Goal: Task Accomplishment & Management: Complete application form

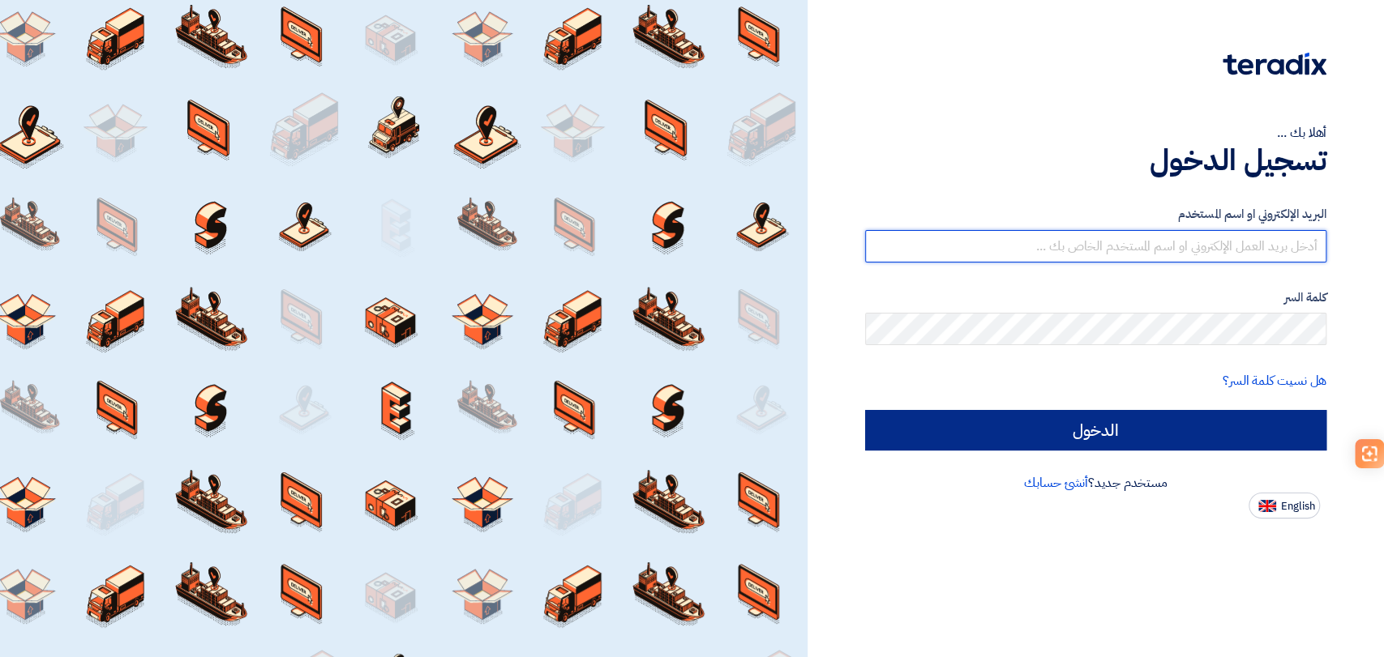
type input "sales@escosaudi.com"
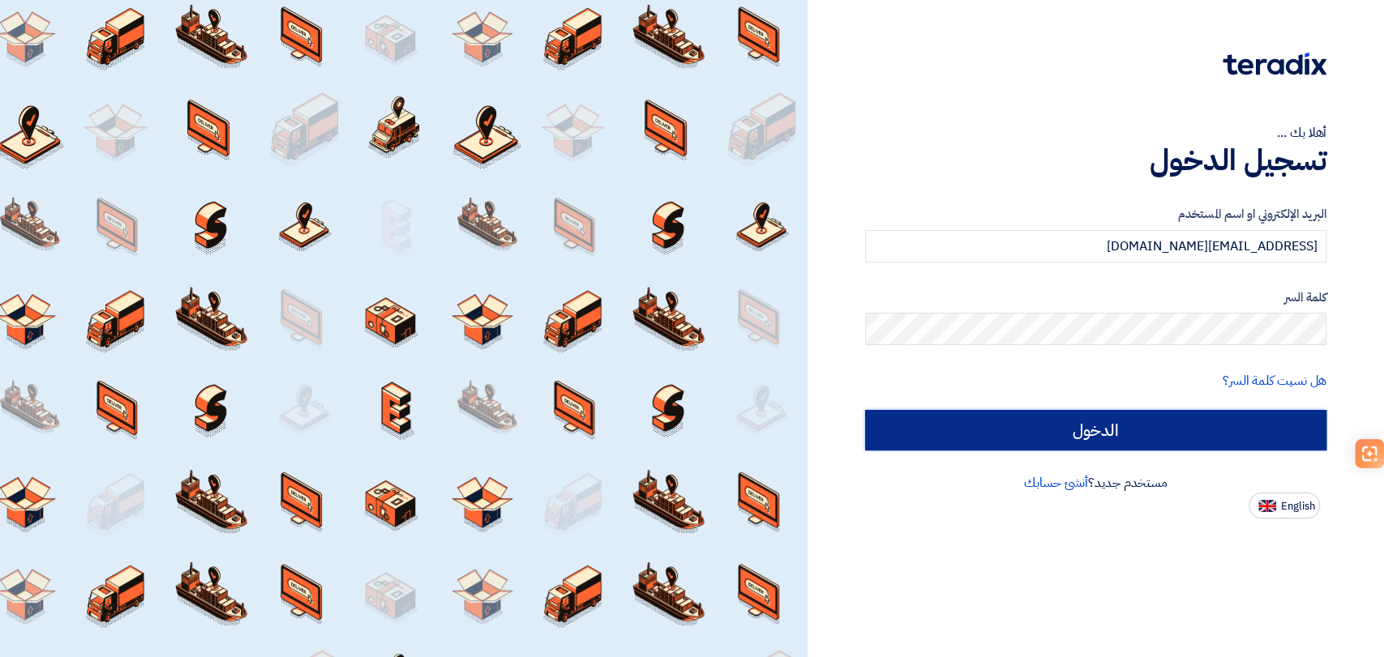
click at [998, 418] on input "الدخول" at bounding box center [1095, 430] width 461 height 41
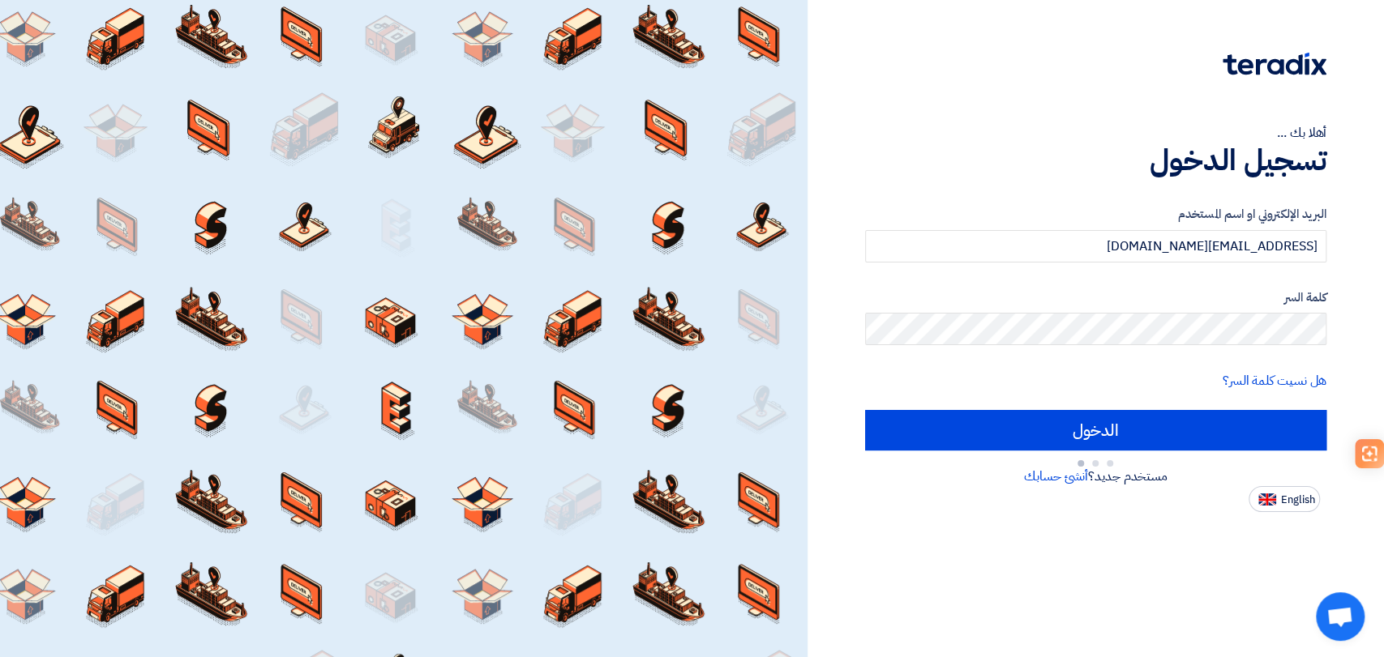
type input "Sign in"
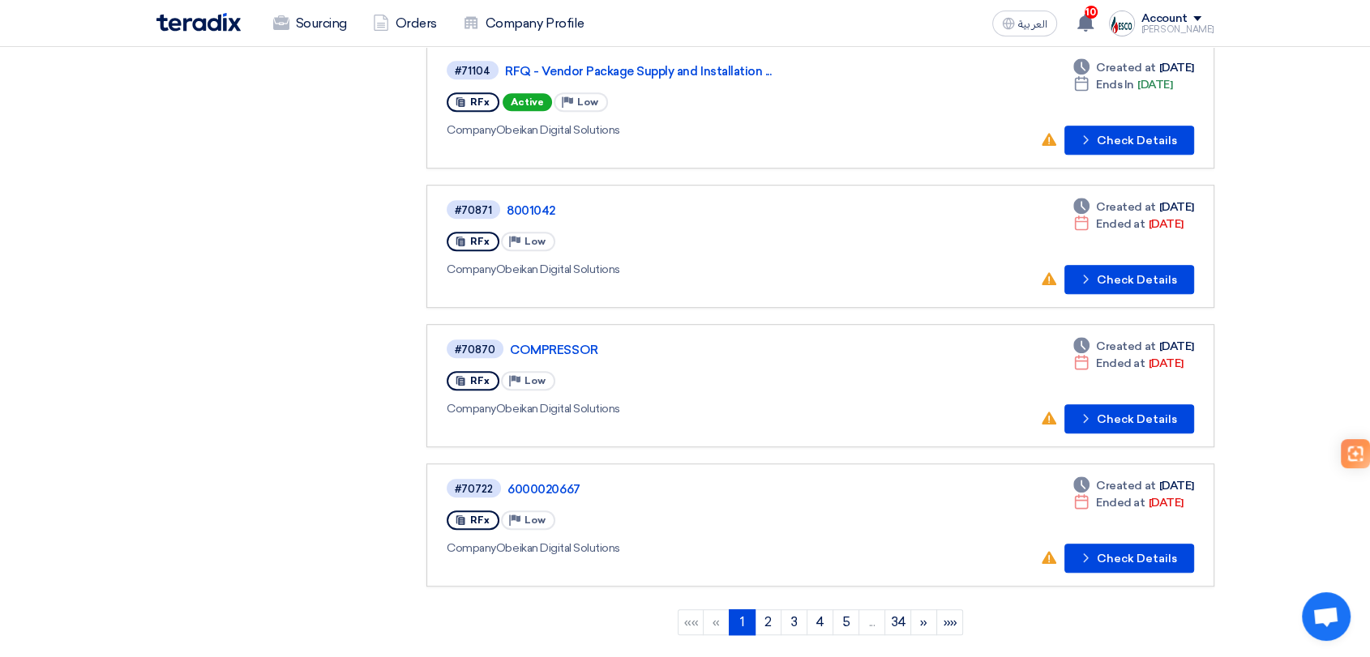
scroll to position [1171, 0]
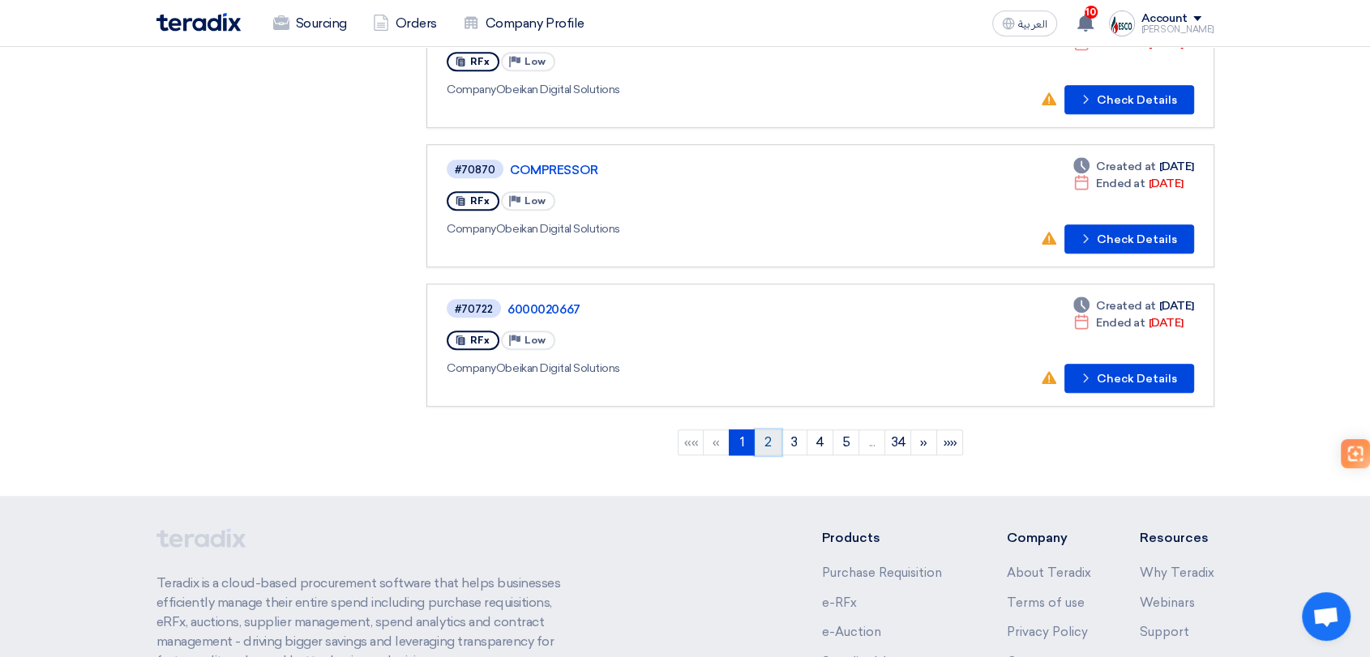
click at [758, 435] on link "2" at bounding box center [768, 443] width 27 height 26
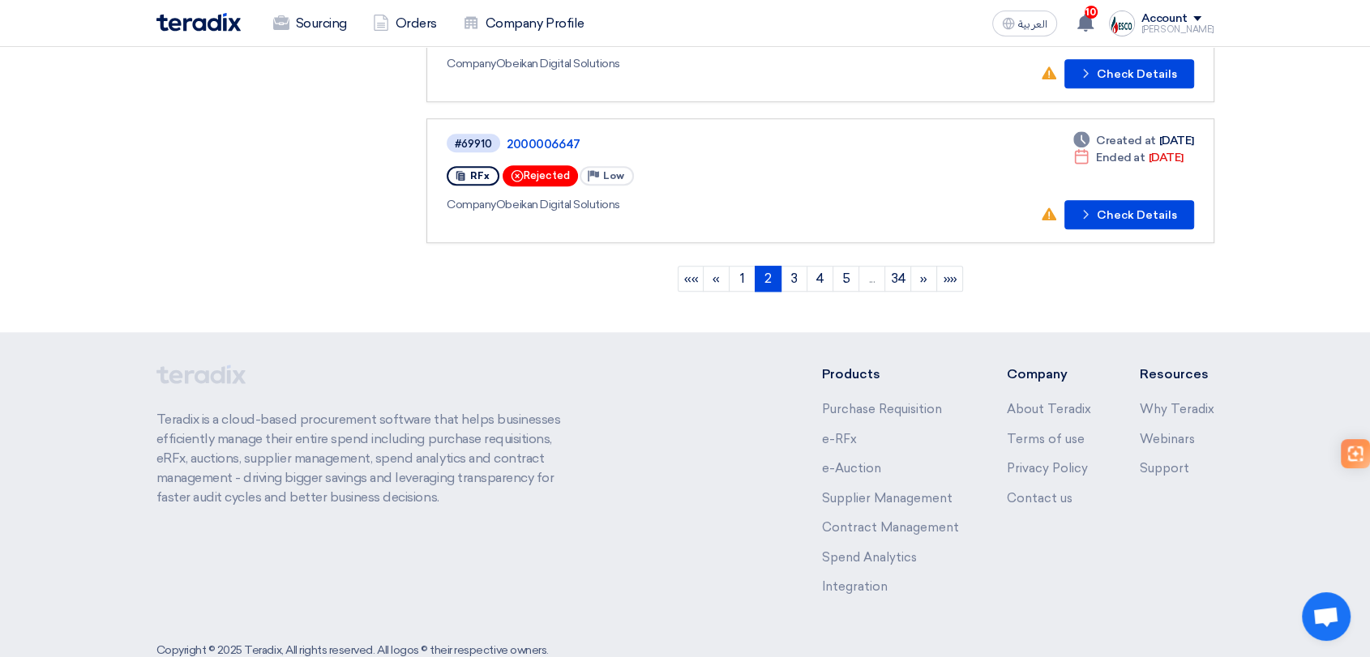
scroll to position [1351, 0]
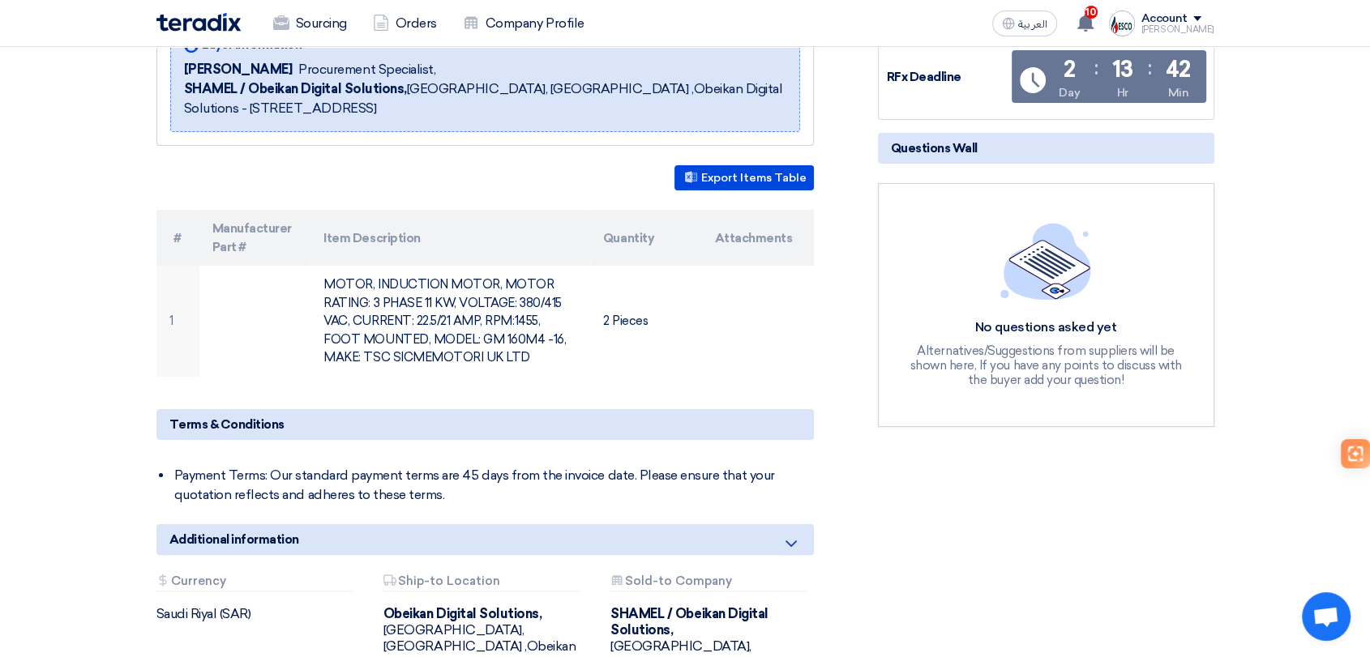
scroll to position [178, 0]
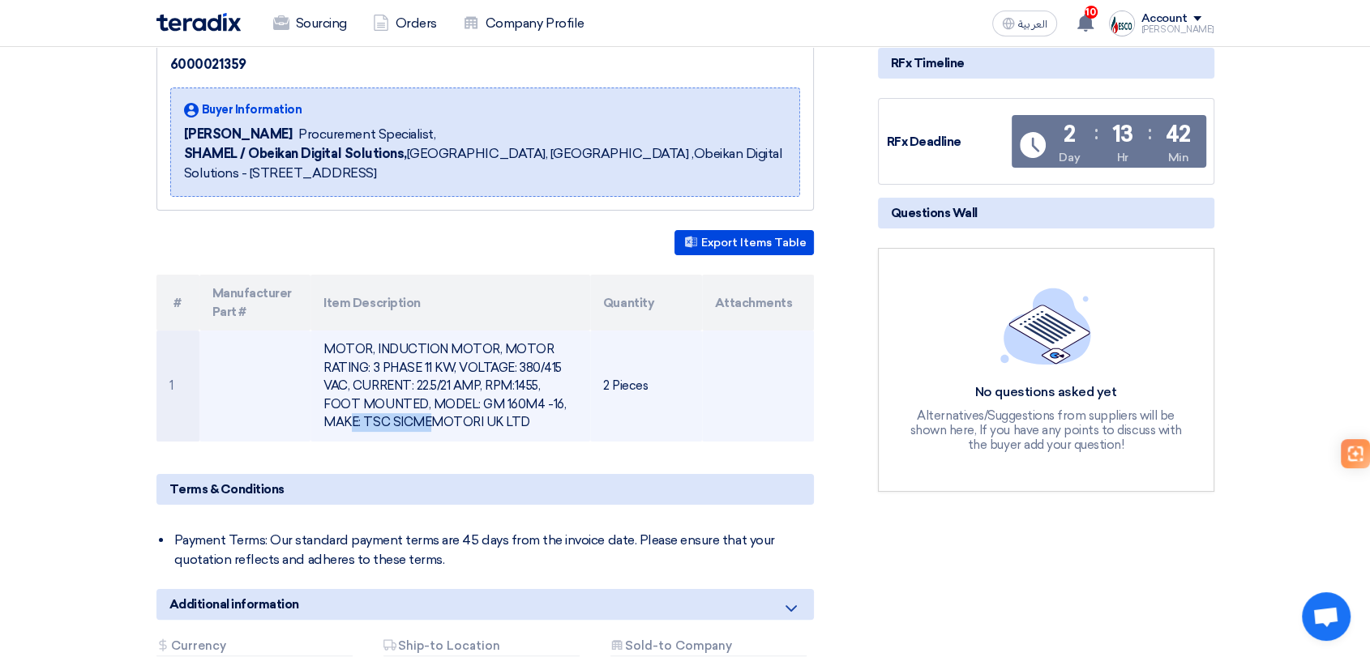
drag, startPoint x: 441, startPoint y: 397, endPoint x: 519, endPoint y: 400, distance: 77.9
click at [519, 400] on td "MOTOR, INDUCTION MOTOR, MOTOR RATING: 3 PHASE 11 KW, VOLTAGE: 380/415 VAC, CURR…" at bounding box center [450, 386] width 280 height 111
copy td "GM 160M4 -16"
click at [370, 422] on td "MOTOR, INDUCTION MOTOR, MOTOR RATING: 3 PHASE 11 KW, VOLTAGE: 380/415 VAC, CURR…" at bounding box center [450, 386] width 280 height 111
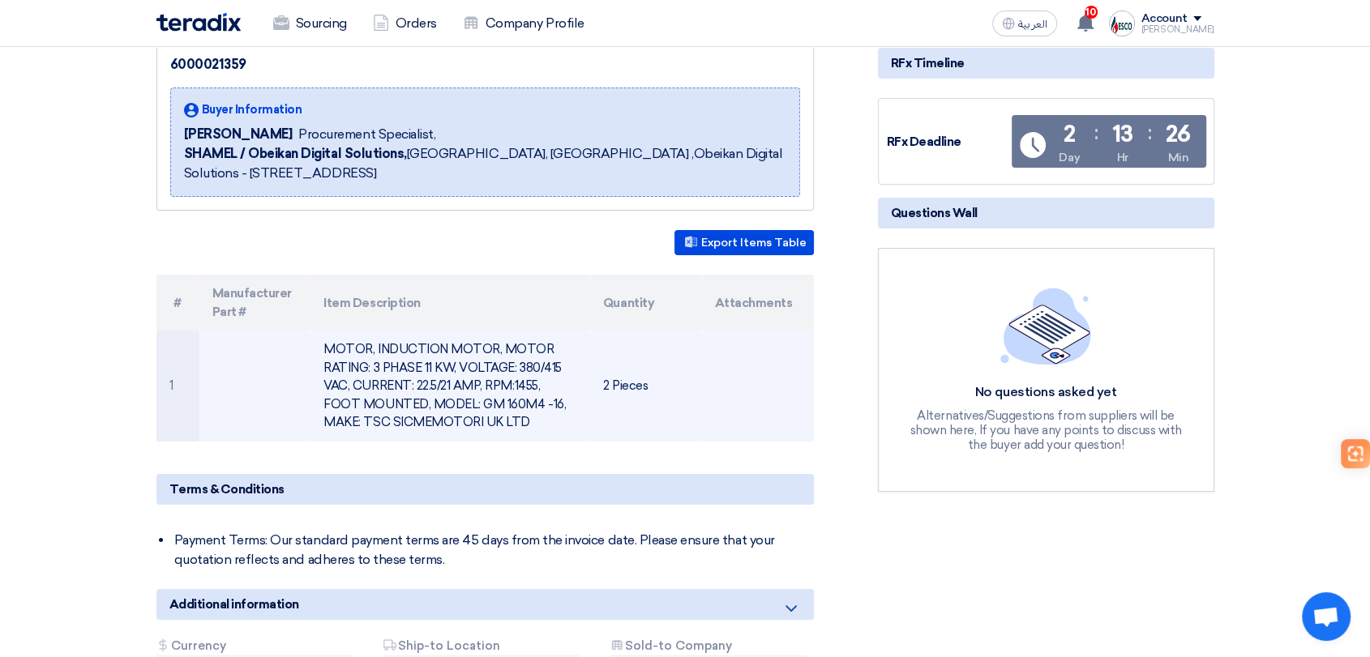
click at [370, 422] on td "MOTOR, INDUCTION MOTOR, MOTOR RATING: 3 PHASE 11 KW, VOLTAGE: 380/415 VAC, CURR…" at bounding box center [450, 386] width 280 height 111
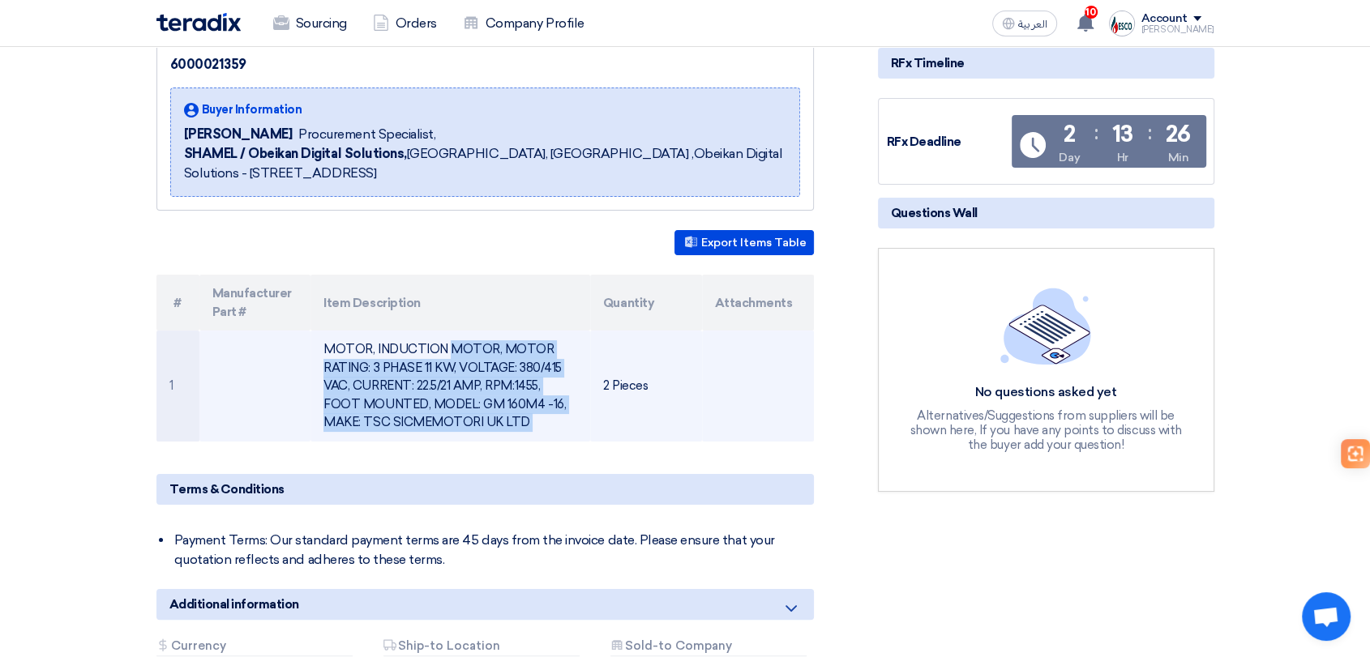
click at [370, 422] on td "MOTOR, INDUCTION MOTOR, MOTOR RATING: 3 PHASE 11 KW, VOLTAGE: 380/415 VAC, CURR…" at bounding box center [450, 386] width 280 height 111
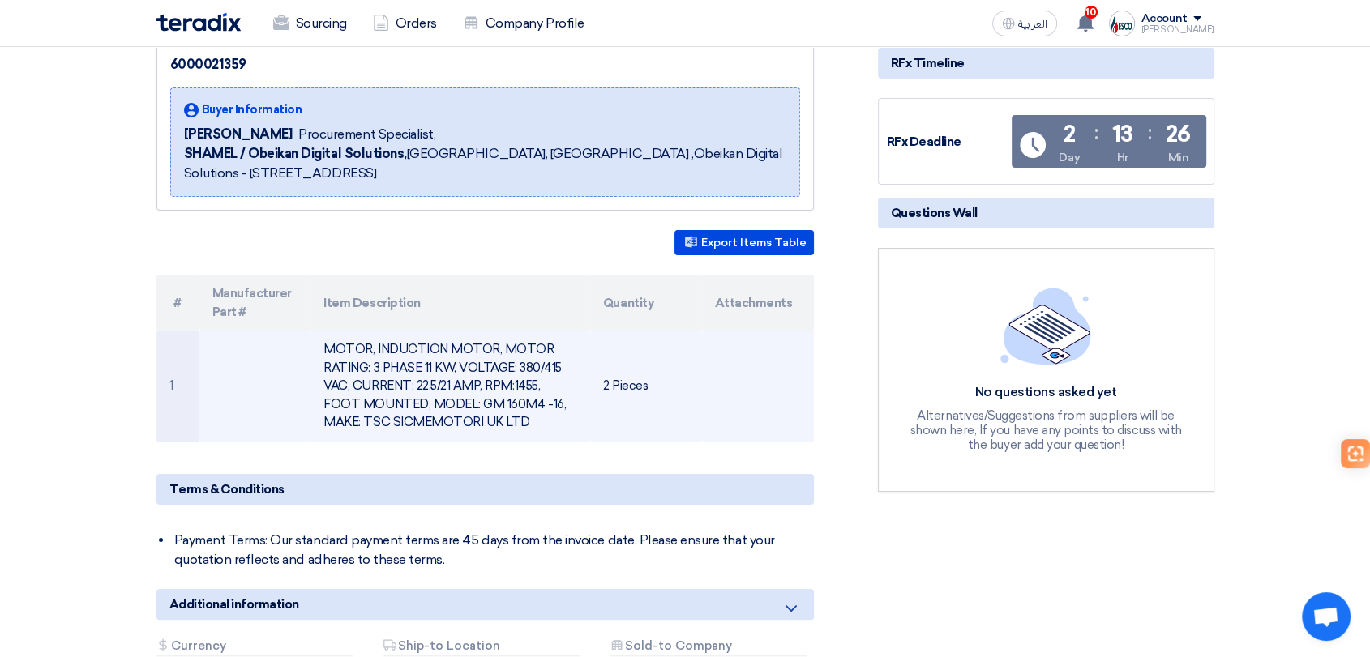
drag, startPoint x: 417, startPoint y: 427, endPoint x: 311, endPoint y: 427, distance: 105.4
click at [311, 427] on td "MOTOR, INDUCTION MOTOR, MOTOR RATING: 3 PHASE 11 KW, VOLTAGE: 380/415 VAC, CURR…" at bounding box center [450, 386] width 280 height 111
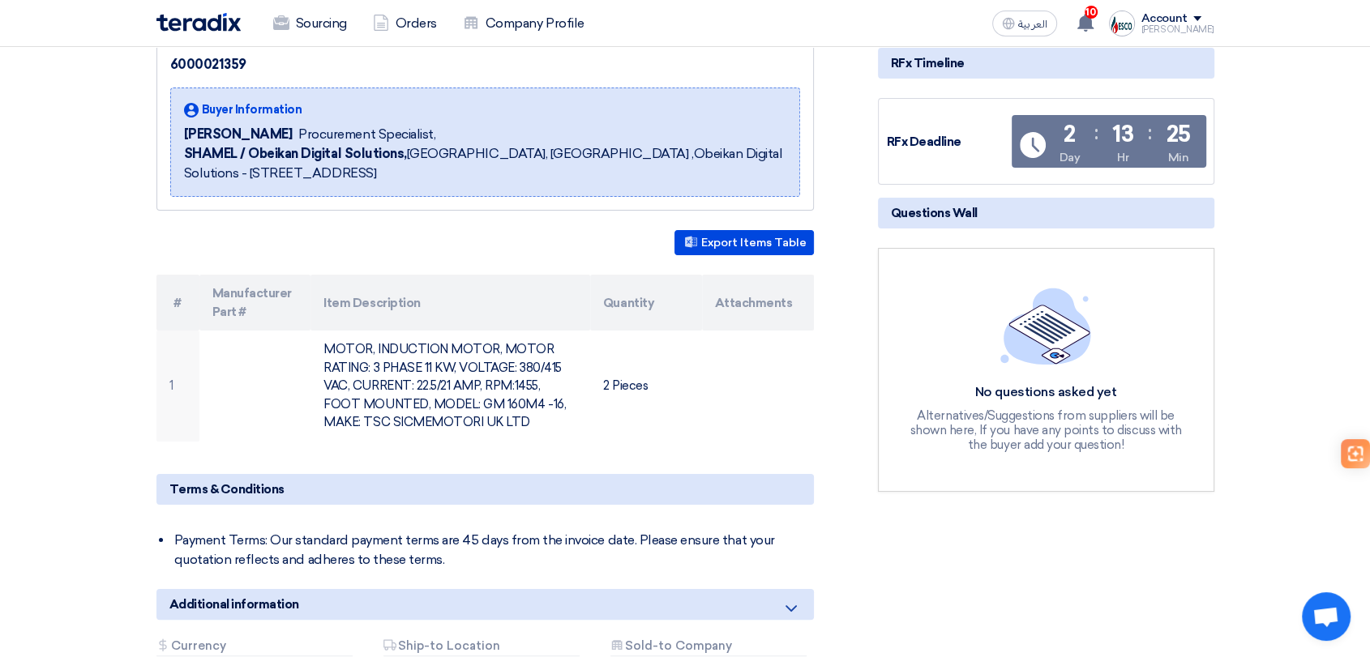
scroll to position [0, 0]
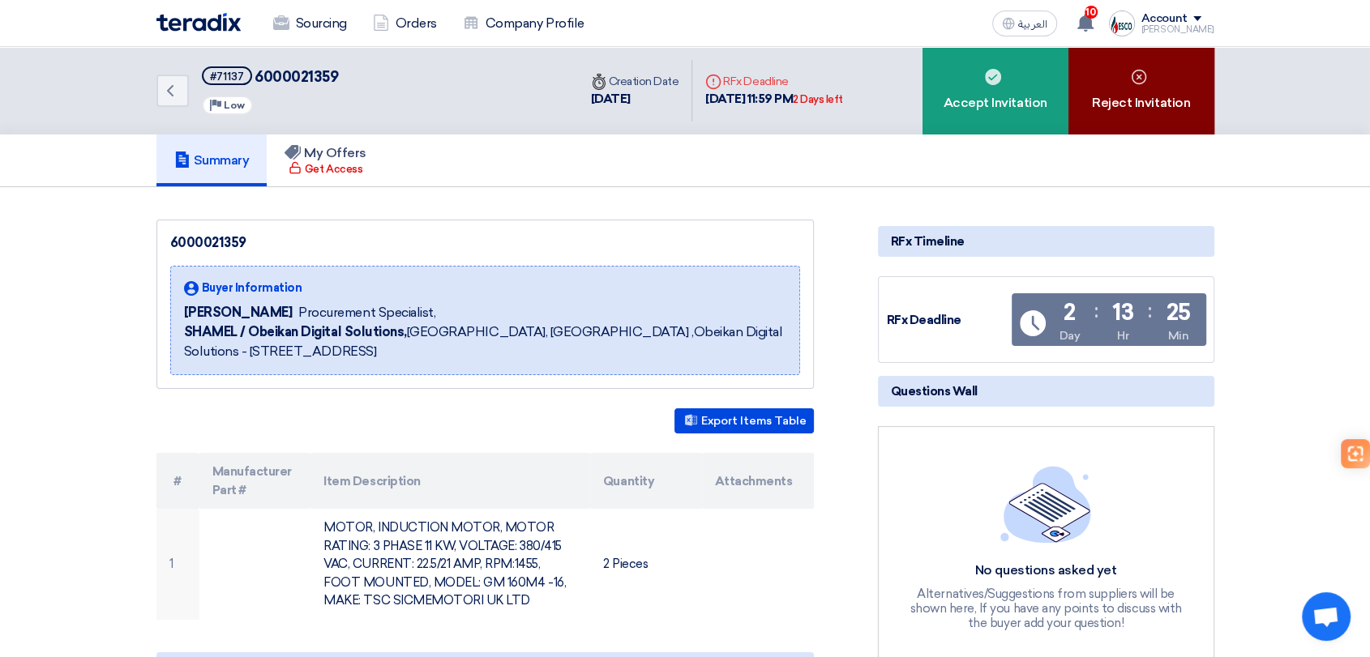
click at [1186, 105] on div "Reject Invitation" at bounding box center [1141, 91] width 146 height 88
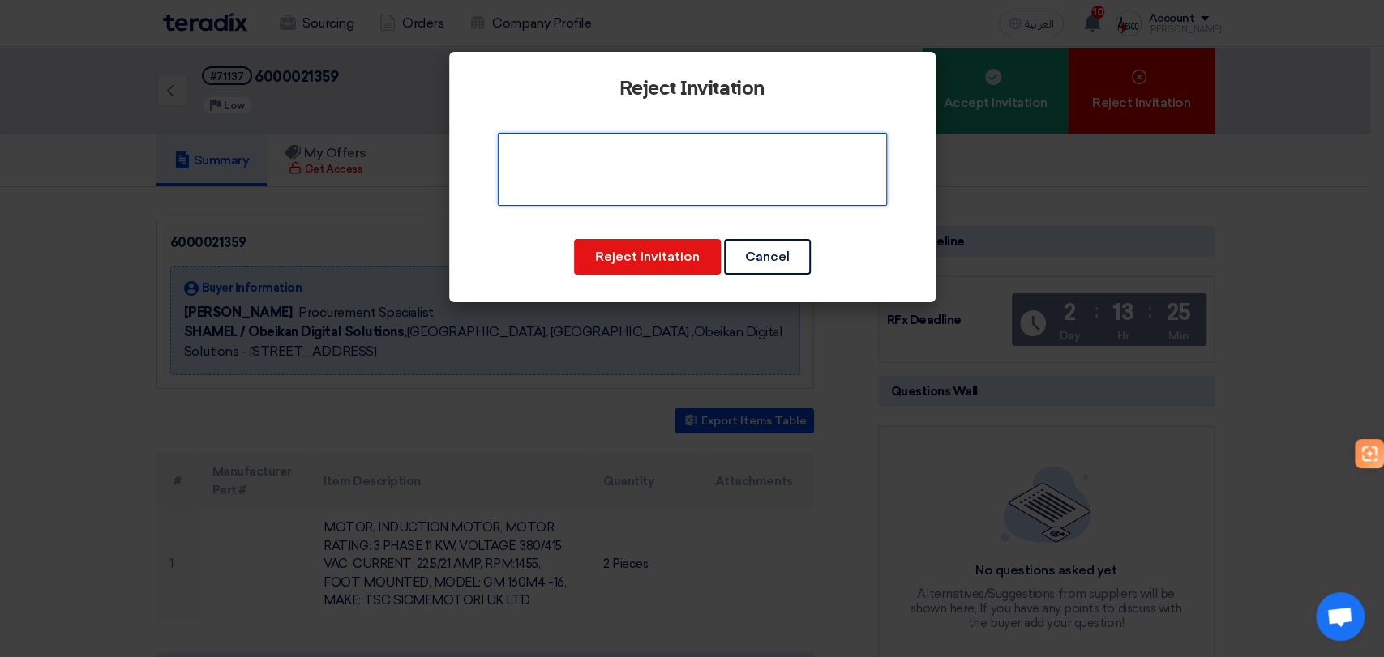
click at [675, 189] on textarea at bounding box center [692, 169] width 389 height 73
type textarea "The manufacturer is permanently closed."
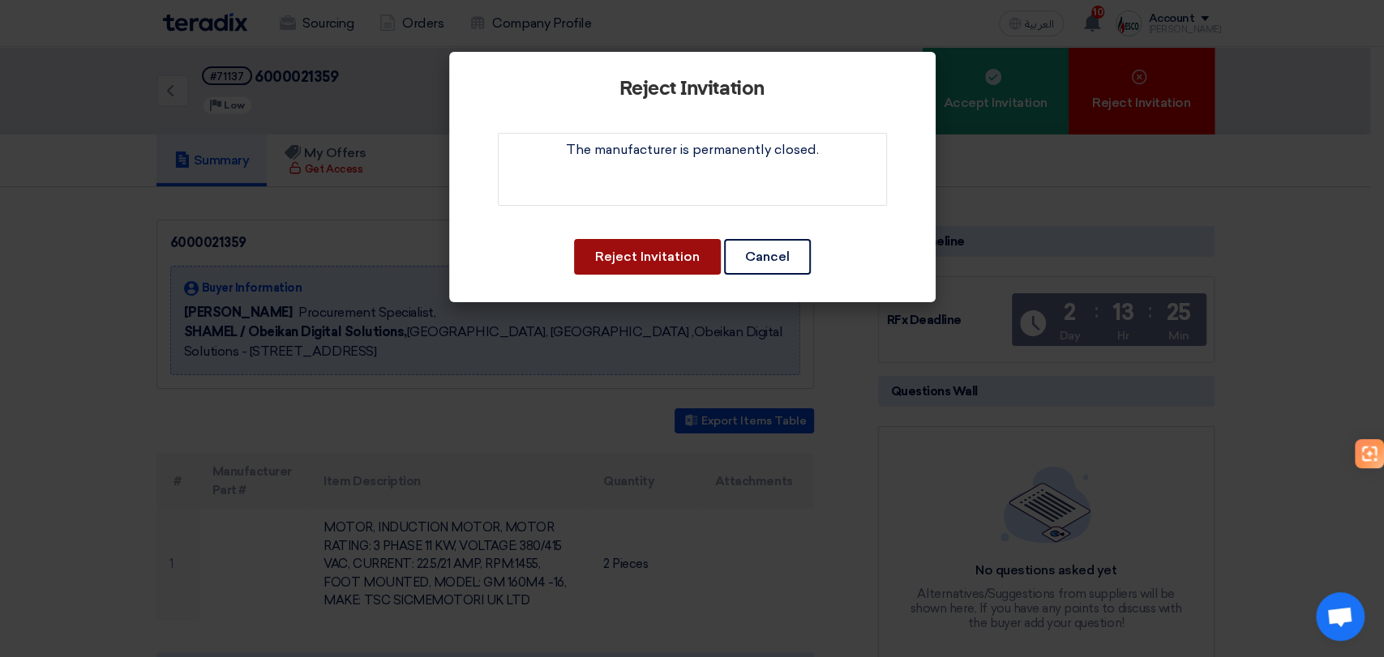
click at [645, 248] on button "Reject Invitation" at bounding box center [647, 257] width 147 height 36
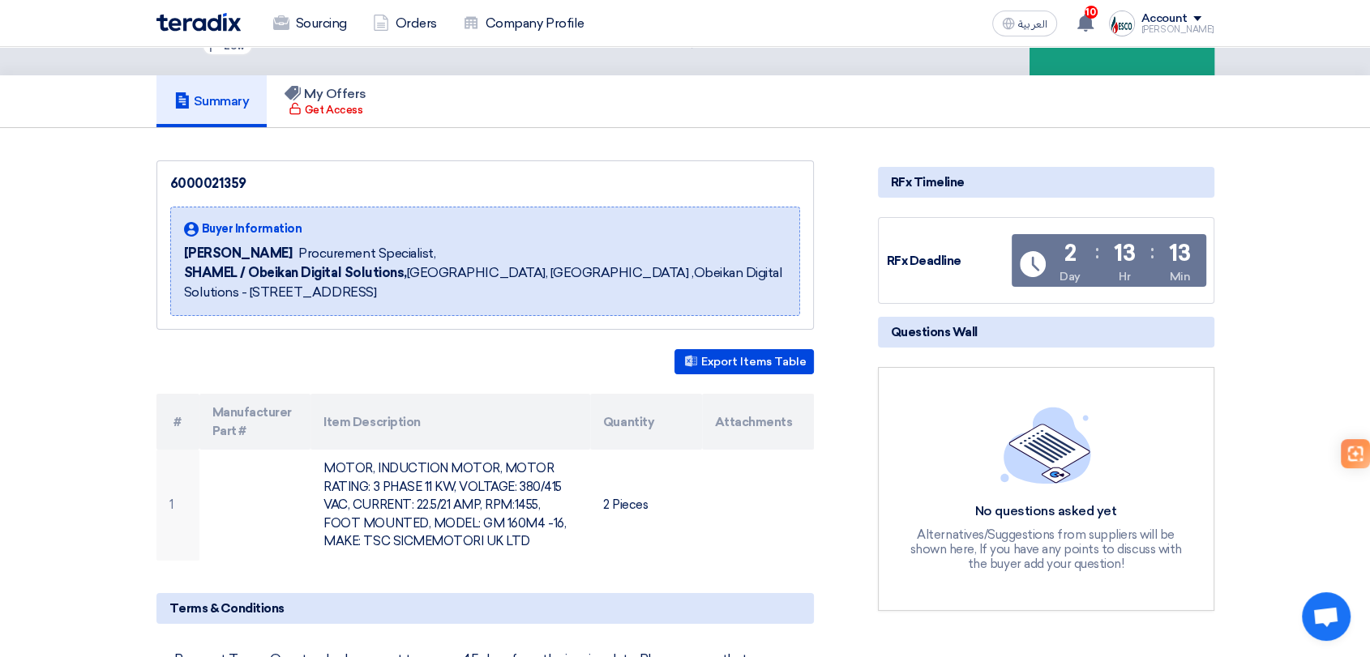
scroll to position [90, 0]
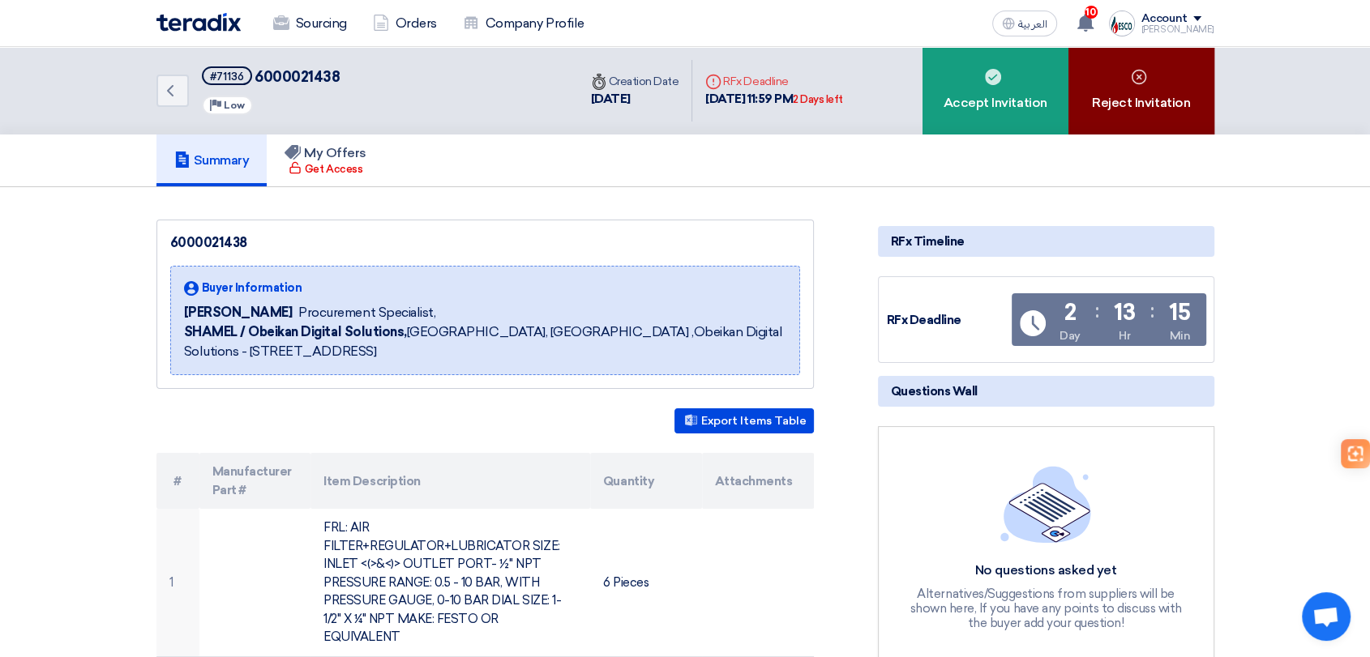
click at [1144, 81] on icon at bounding box center [1139, 77] width 16 height 16
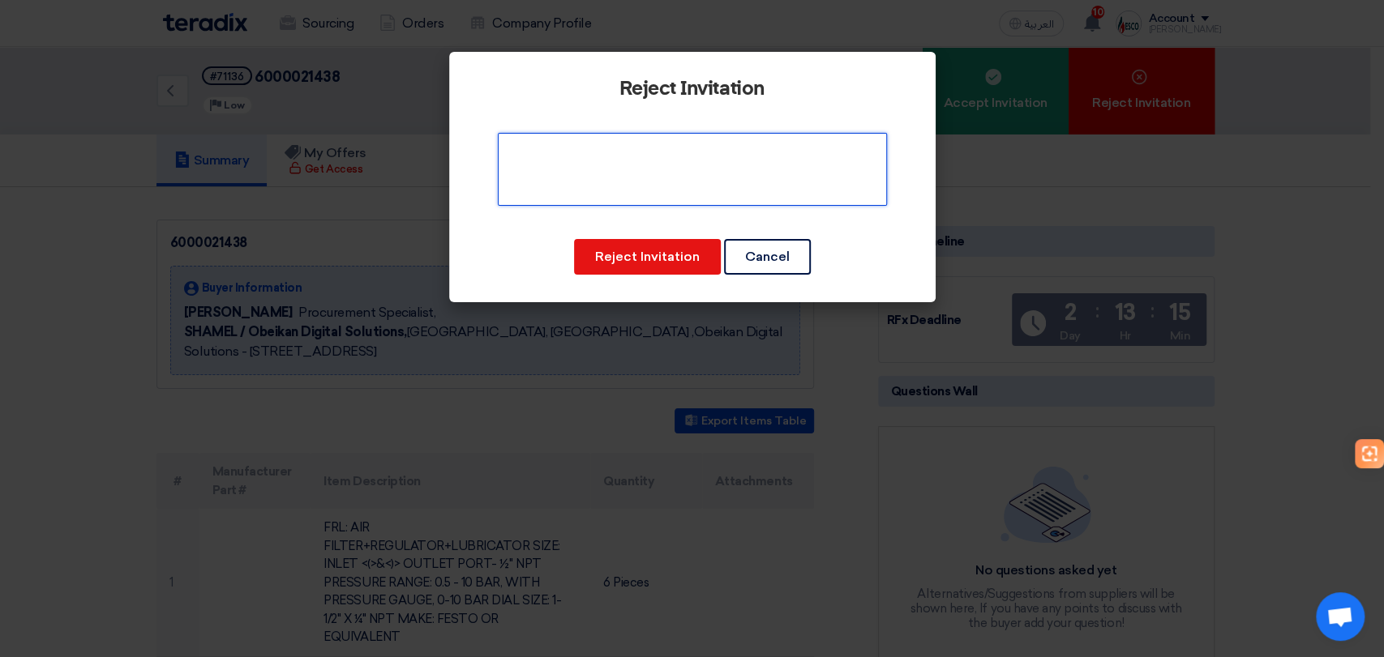
click at [785, 164] on textarea at bounding box center [692, 169] width 389 height 73
type textarea "s"
type textarea "Sorry, no model numbers, we cannot quote."
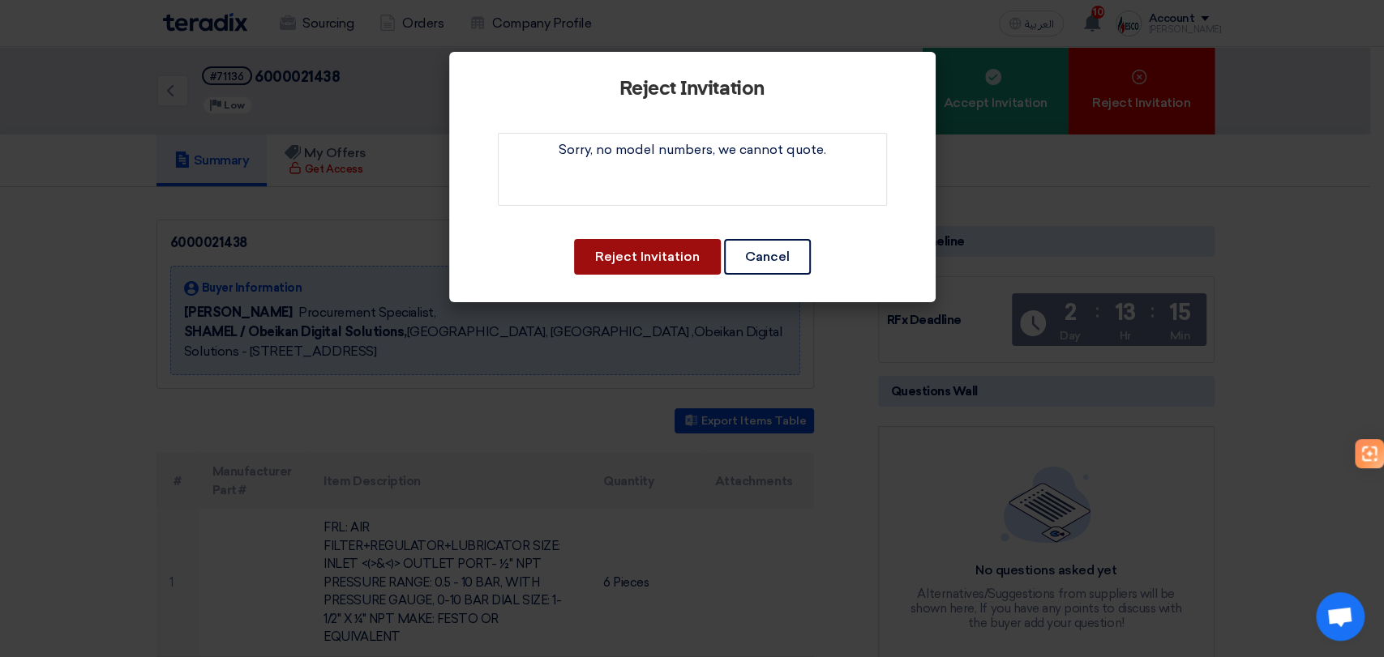
click at [685, 260] on button "Reject Invitation" at bounding box center [647, 257] width 147 height 36
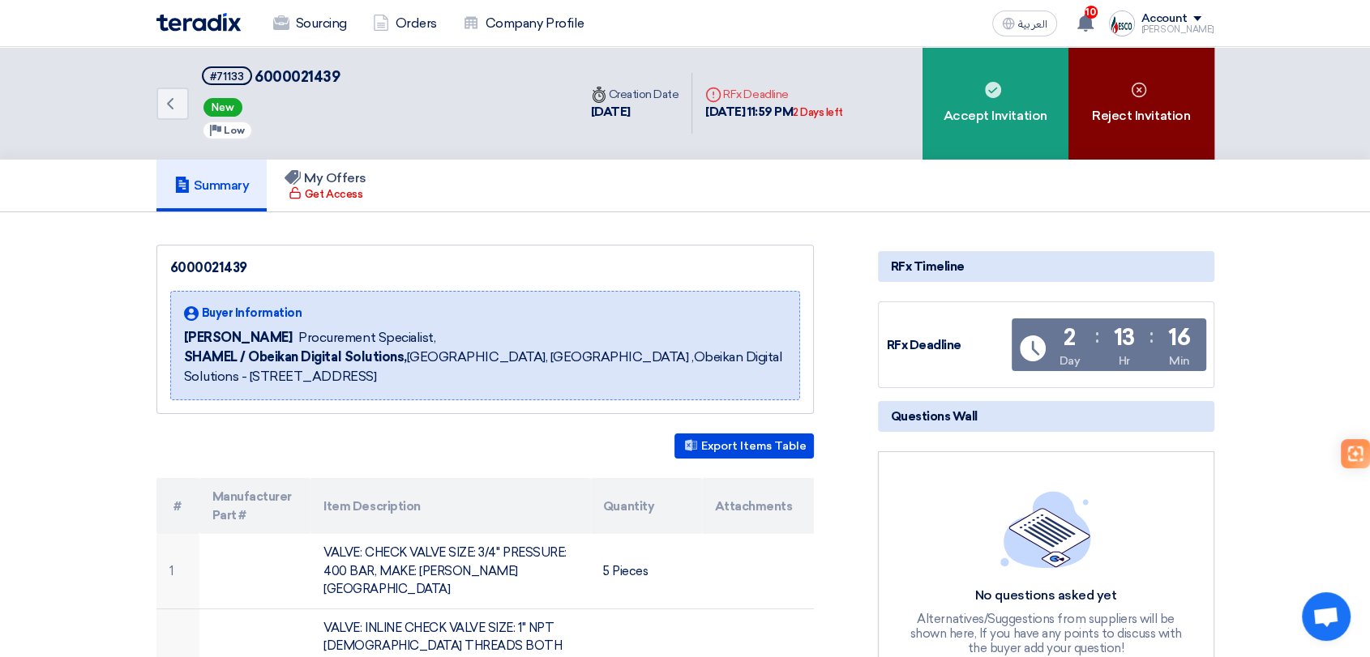
click at [1164, 98] on div "Reject Invitation" at bounding box center [1141, 103] width 146 height 113
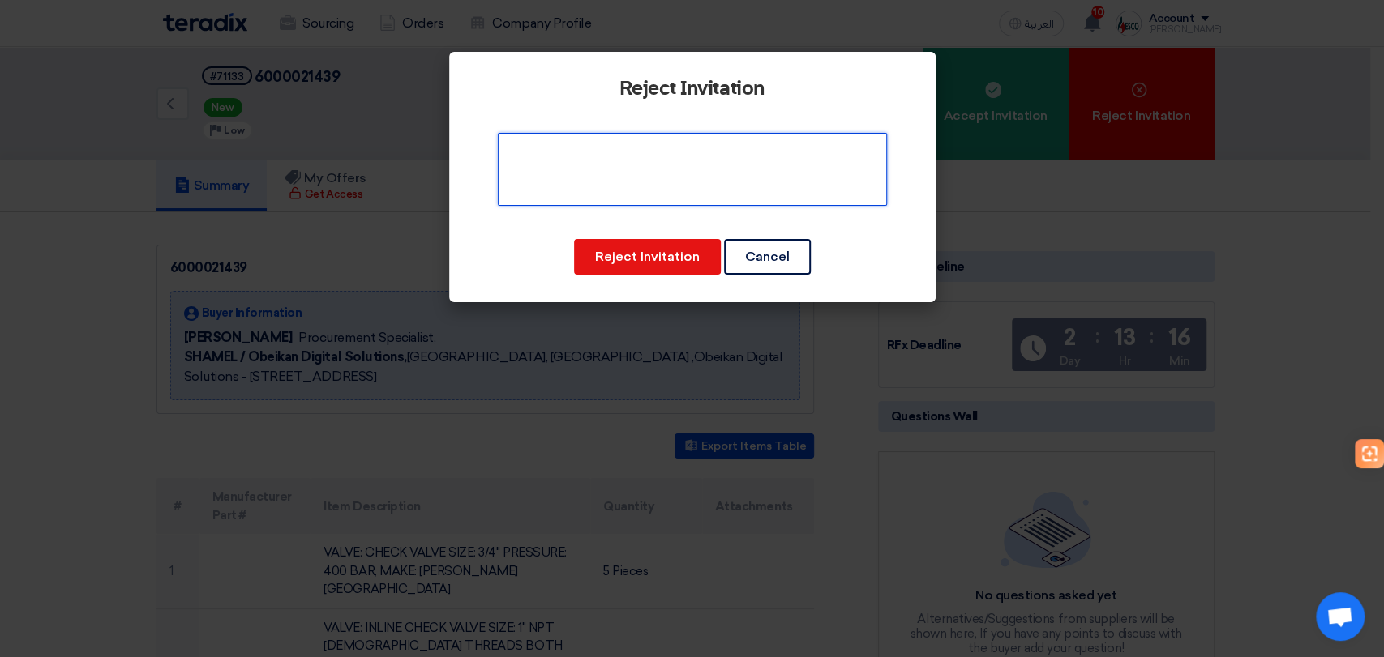
click at [696, 157] on textarea at bounding box center [692, 169] width 389 height 73
type textarea "Sorry, no model numbers, we cannot quote."
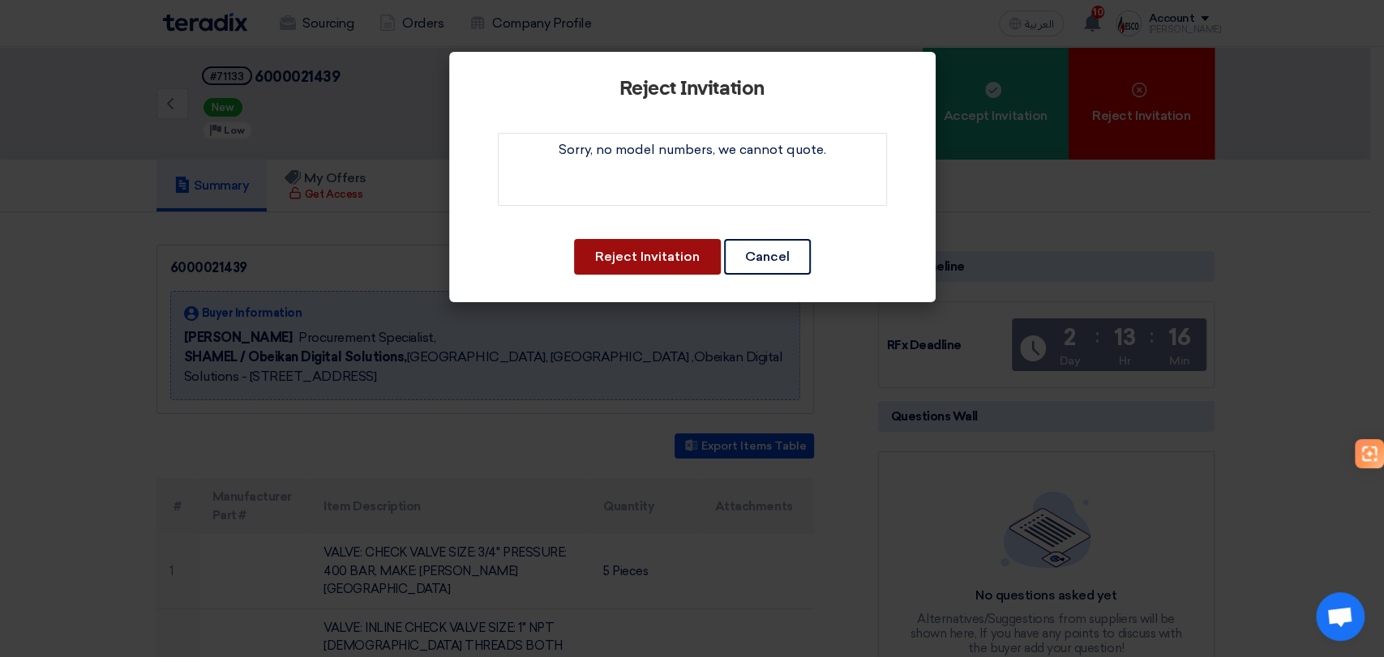
click at [690, 247] on button "Reject Invitation" at bounding box center [647, 257] width 147 height 36
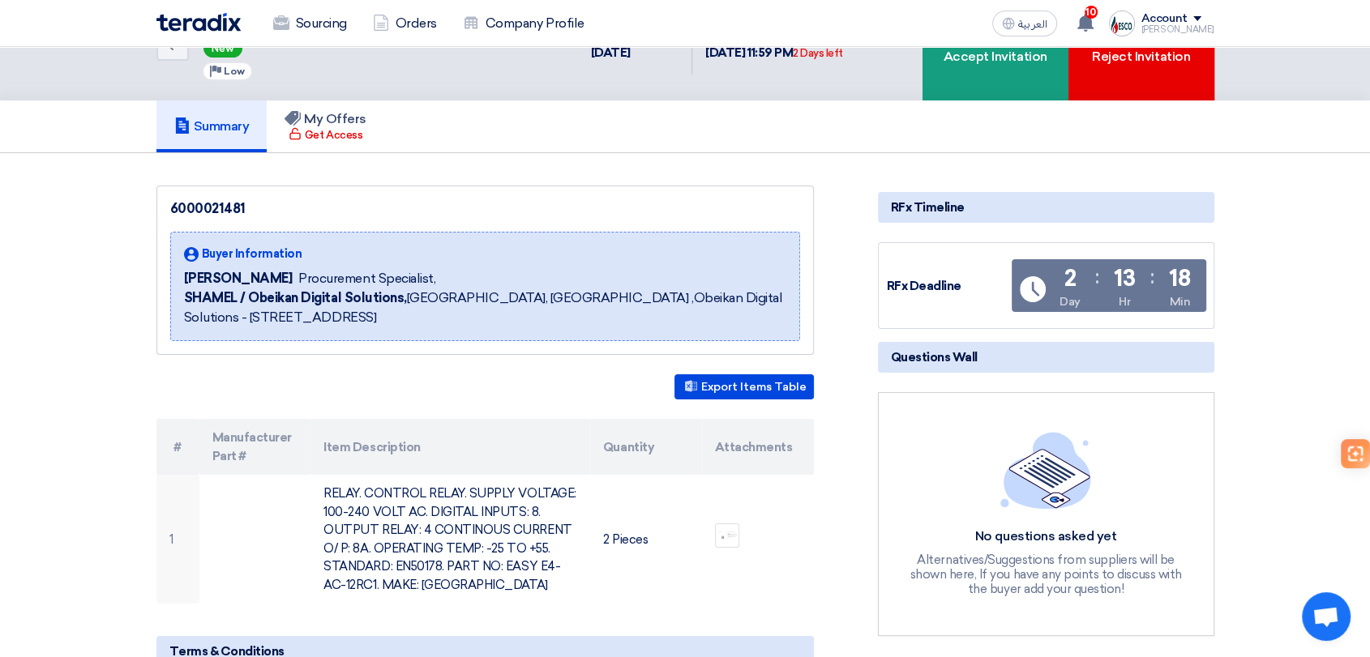
scroll to position [90, 0]
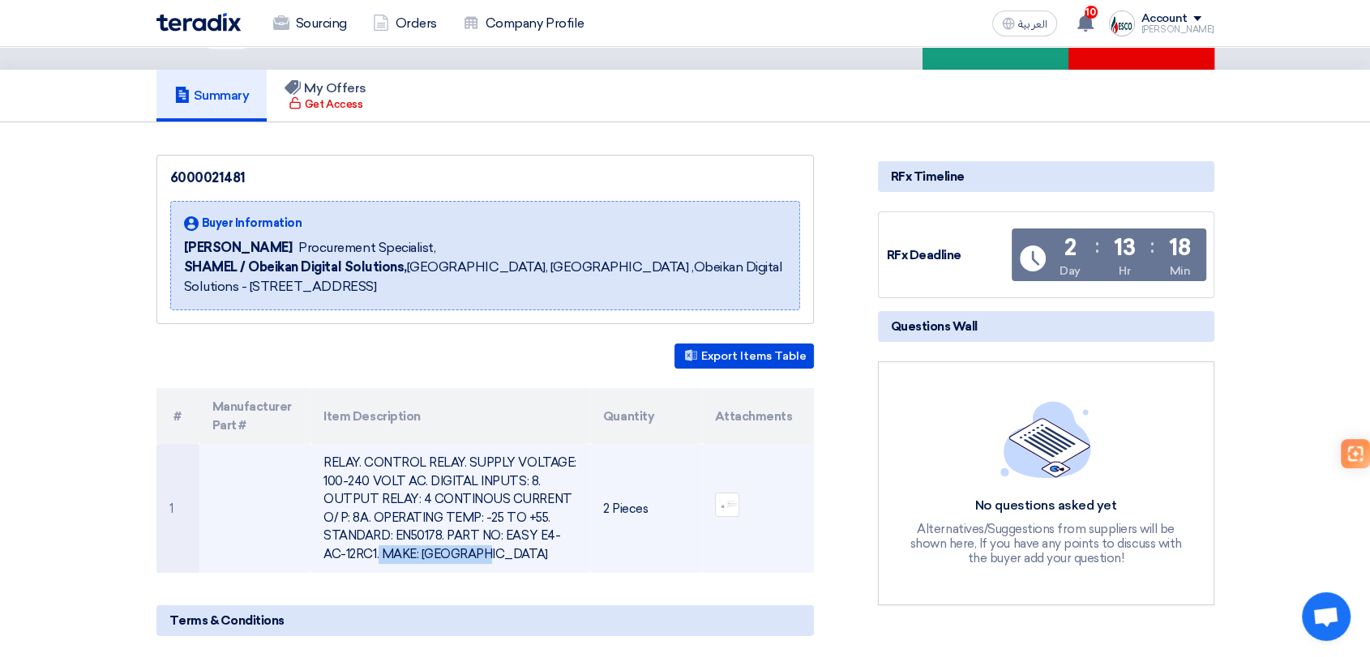
drag, startPoint x: 503, startPoint y: 533, endPoint x: 356, endPoint y: 551, distance: 147.9
click at [356, 551] on td "RELAY. CONTROL RELAY. SUPPLY VOLTAGE: 100-240 VOLT AC. DIGITAL INPUTS: 8. OUTPU…" at bounding box center [450, 508] width 280 height 129
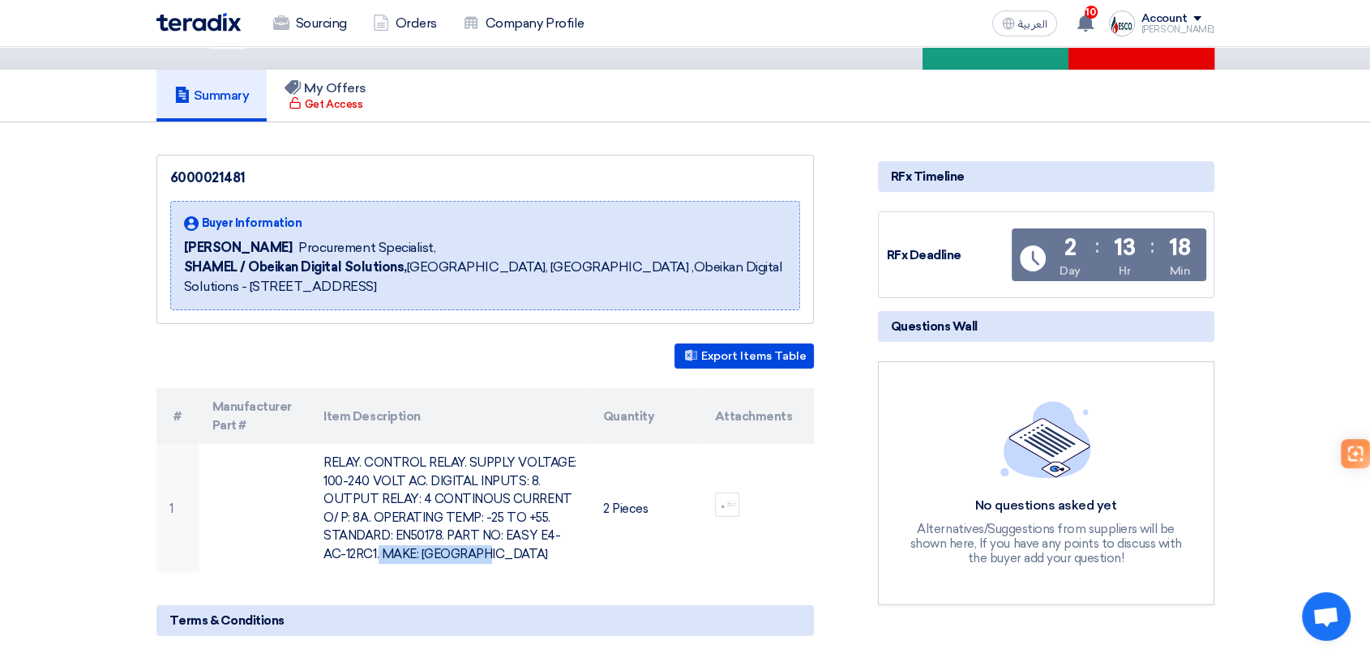
copy td "EASY E4-AC-12RC1"
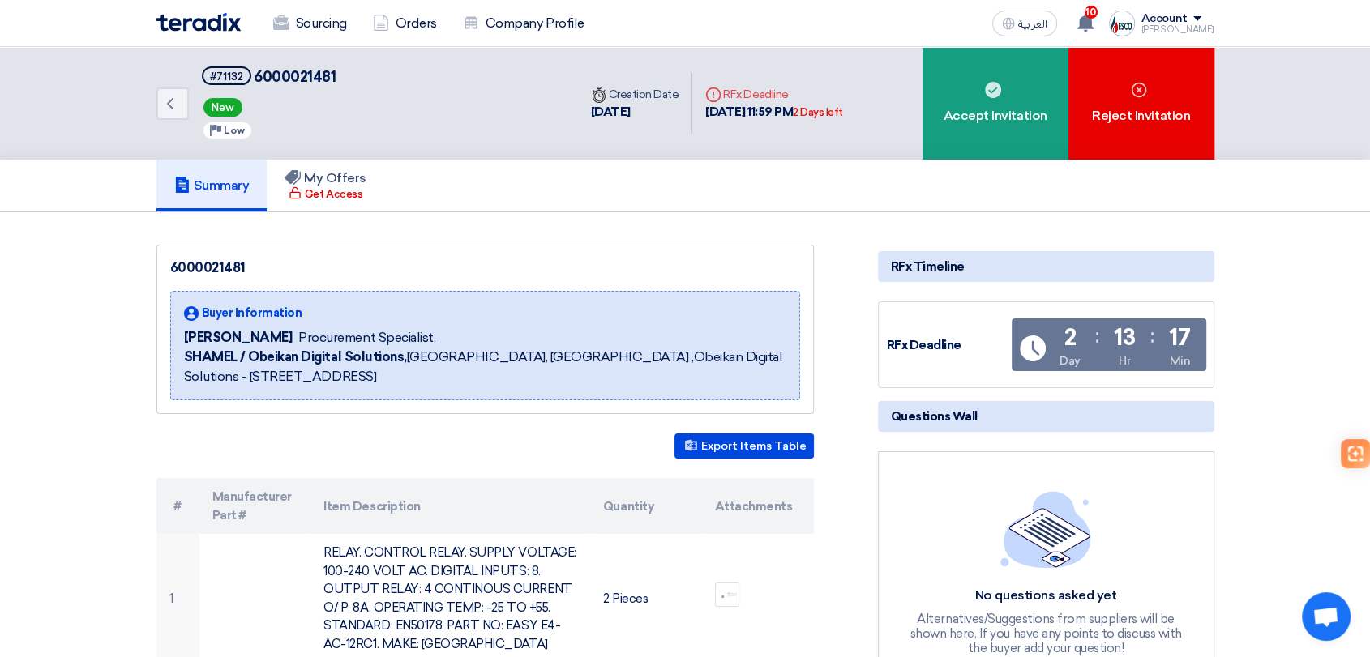
drag, startPoint x: 997, startPoint y: 133, endPoint x: 805, endPoint y: 222, distance: 211.8
click at [996, 133] on div "Accept Invitation" at bounding box center [996, 103] width 146 height 113
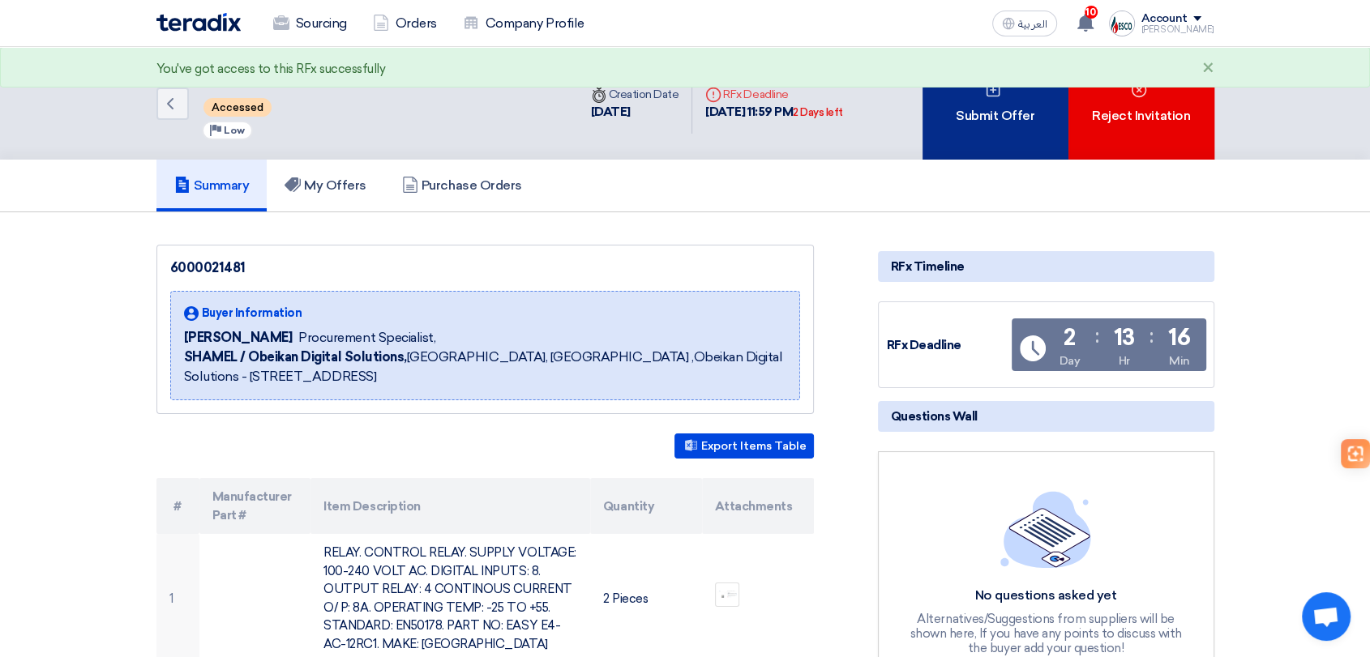
click at [993, 143] on div "Submit Offer" at bounding box center [996, 103] width 146 height 113
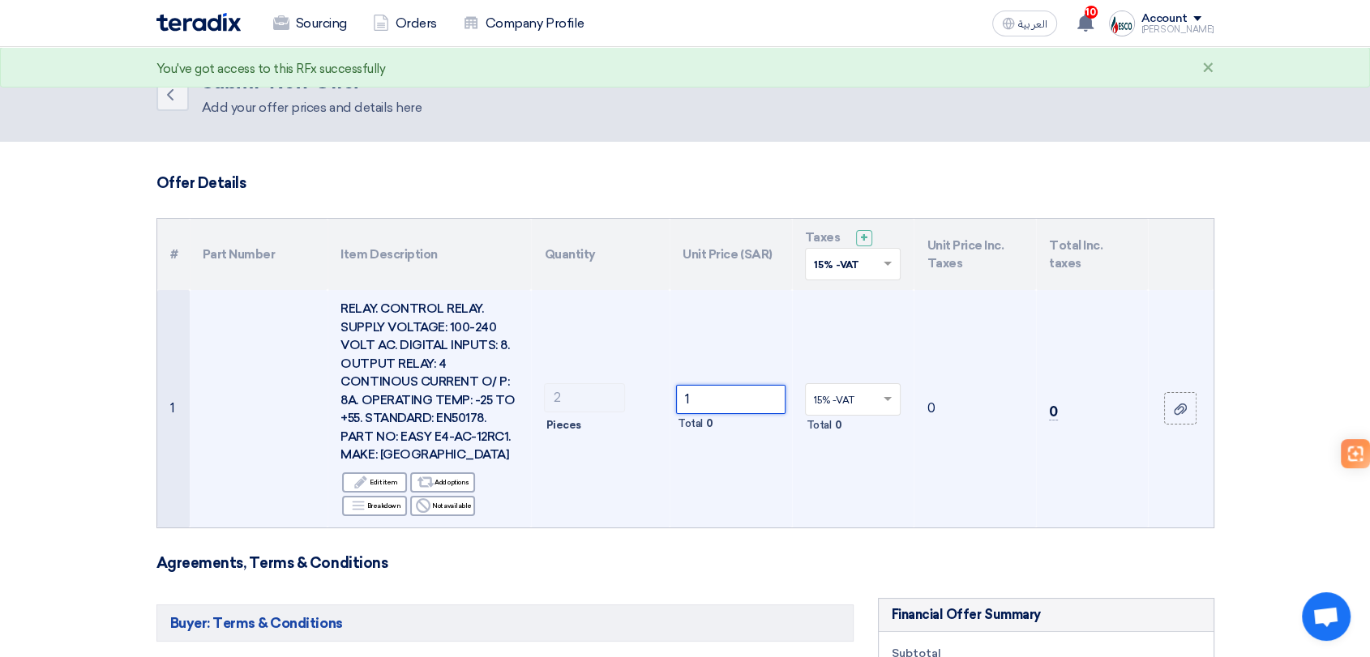
click at [715, 394] on input "1" at bounding box center [730, 399] width 109 height 29
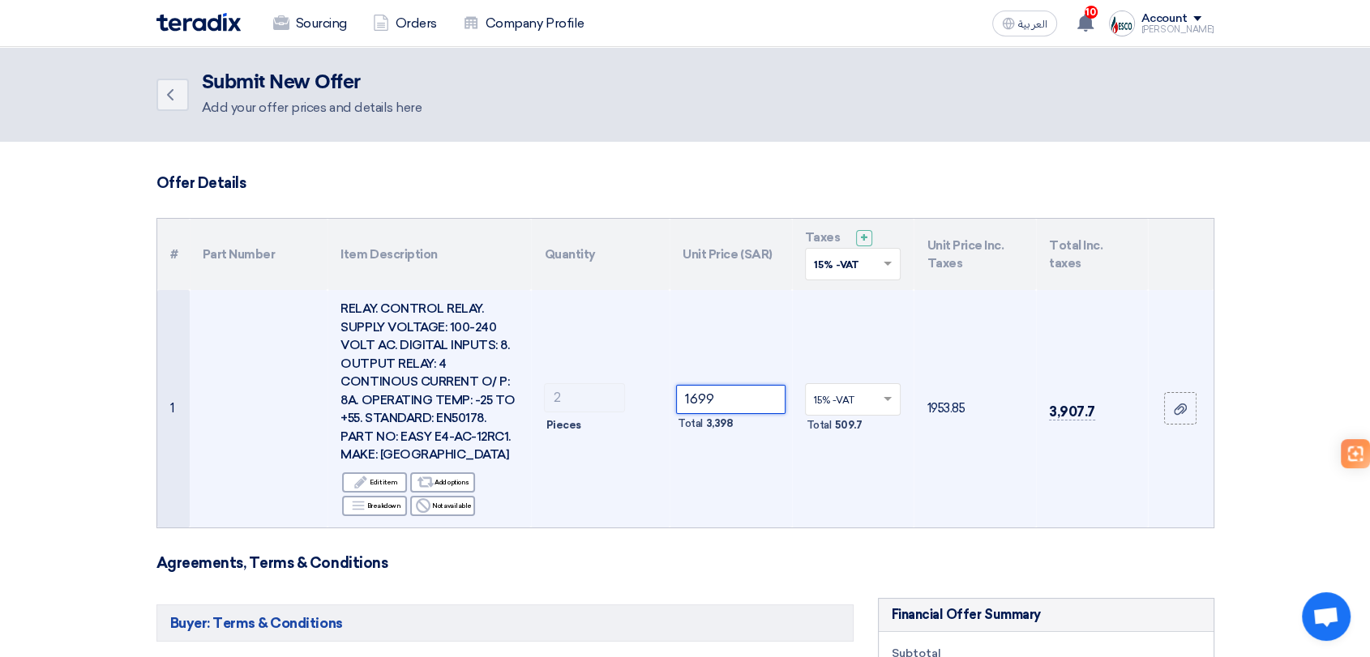
type input "1699"
click at [905, 495] on td "15% -VAT × Total 509.7" at bounding box center [853, 409] width 122 height 238
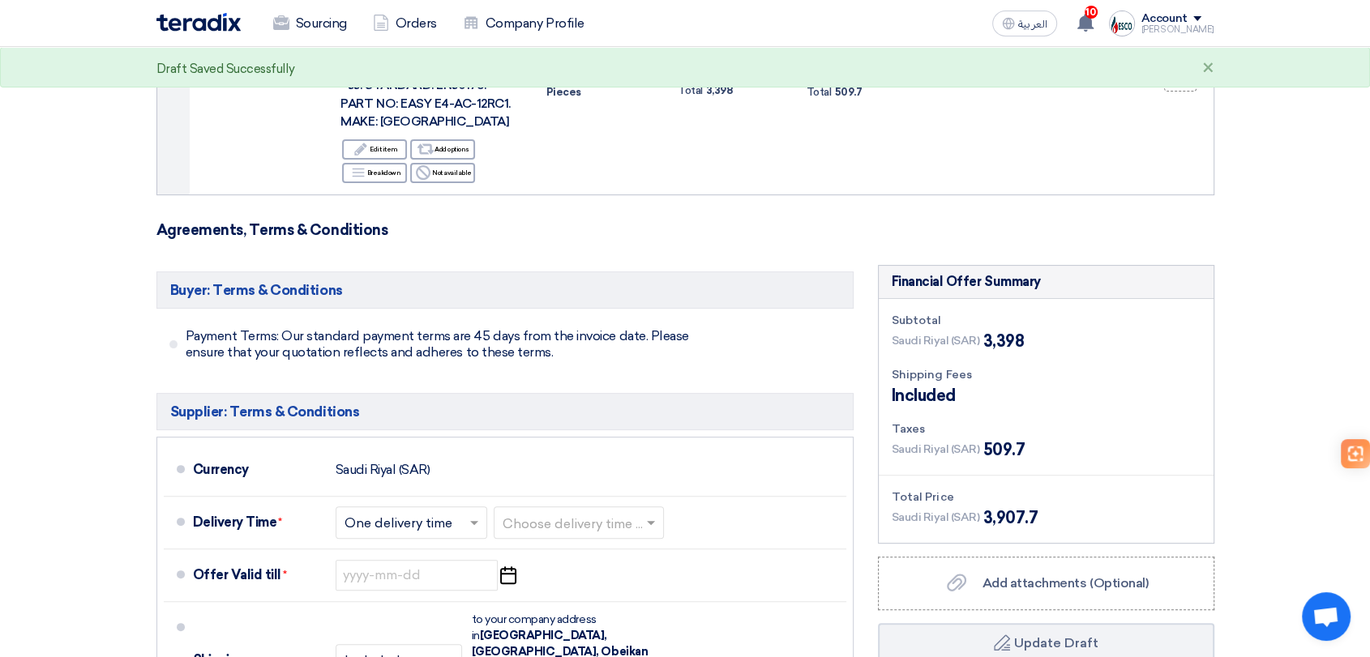
scroll to position [360, 0]
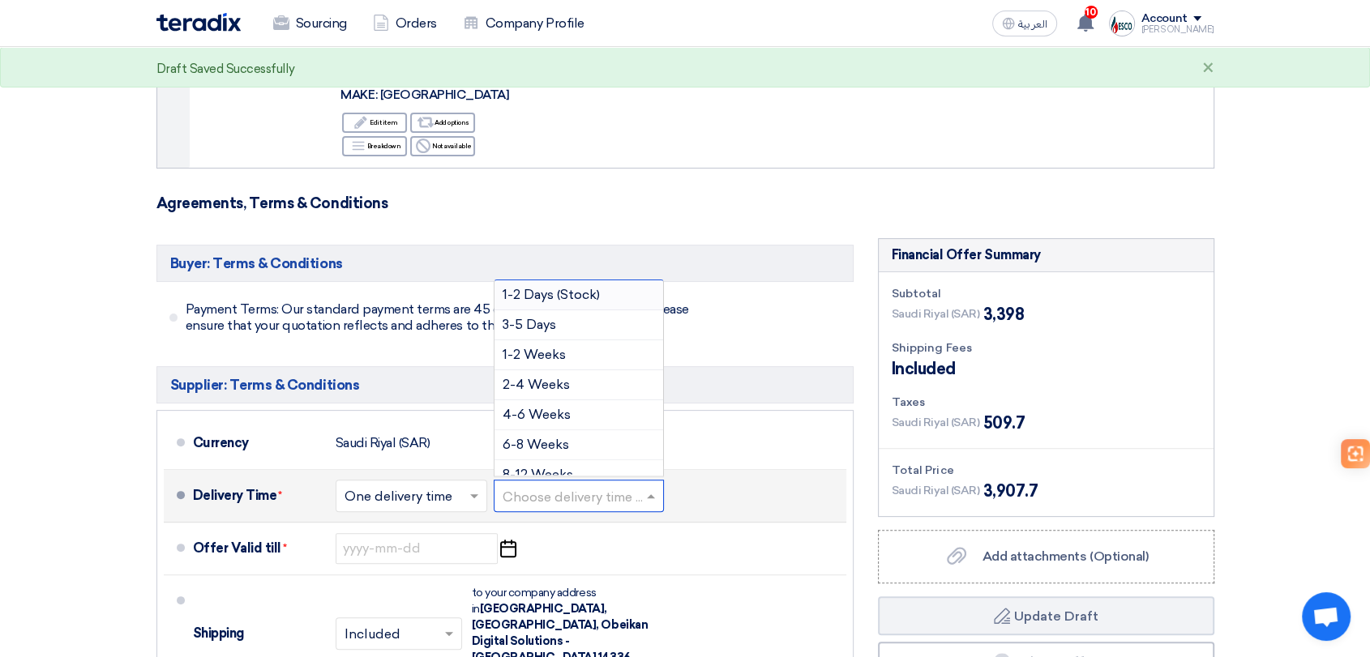
click at [606, 488] on input "text" at bounding box center [580, 498] width 154 height 24
click at [587, 389] on div "2-4 Weeks" at bounding box center [579, 385] width 169 height 30
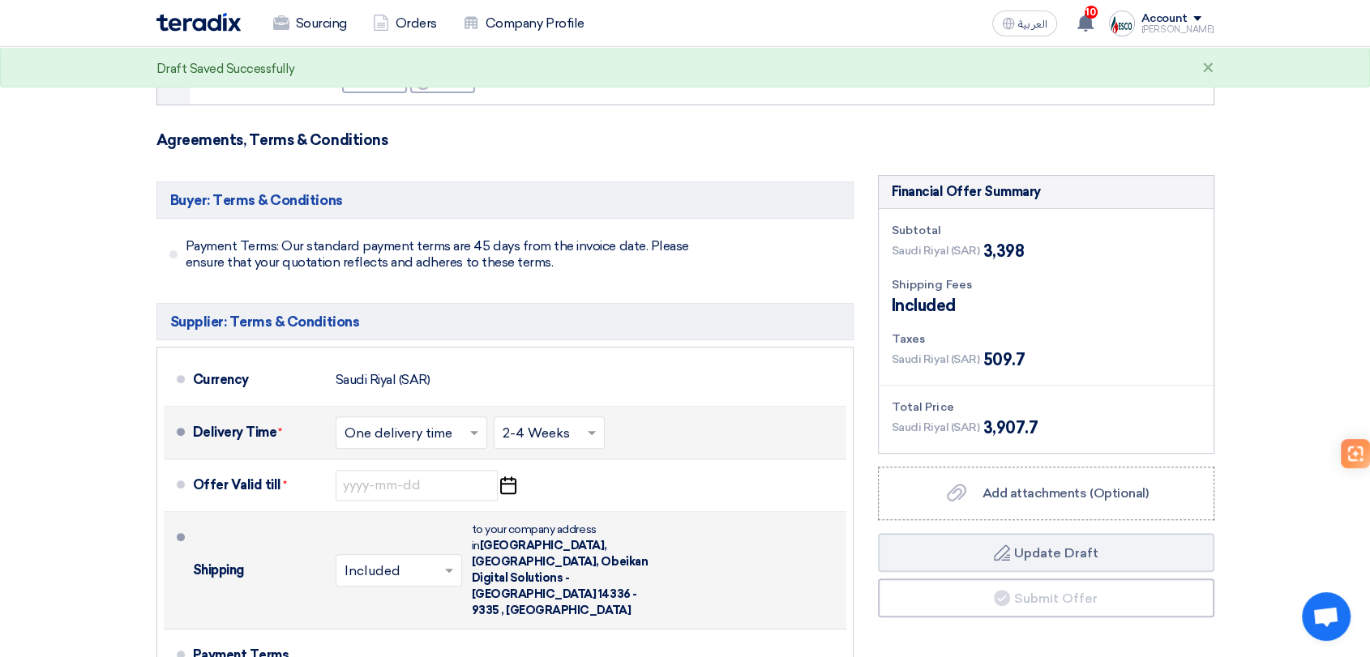
scroll to position [450, 0]
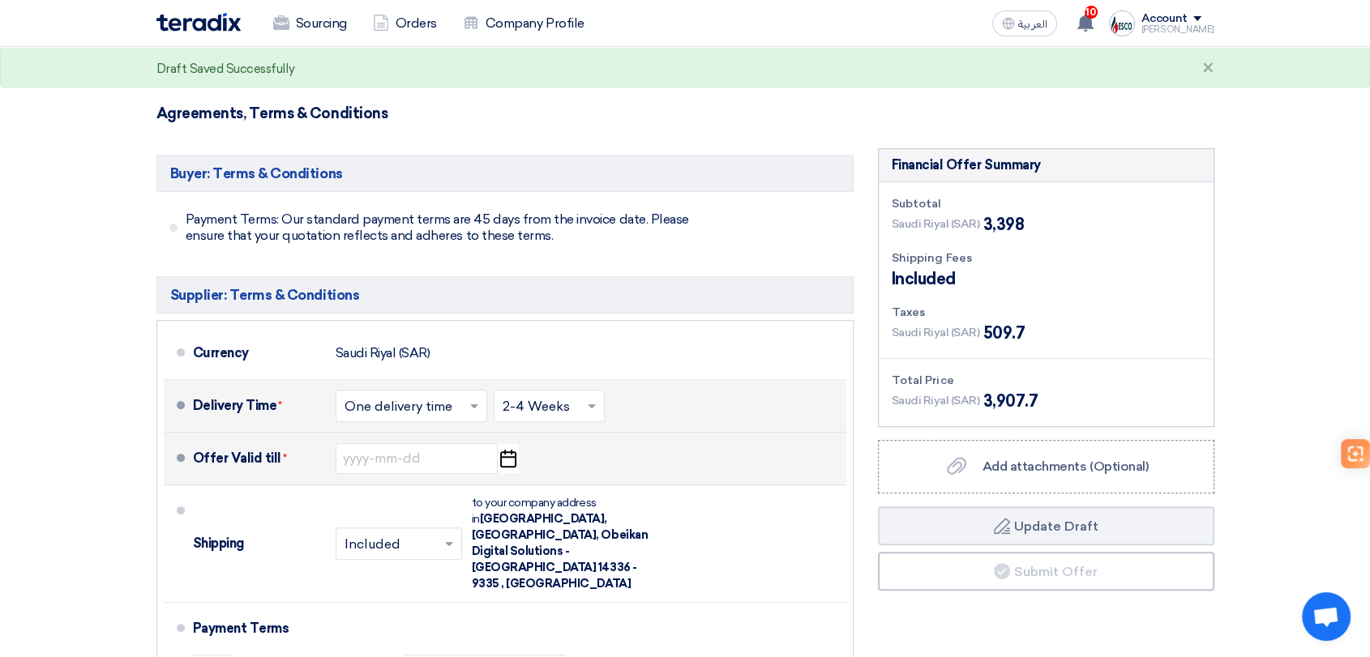
click at [503, 470] on icon "Pick a date" at bounding box center [508, 458] width 22 height 29
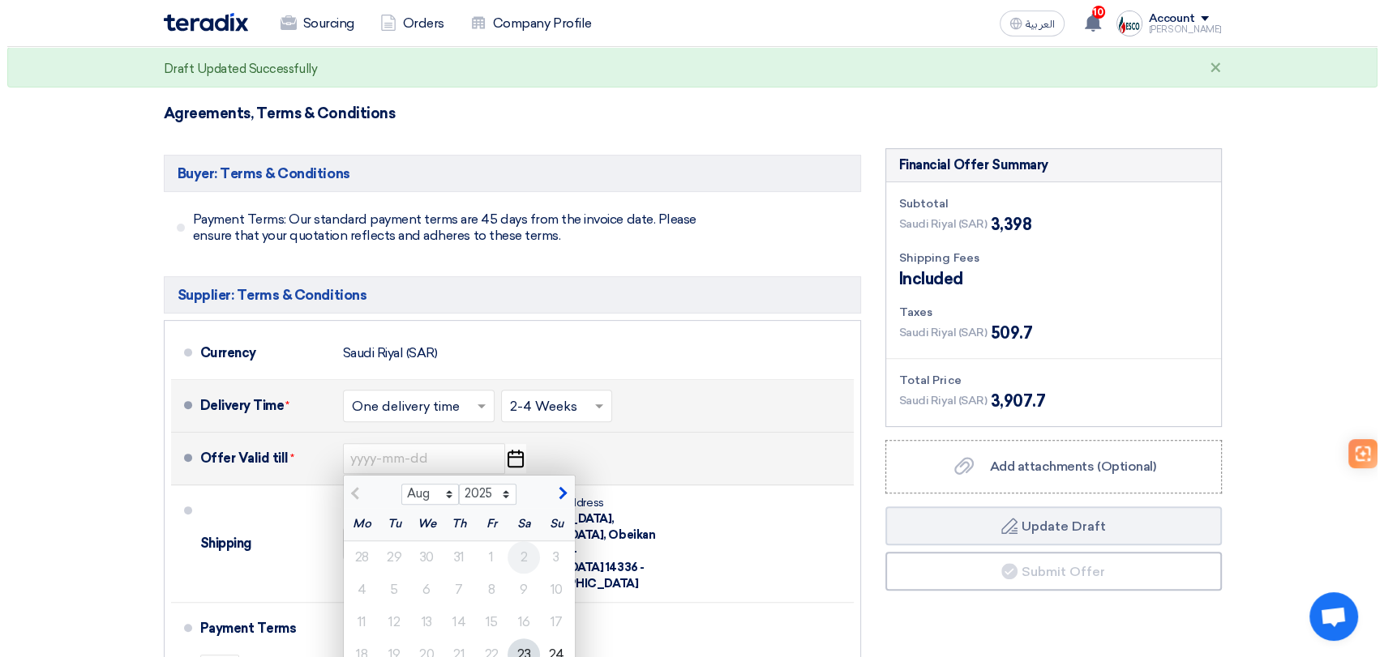
scroll to position [540, 0]
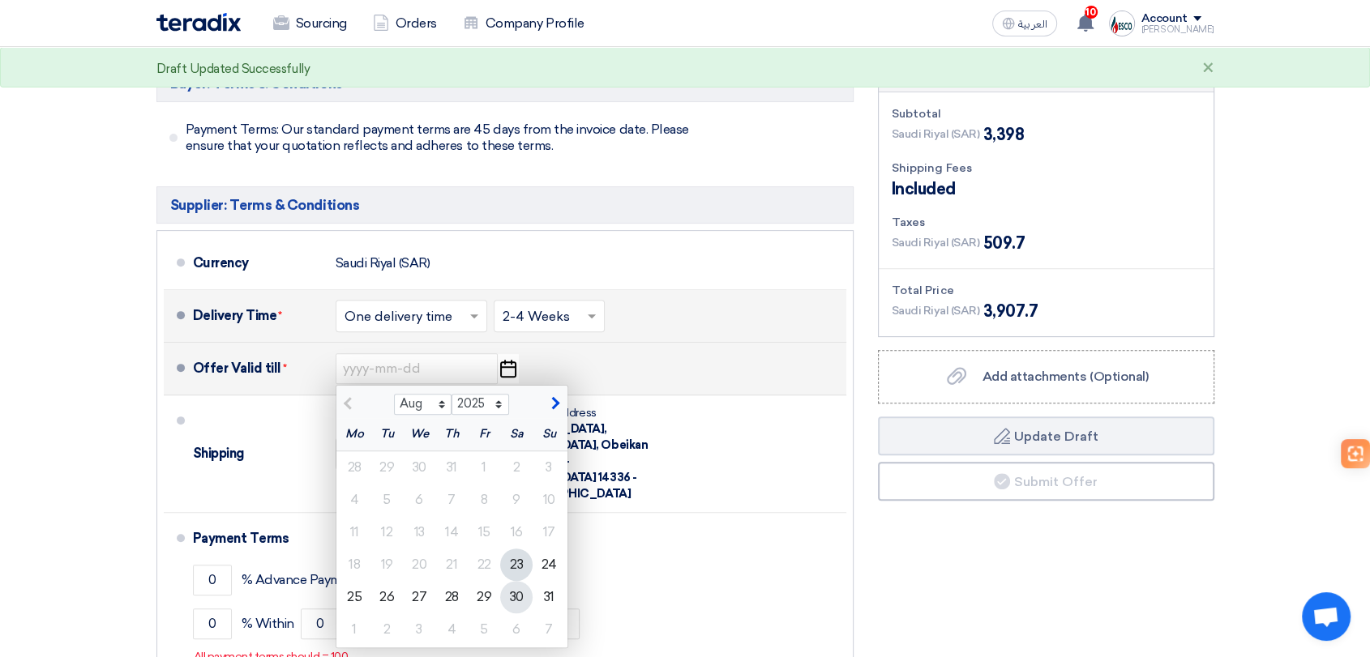
click at [521, 597] on div "30" at bounding box center [516, 597] width 32 height 32
type input "[DATE]"
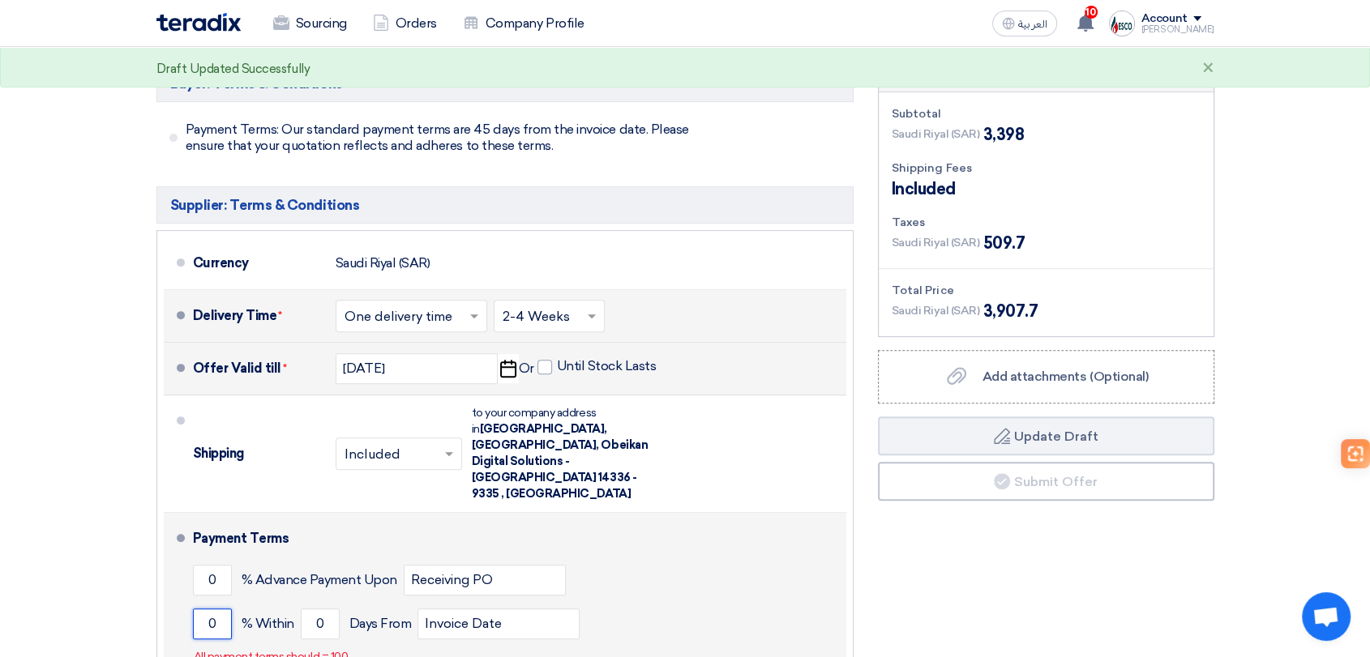
click at [226, 609] on input "0" at bounding box center [212, 624] width 39 height 31
type input "0"
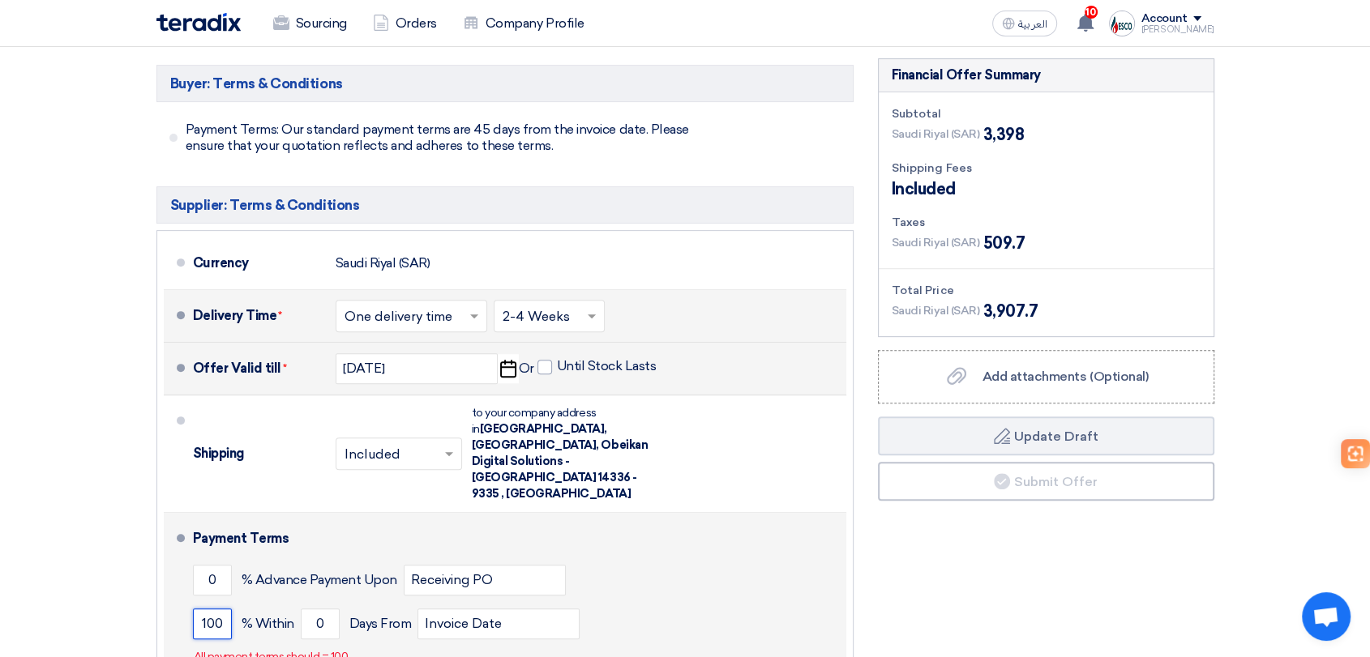
type input "100"
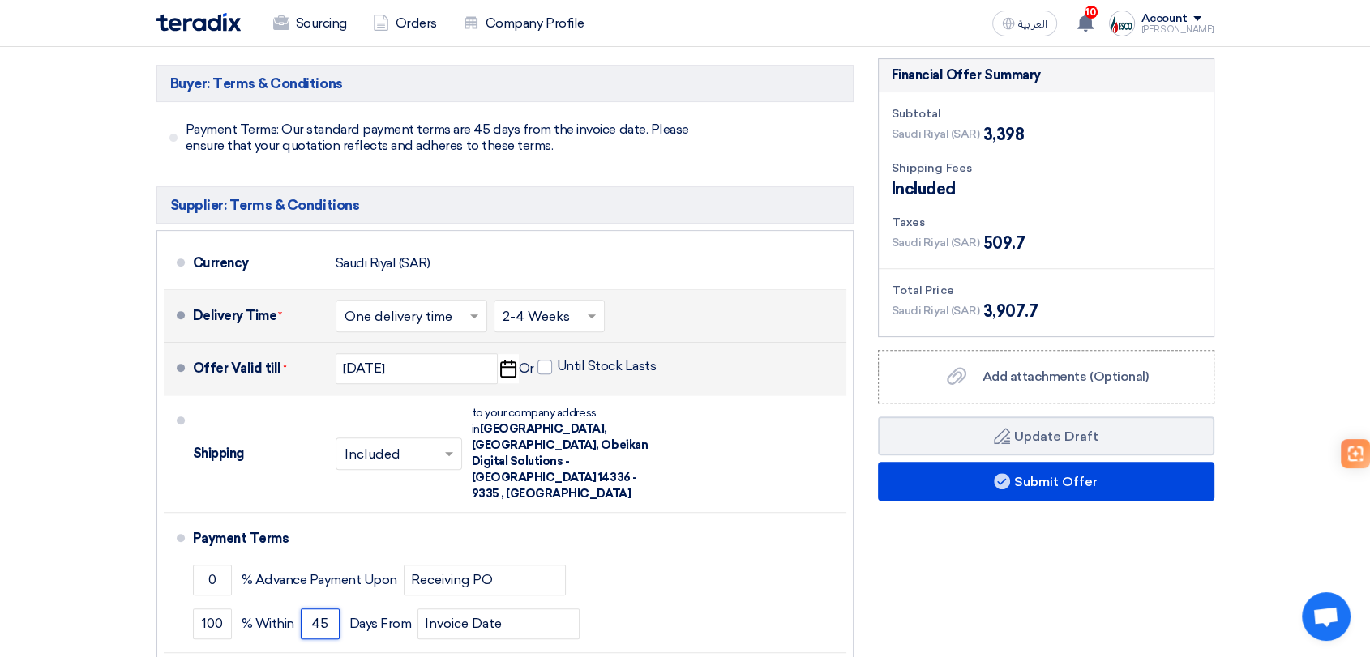
type input "45"
click at [999, 500] on div "Financial Offer Summary Subtotal Saudi Riyal (SAR) 3,398 Shipping Fees" at bounding box center [1046, 402] width 361 height 688
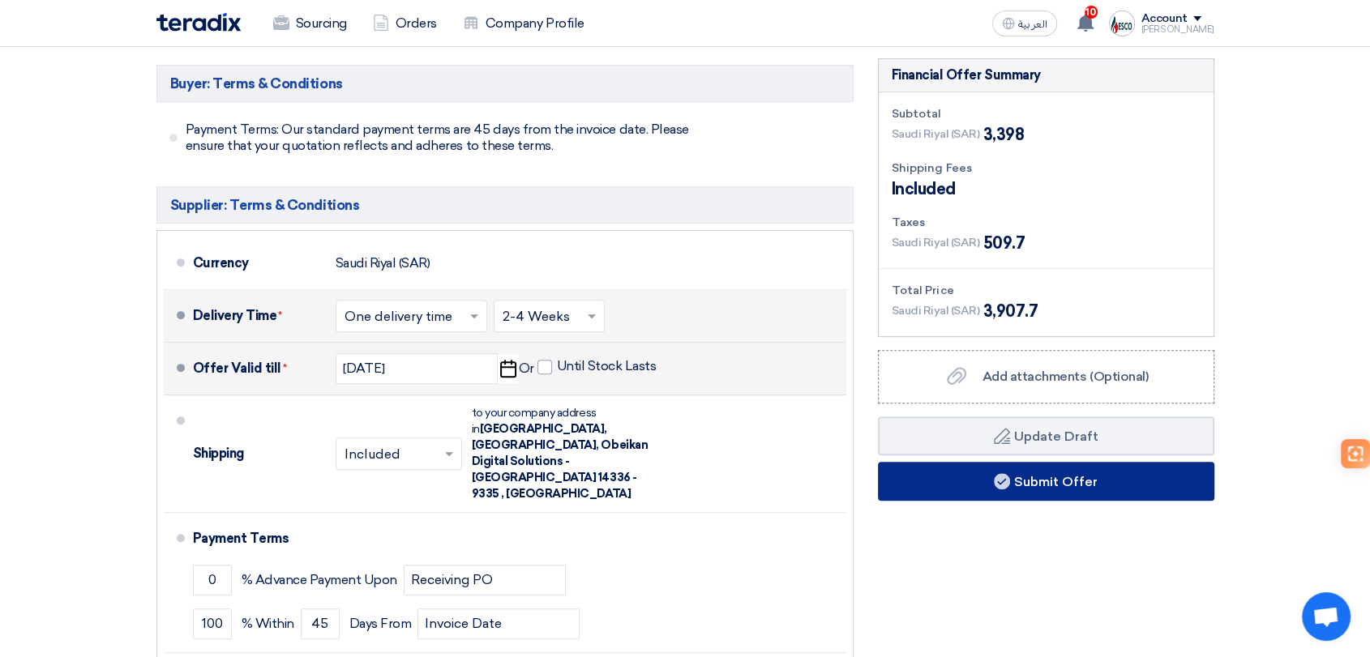
click at [1008, 488] on button "Submit Offer" at bounding box center [1046, 481] width 336 height 39
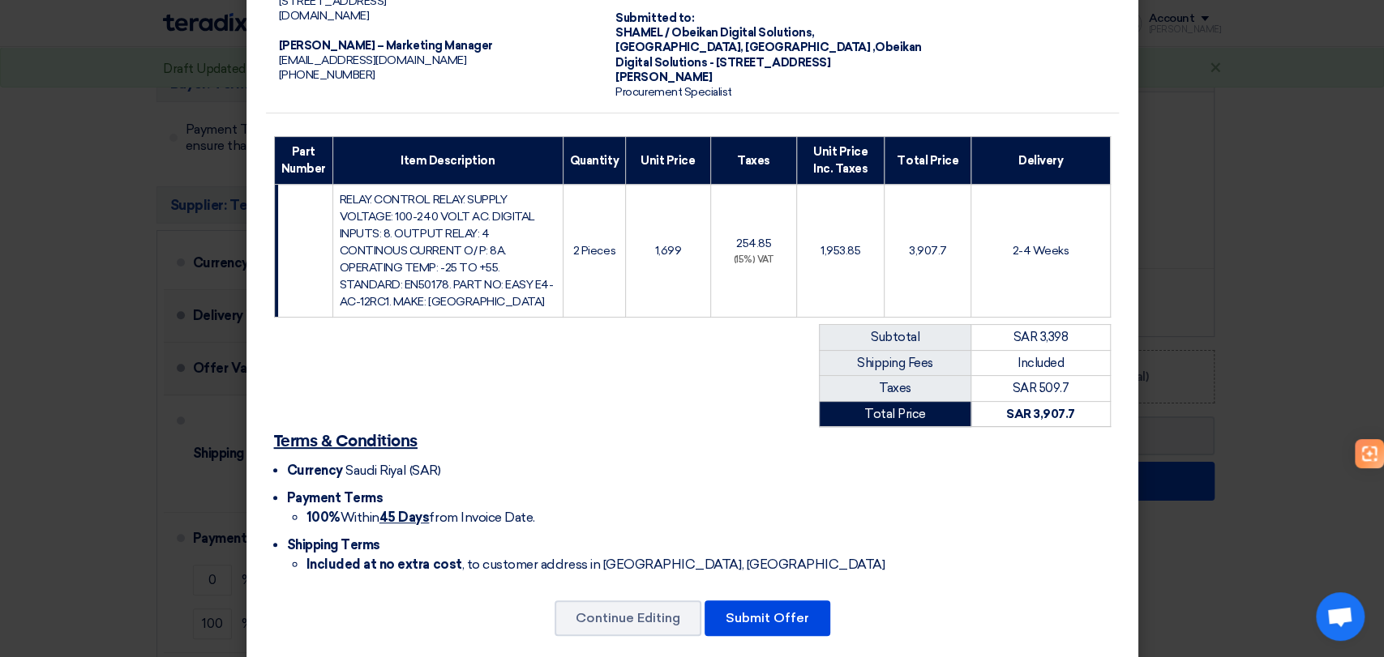
scroll to position [148, 0]
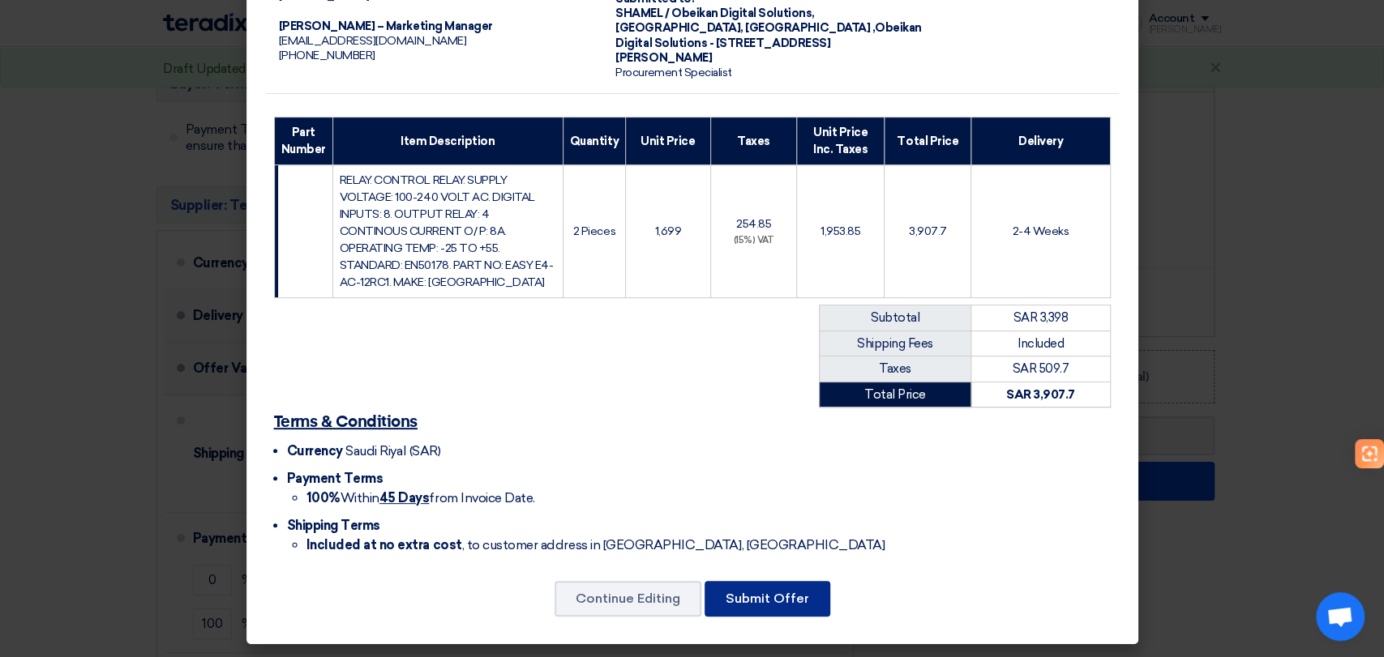
click at [785, 600] on button "Submit Offer" at bounding box center [767, 599] width 126 height 36
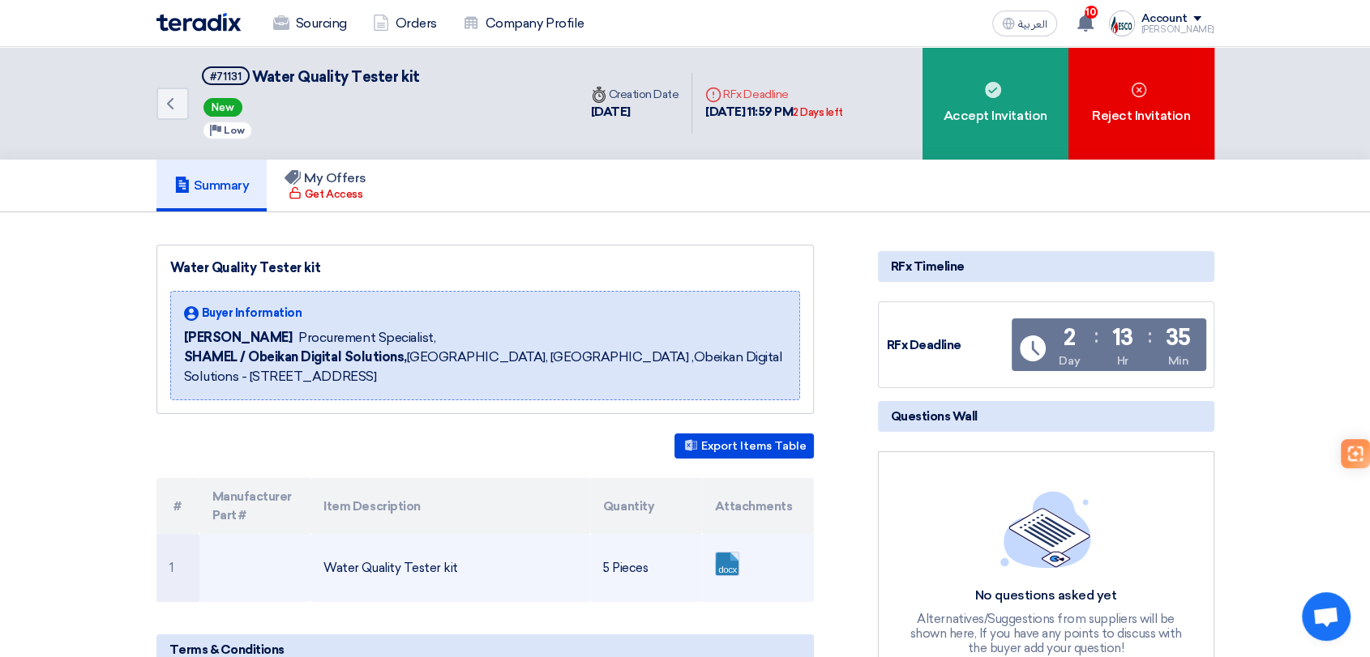
click at [723, 572] on link at bounding box center [781, 601] width 130 height 97
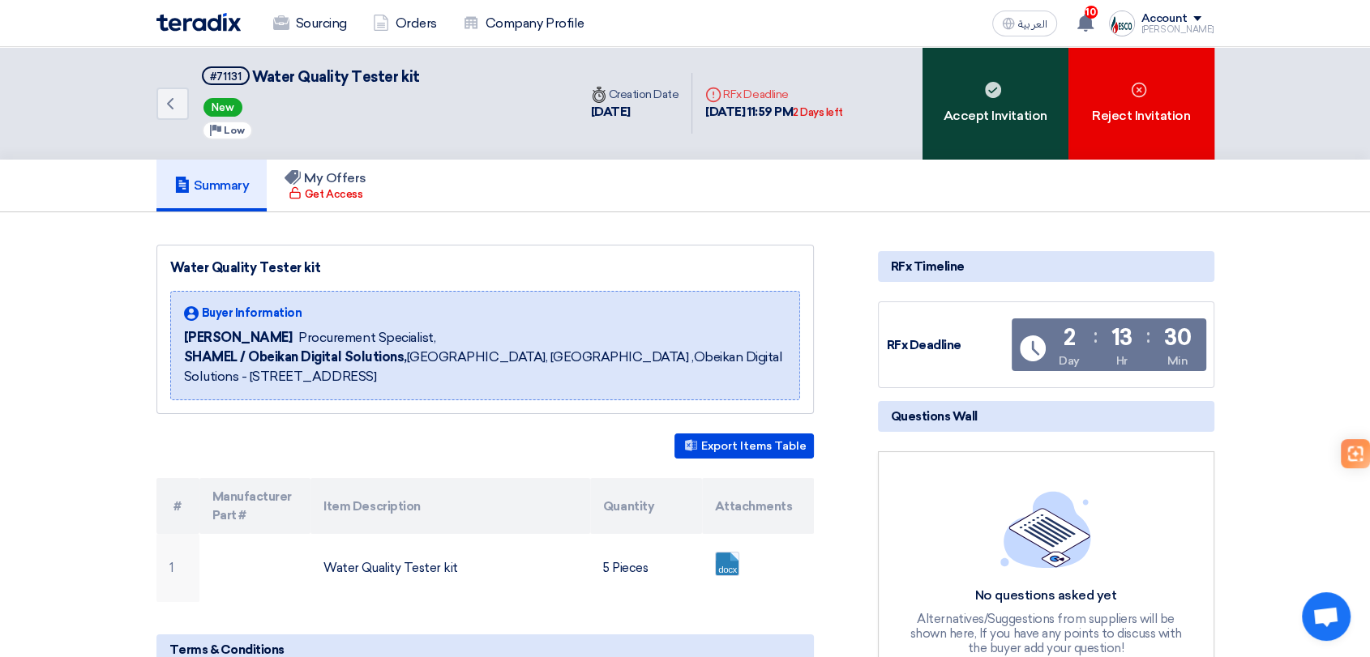
click at [997, 101] on div "Accept Invitation" at bounding box center [996, 103] width 146 height 113
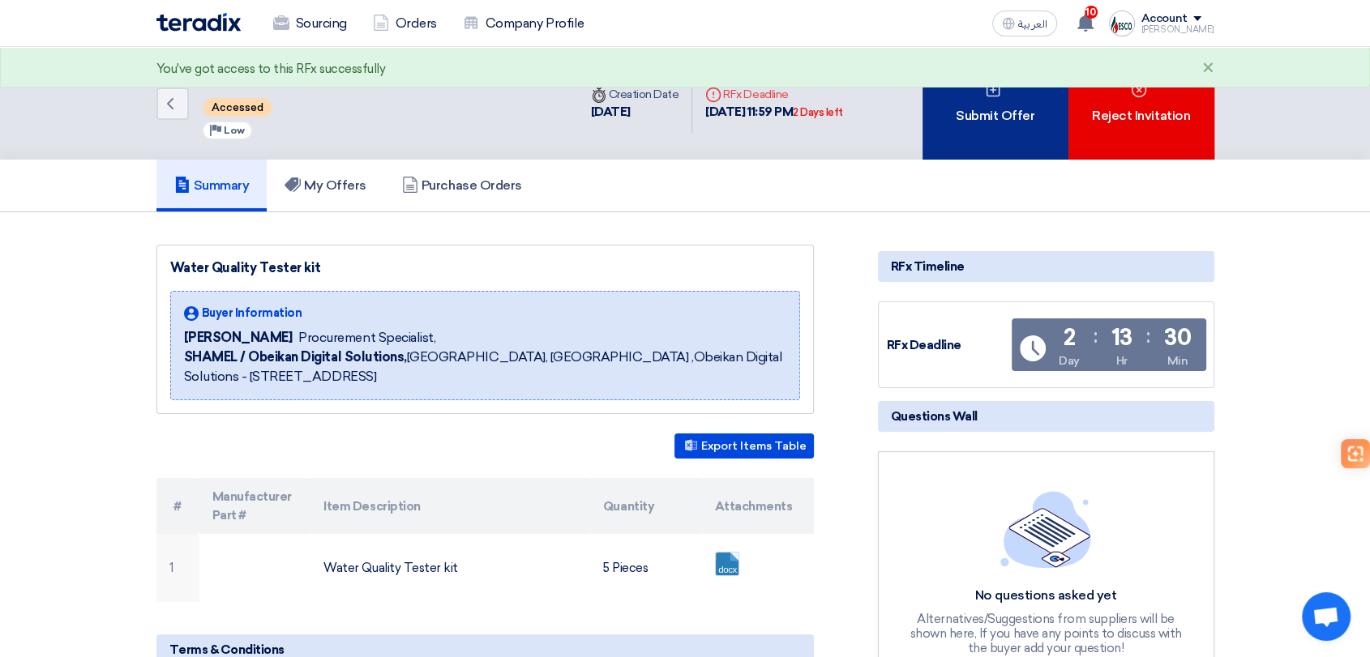
click at [973, 105] on div "Submit Offer" at bounding box center [996, 103] width 146 height 113
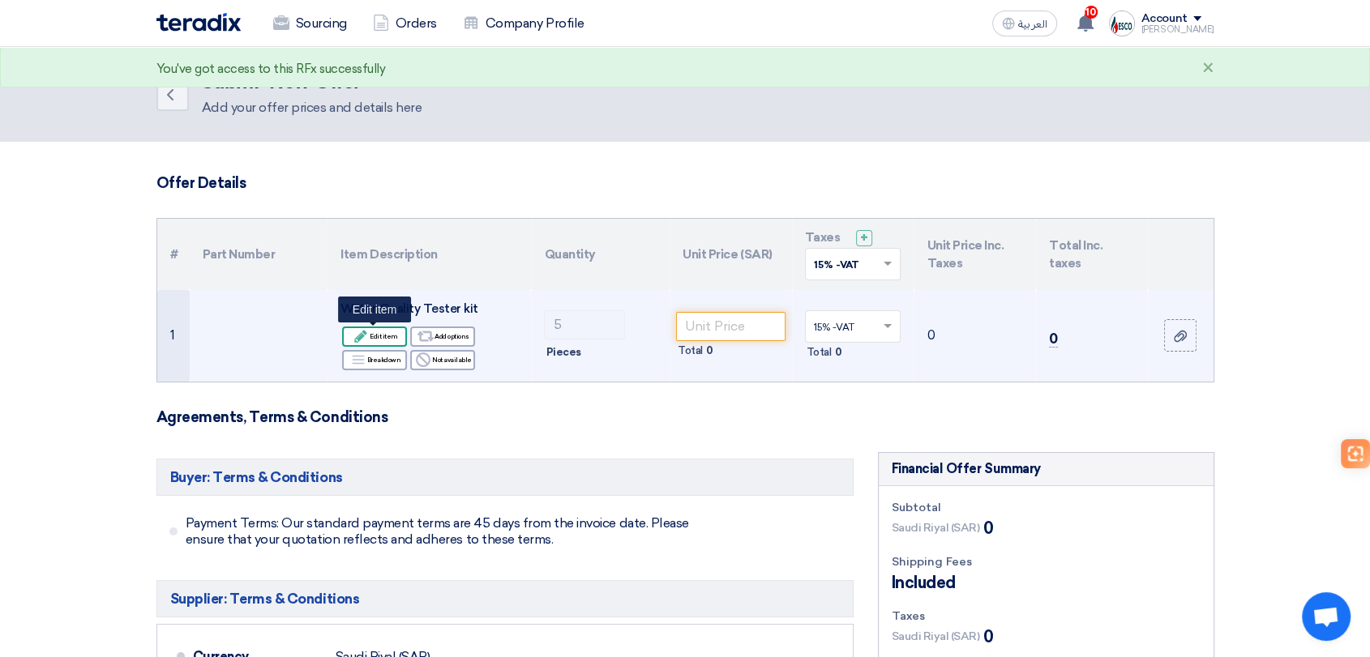
click at [390, 334] on div "Edit Edit item" at bounding box center [374, 337] width 65 height 20
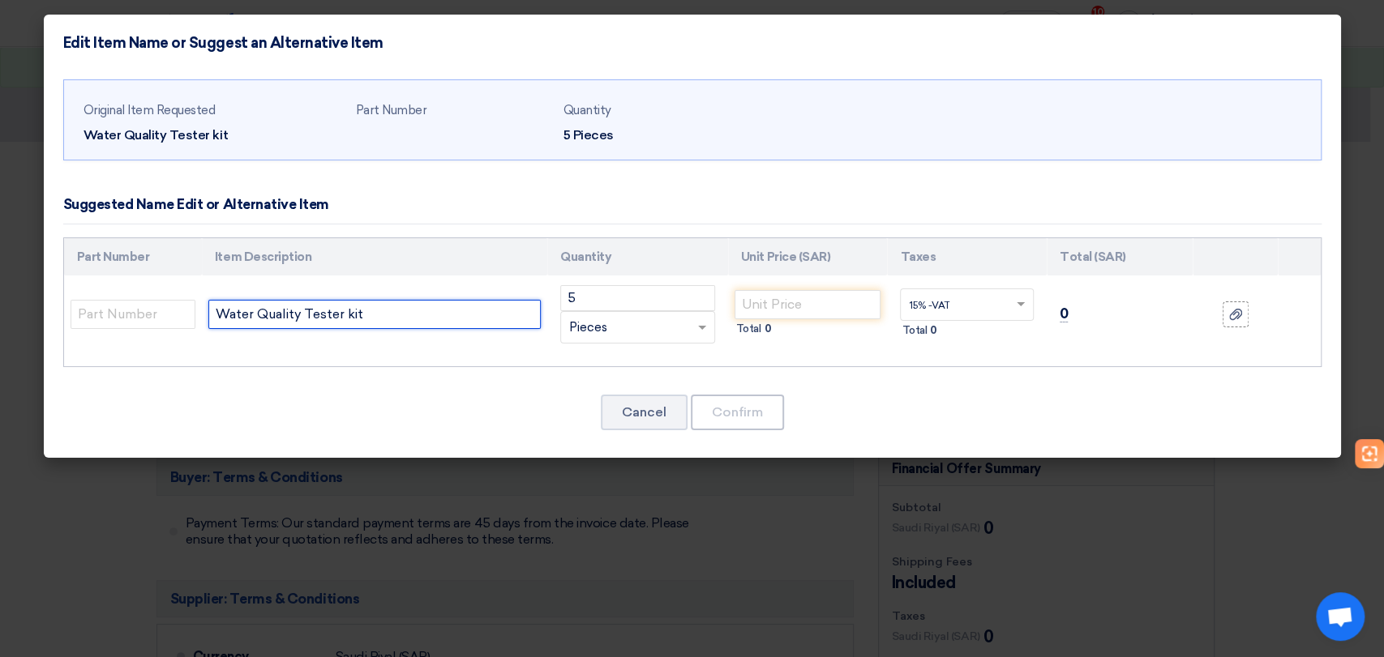
click at [460, 310] on input "Water Quality Tester kit" at bounding box center [374, 314] width 332 height 29
paste input "5 In 1 TDS/EC/pH/Salinity/Temperature Meter, Digital Water Quality Monitor Test…"
type input "Water Quality Tester kit (5 In 1 TDS/EC/pH/Salinity/Temperature Meter, Digital …"
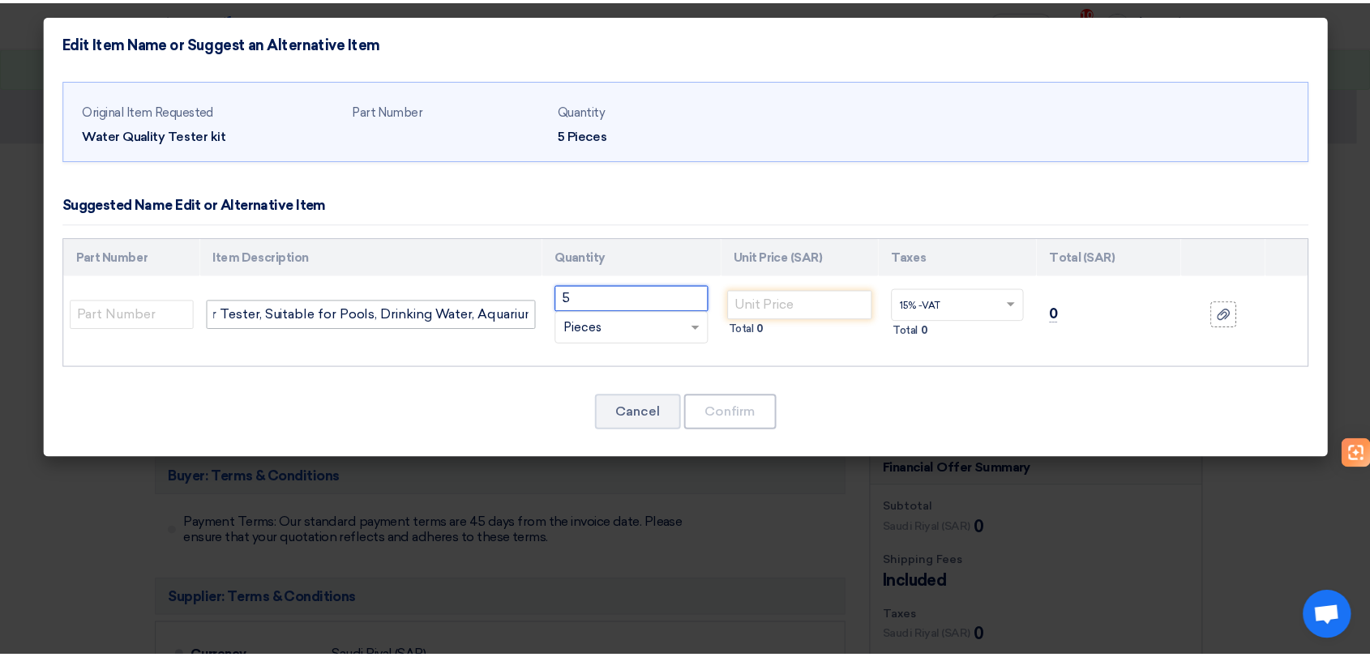
scroll to position [0, 0]
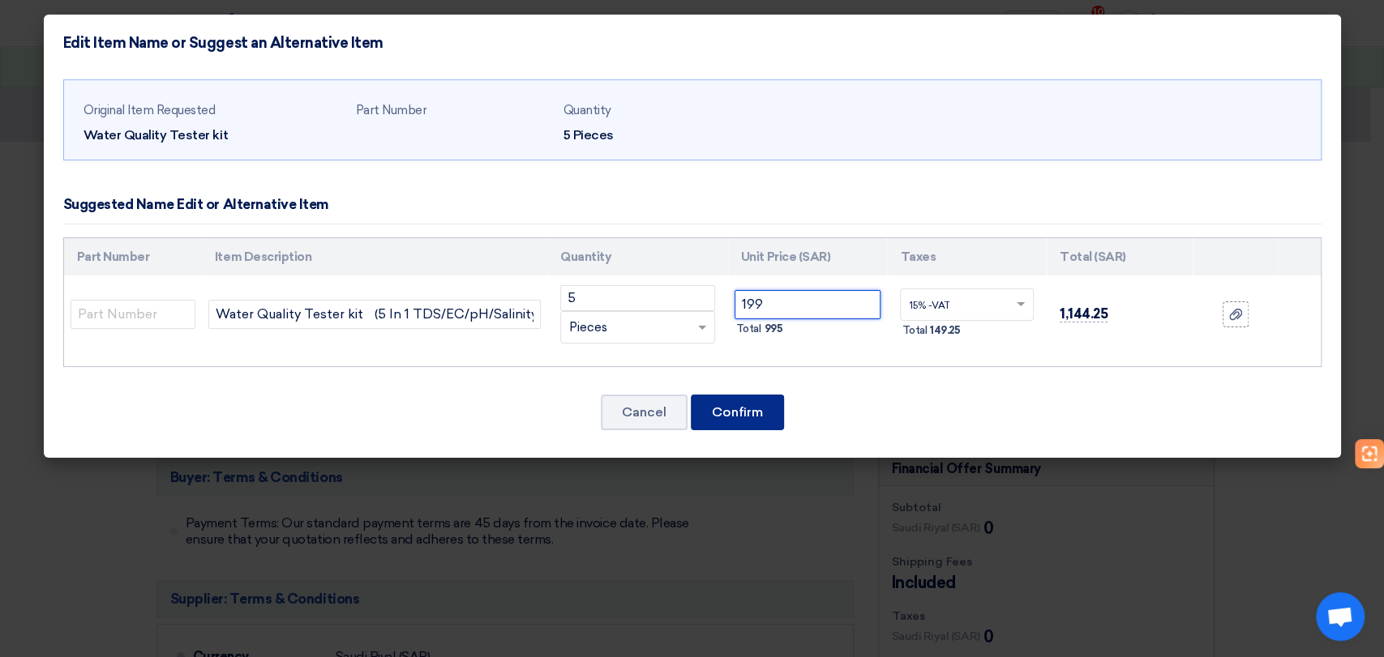
type input "199"
click at [755, 396] on button "Confirm" at bounding box center [737, 413] width 93 height 36
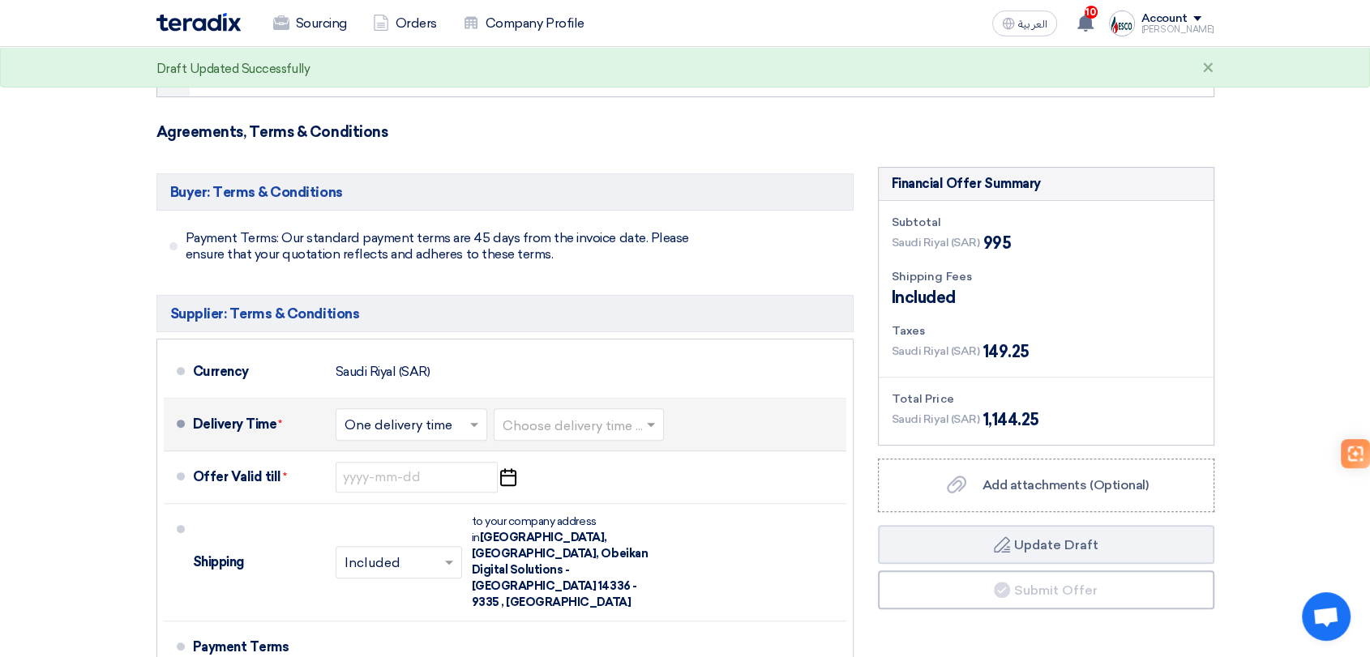
scroll to position [450, 0]
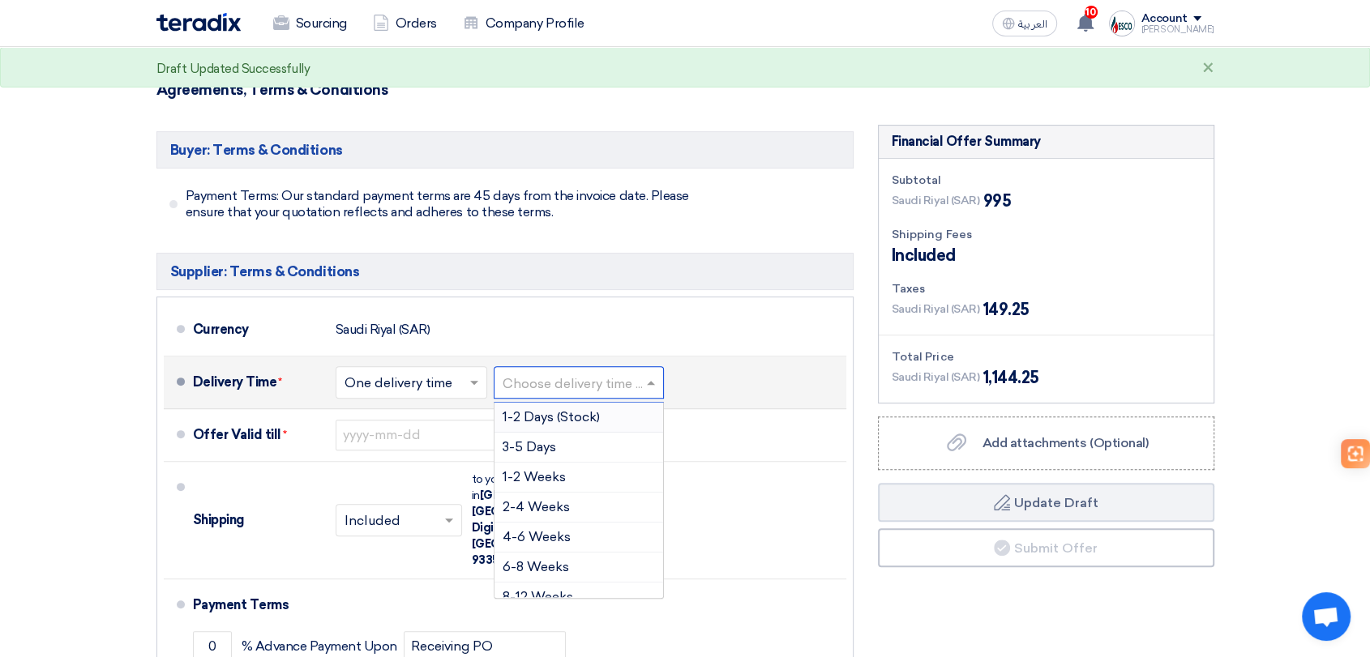
click at [592, 372] on input "text" at bounding box center [580, 384] width 154 height 24
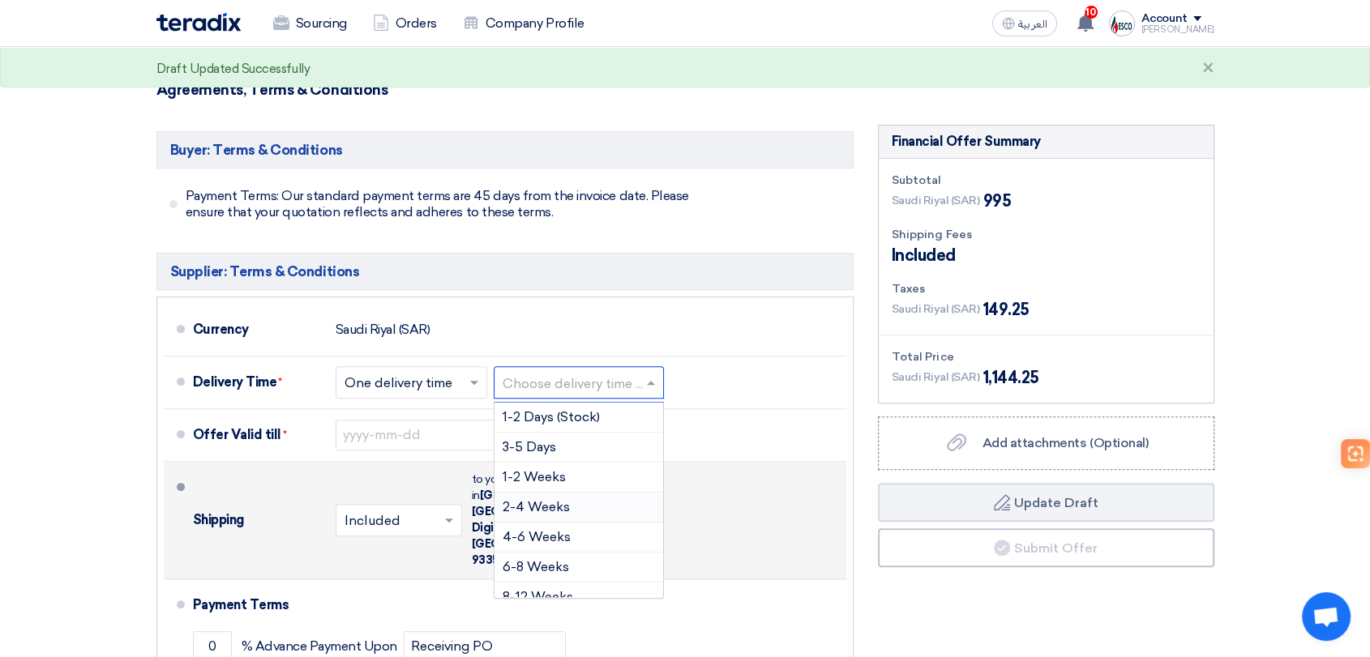
click at [553, 510] on span "2-4 Weeks" at bounding box center [536, 506] width 67 height 15
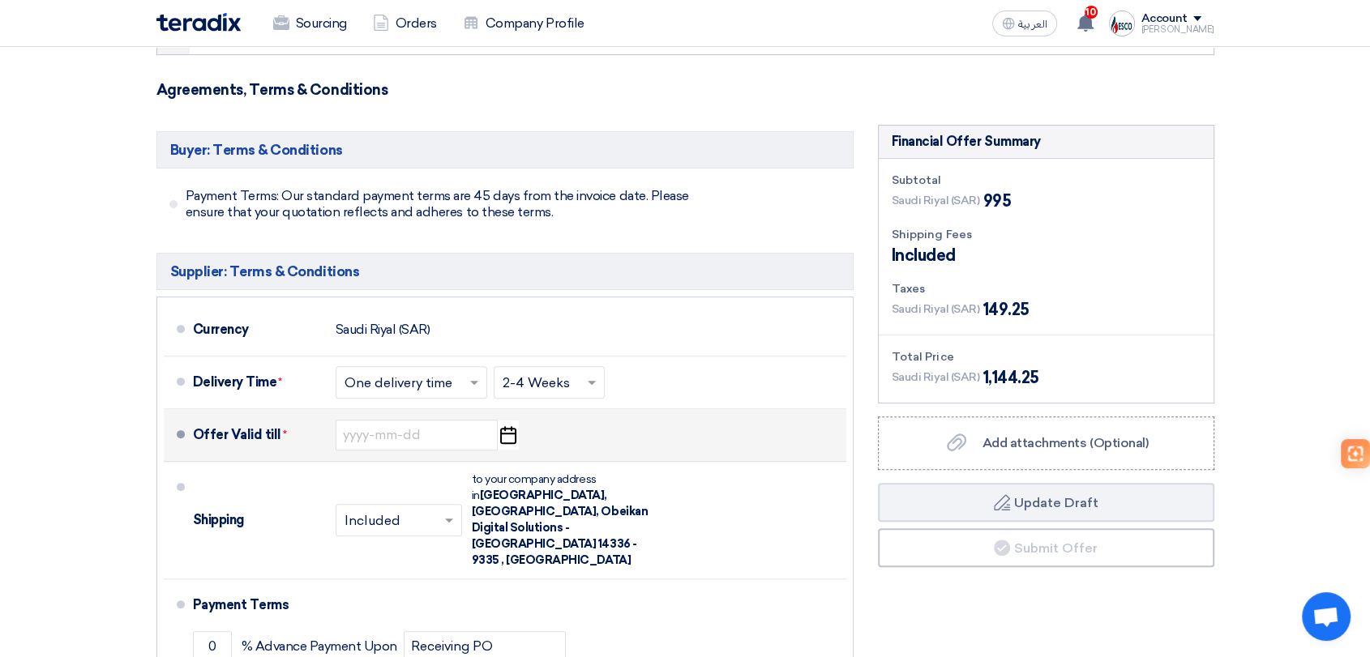
click at [512, 447] on icon "Pick a date" at bounding box center [508, 435] width 22 height 29
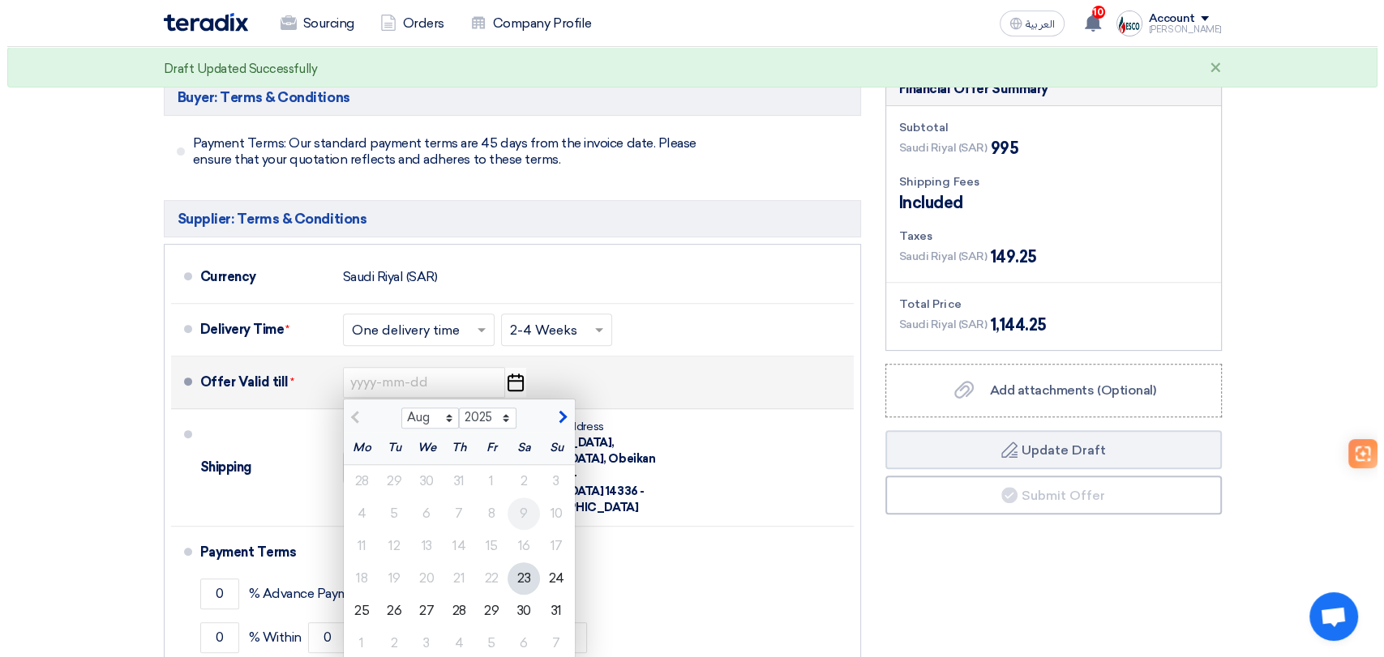
scroll to position [540, 0]
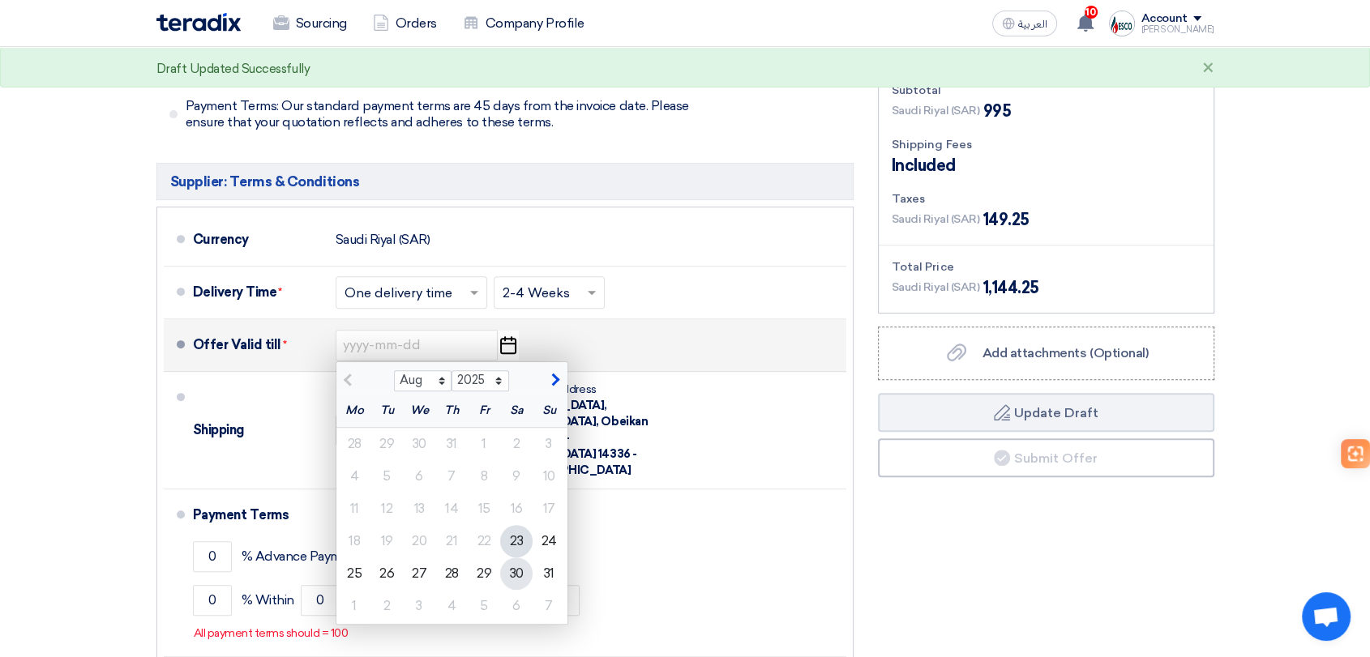
click at [525, 573] on div "30" at bounding box center [516, 574] width 32 height 32
type input "[DATE]"
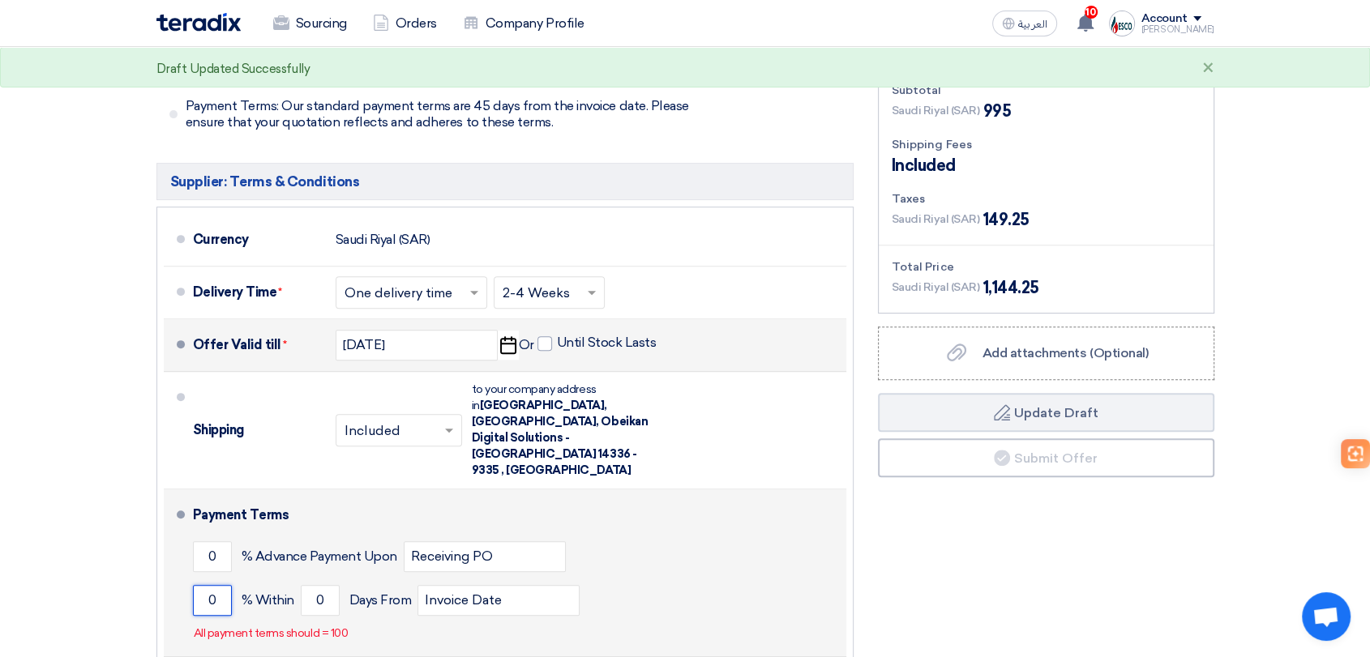
click at [221, 585] on input "0" at bounding box center [212, 600] width 39 height 31
type input "100"
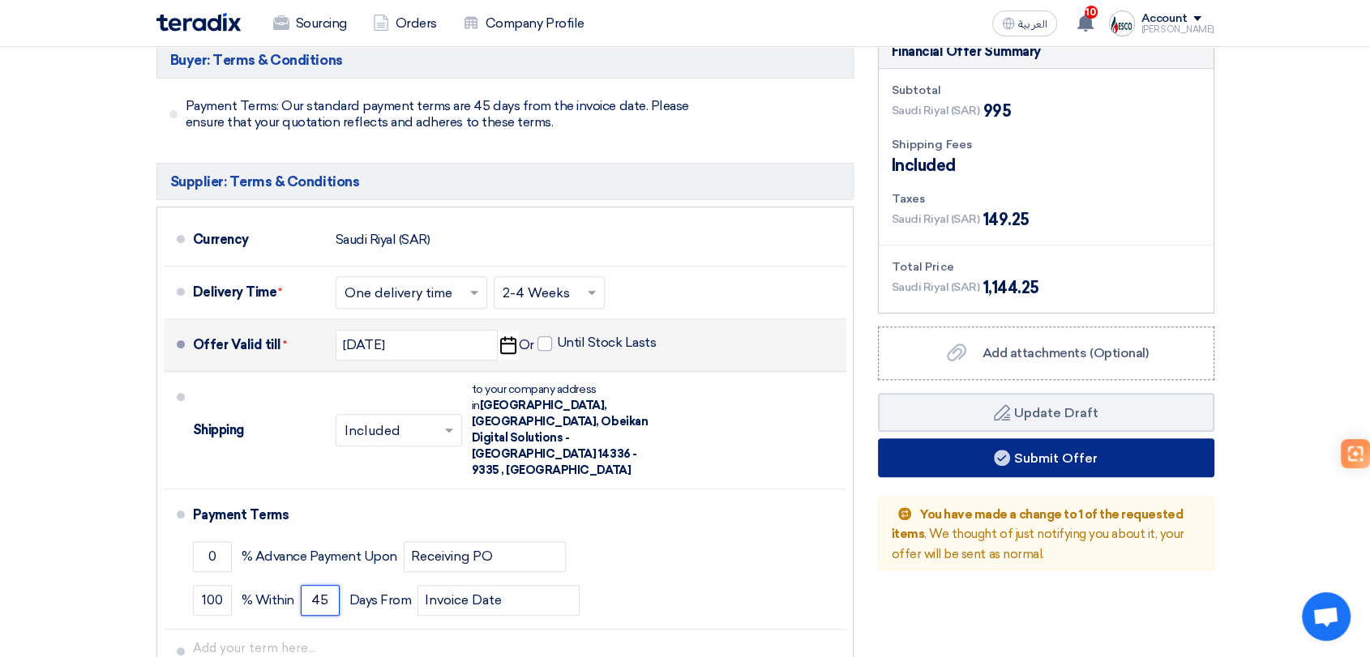
type input "45"
click at [1051, 467] on button "Submit Offer" at bounding box center [1046, 458] width 336 height 39
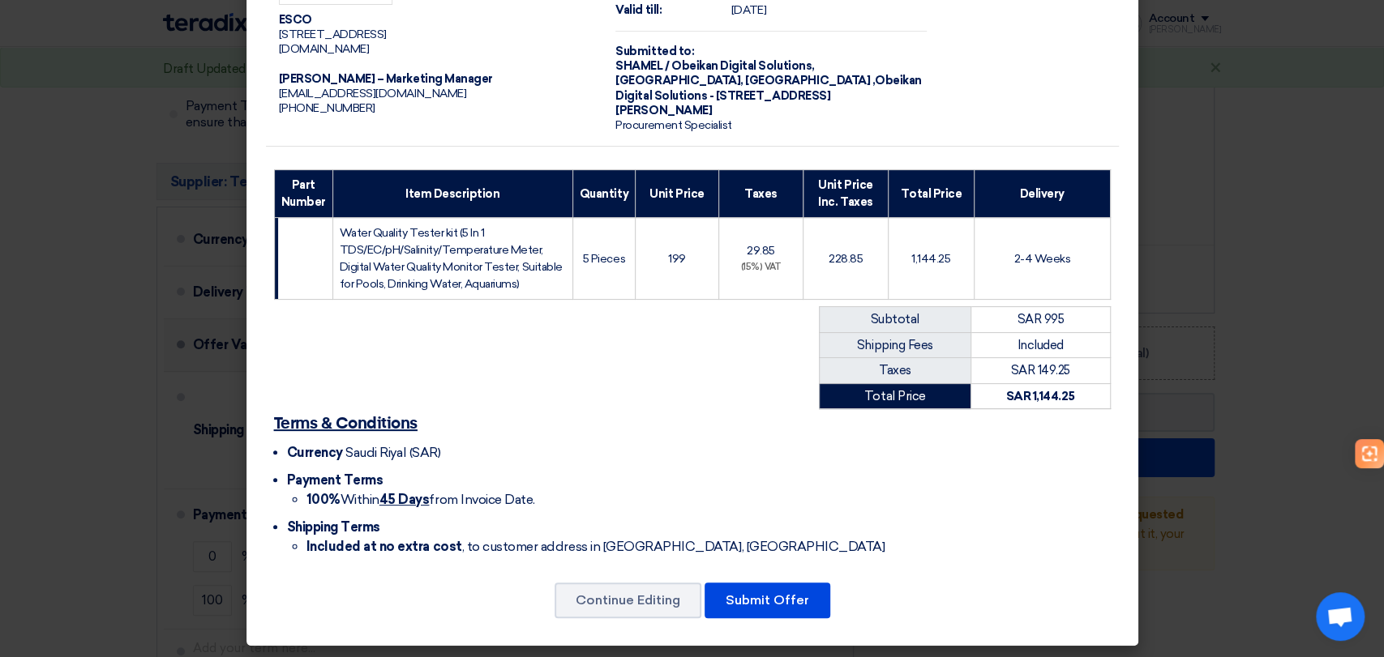
scroll to position [96, 0]
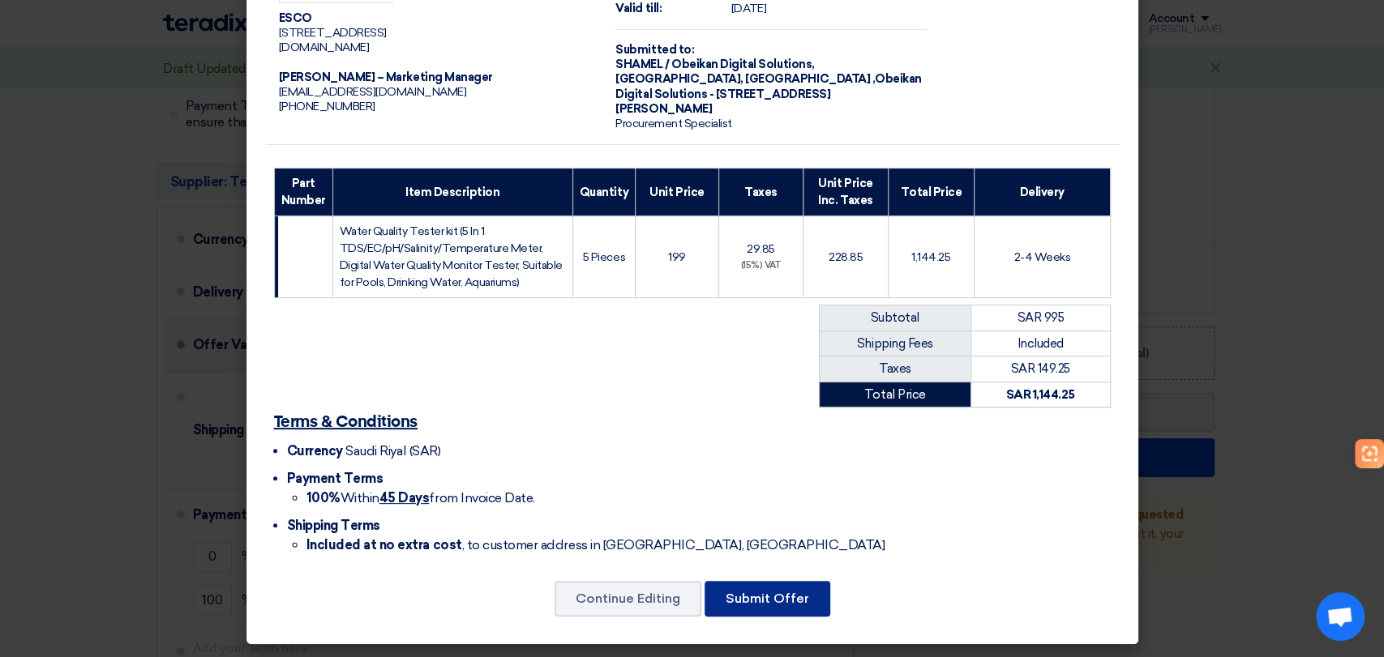
click at [744, 595] on button "Submit Offer" at bounding box center [767, 599] width 126 height 36
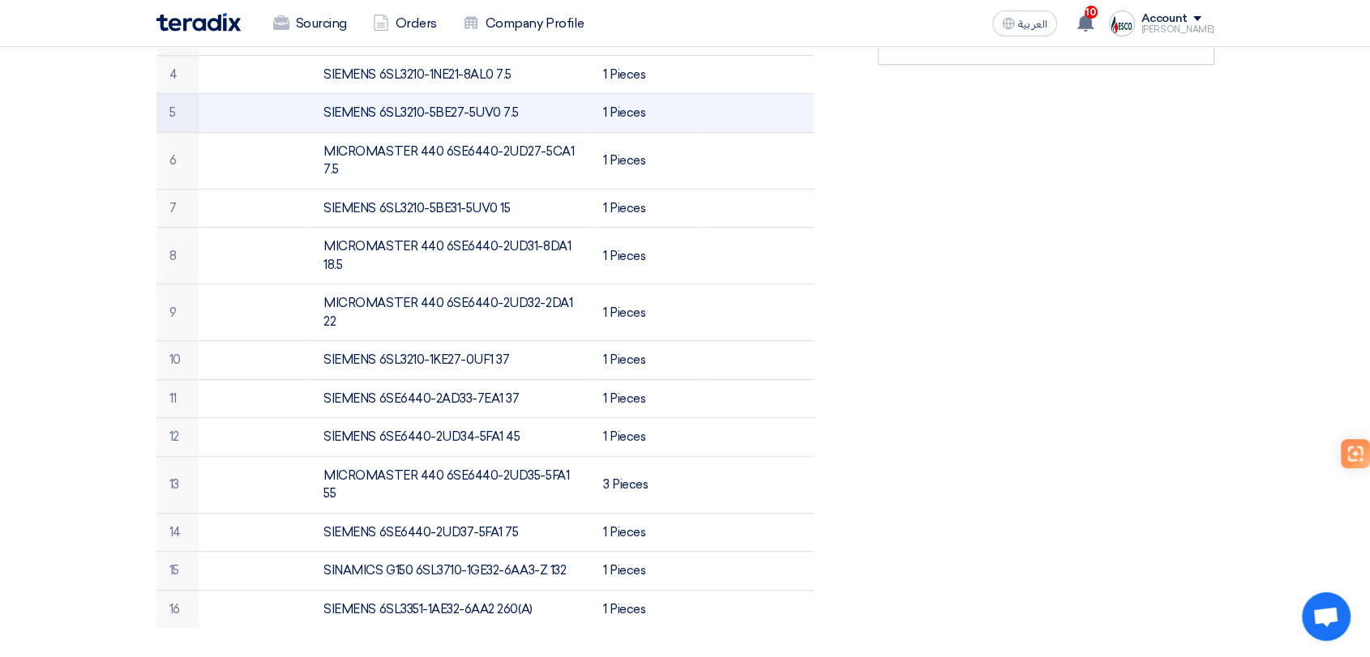
scroll to position [56, 0]
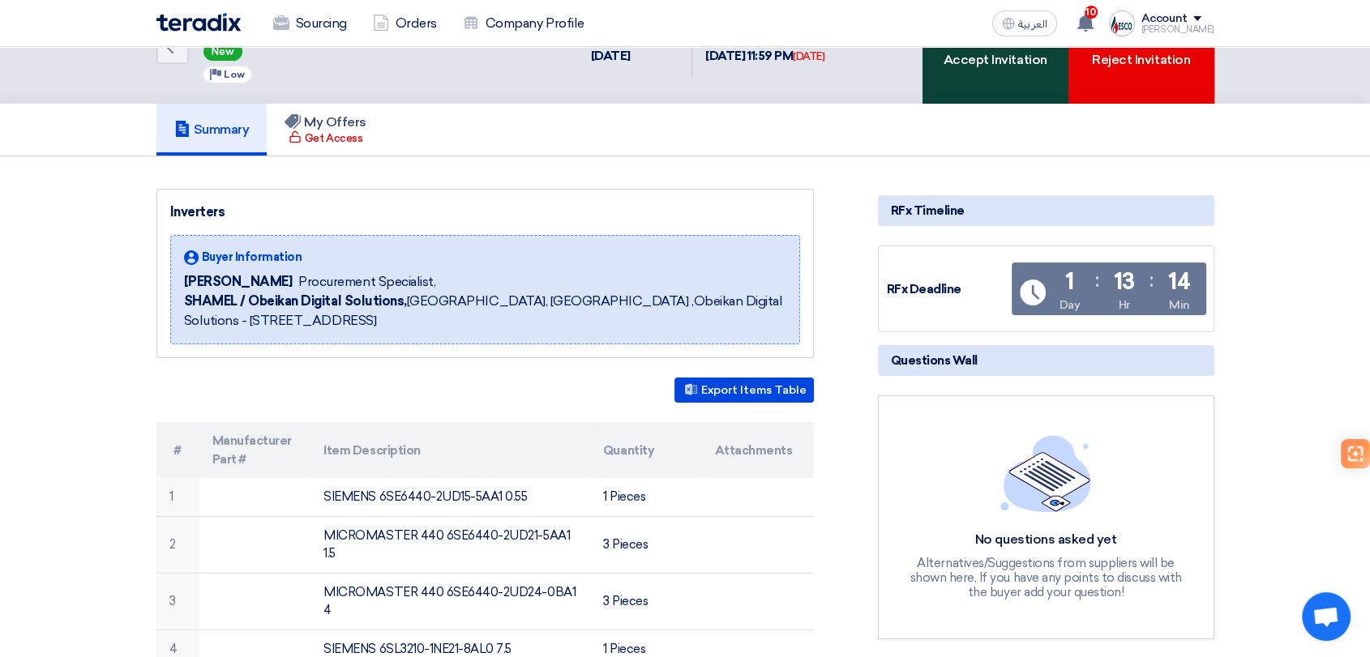
click at [981, 93] on div "Accept Invitation" at bounding box center [996, 47] width 146 height 113
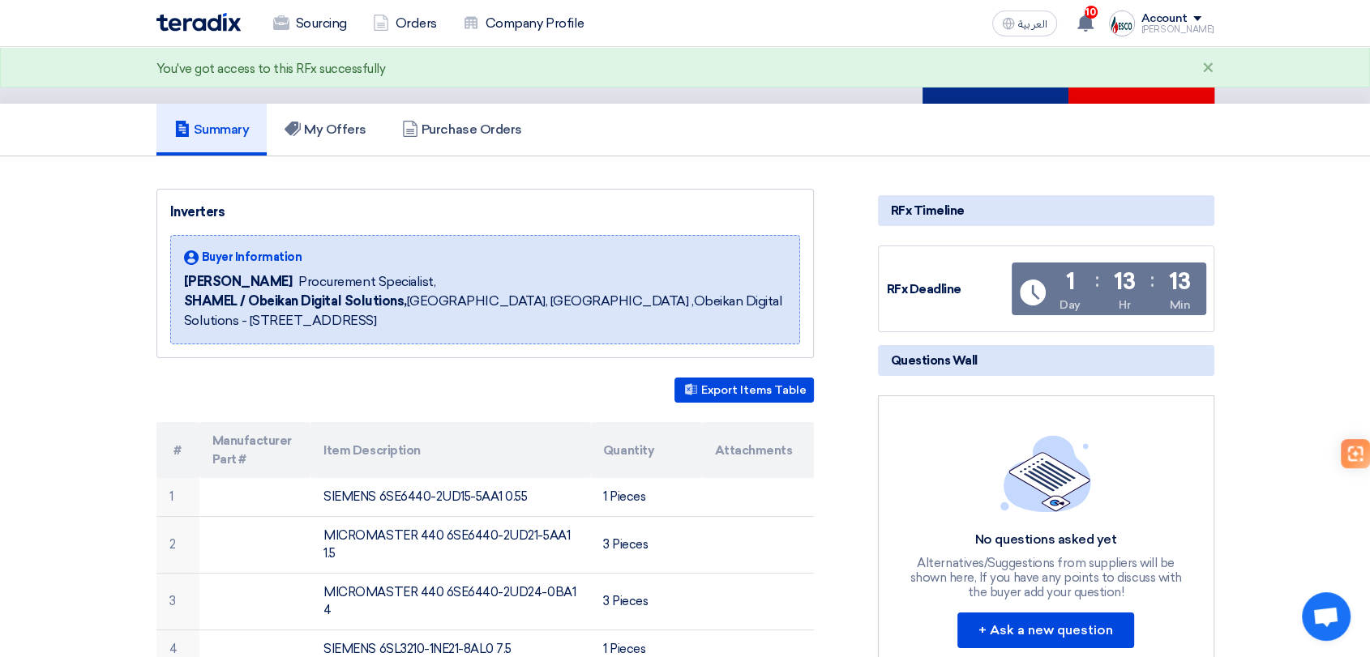
click at [986, 87] on div "Submit Offer" at bounding box center [996, 47] width 146 height 113
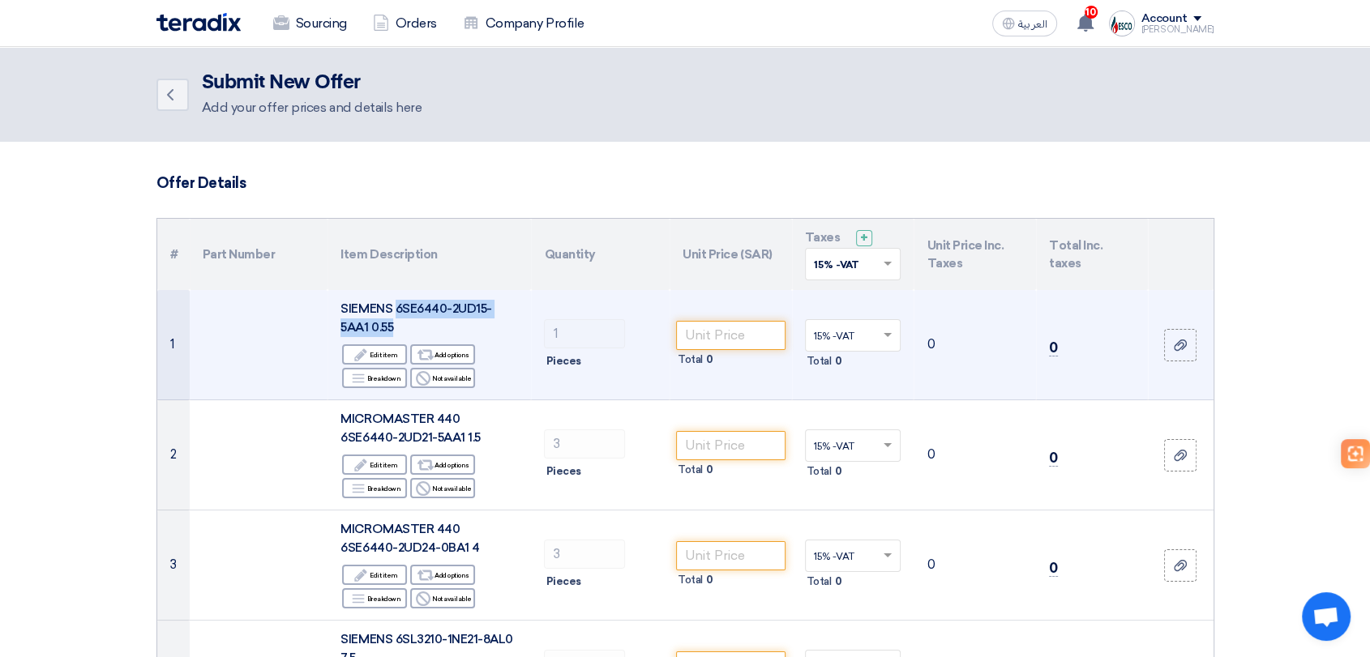
drag, startPoint x: 395, startPoint y: 308, endPoint x: 416, endPoint y: 321, distance: 24.7
click at [416, 321] on div "SIEMENS 6SE6440-2UD15-5AA1 0.55" at bounding box center [429, 318] width 178 height 36
copy span "6SE6440-2UD15-5AA1 0.55"
click at [711, 323] on input "number" at bounding box center [730, 335] width 109 height 29
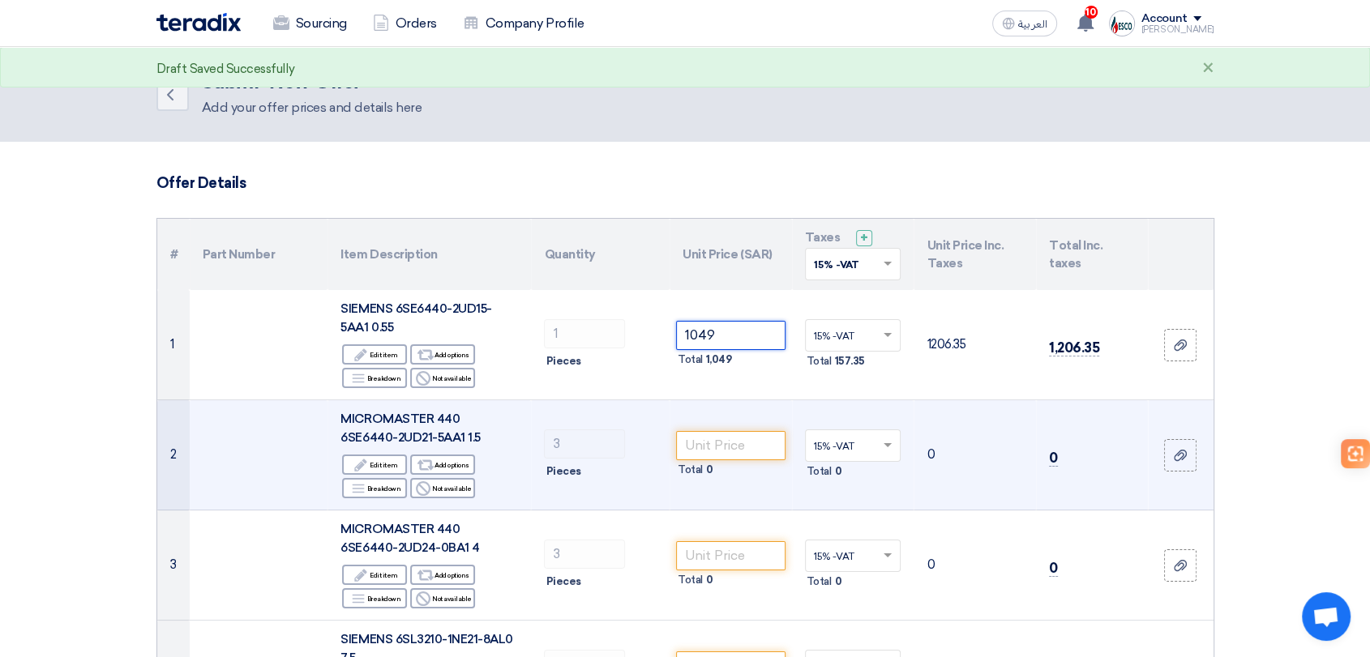
type input "1049"
drag, startPoint x: 440, startPoint y: 422, endPoint x: 451, endPoint y: 437, distance: 18.7
click at [451, 437] on div "MICROMASTER 440 6SE6440-2UD21-5AA1 1.5" at bounding box center [429, 428] width 178 height 36
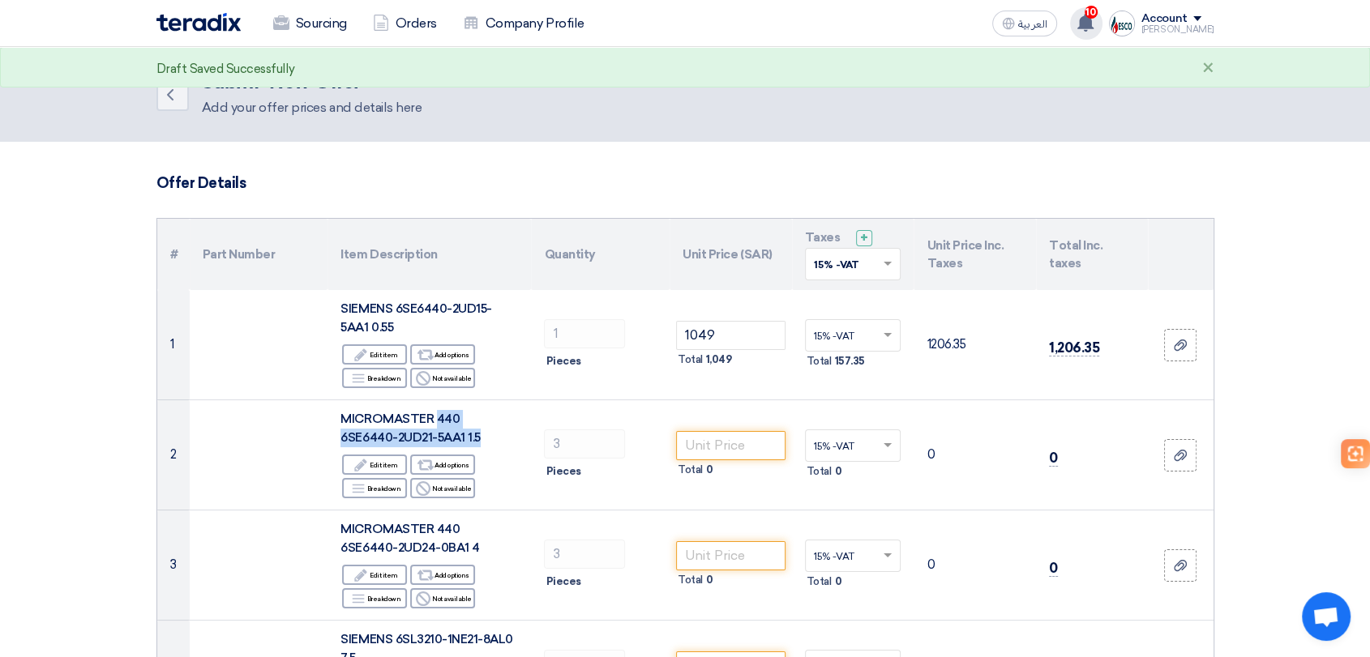
copy span "440 6SE6440-2UD21-5AA1 1.5"
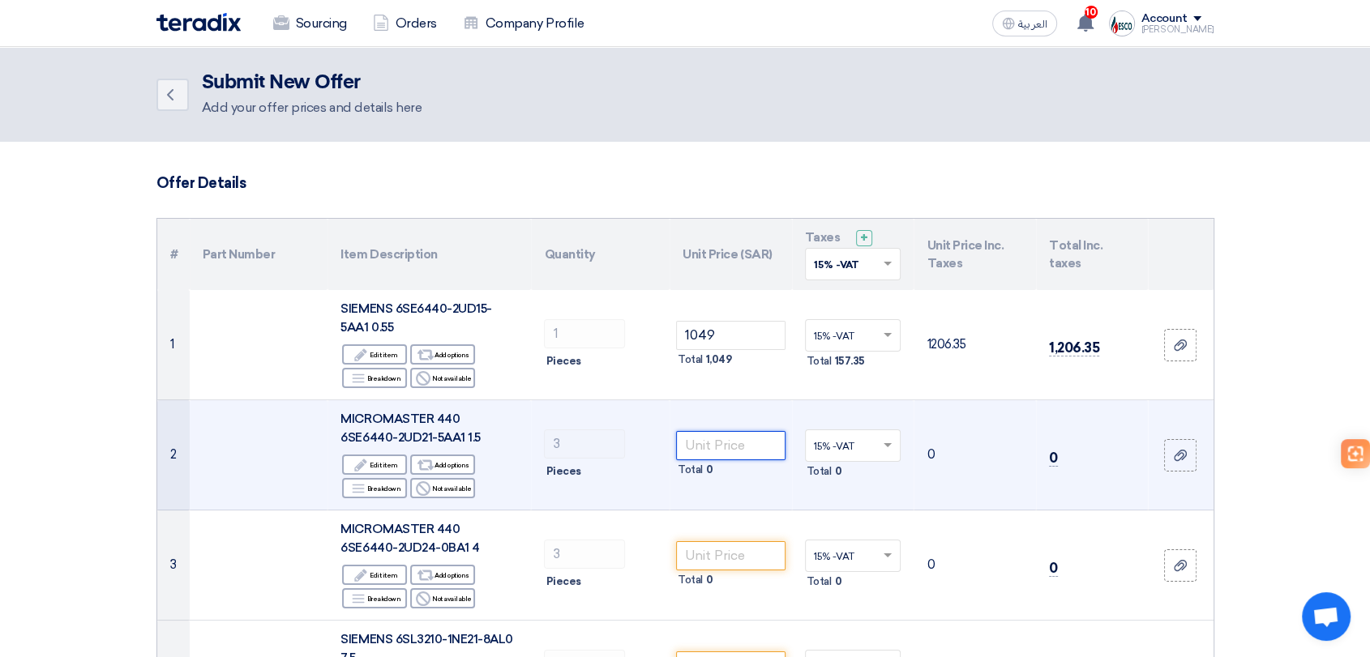
click at [746, 449] on input "number" at bounding box center [730, 445] width 109 height 29
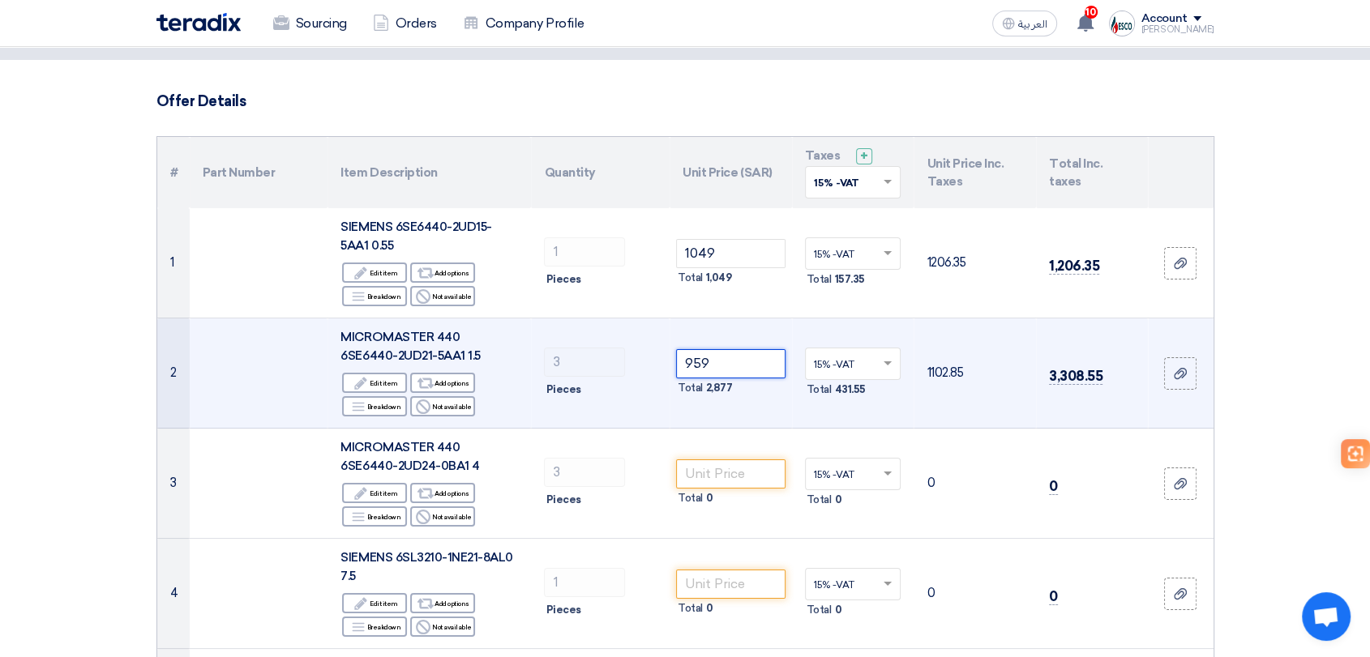
scroll to position [180, 0]
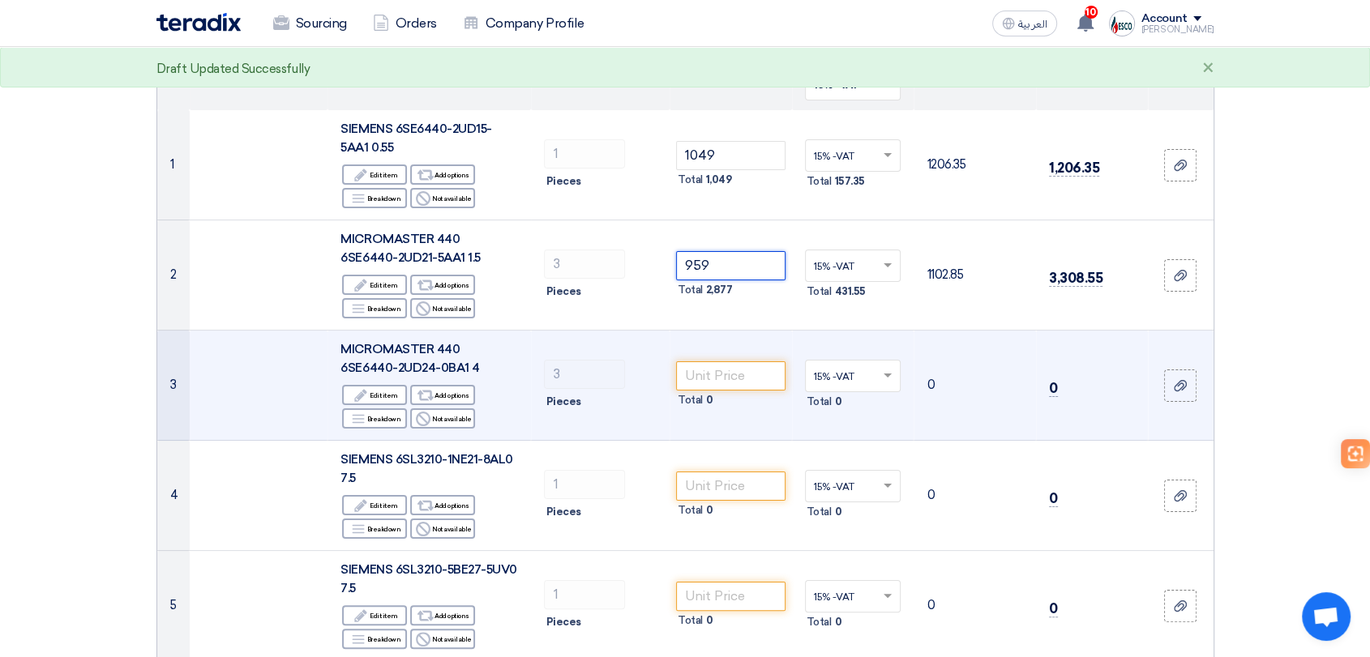
type input "959"
drag, startPoint x: 459, startPoint y: 349, endPoint x: 467, endPoint y: 361, distance: 14.6
click at [467, 361] on div "MICROMASTER 440 6SE6440-2UD24-0BA1 4" at bounding box center [429, 358] width 178 height 36
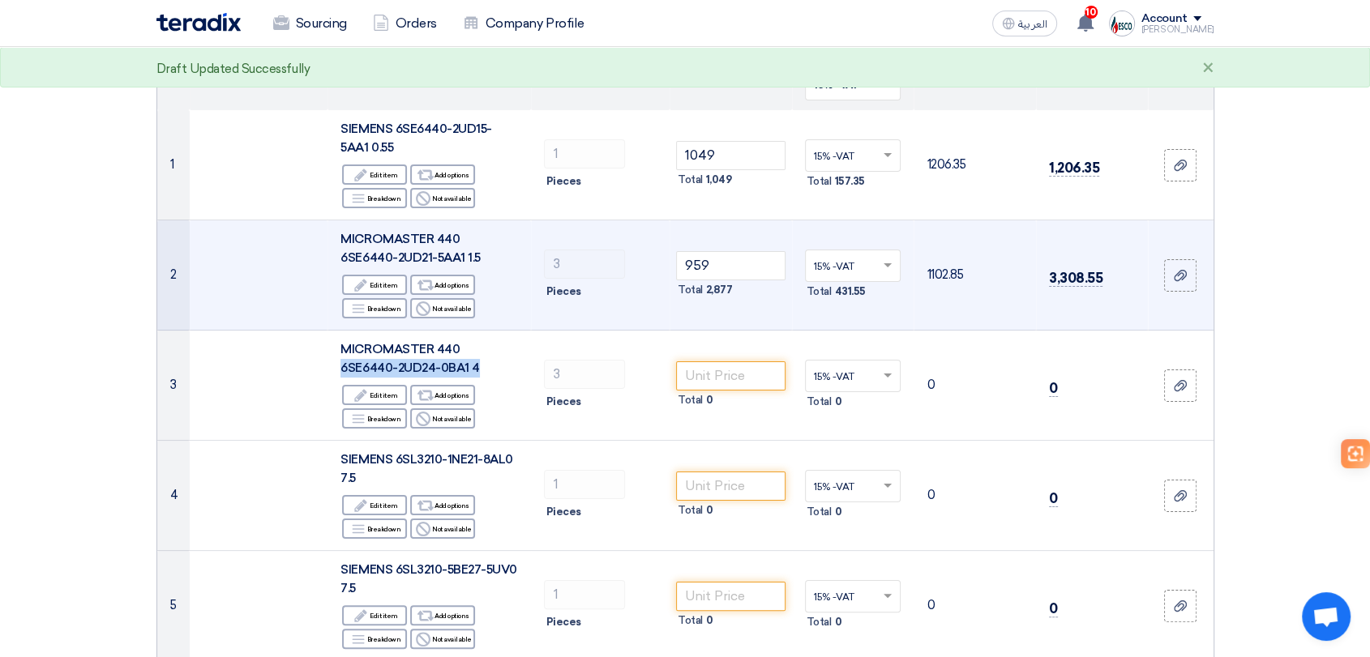
copy span "6SE6440-2UD24-0BA1 4"
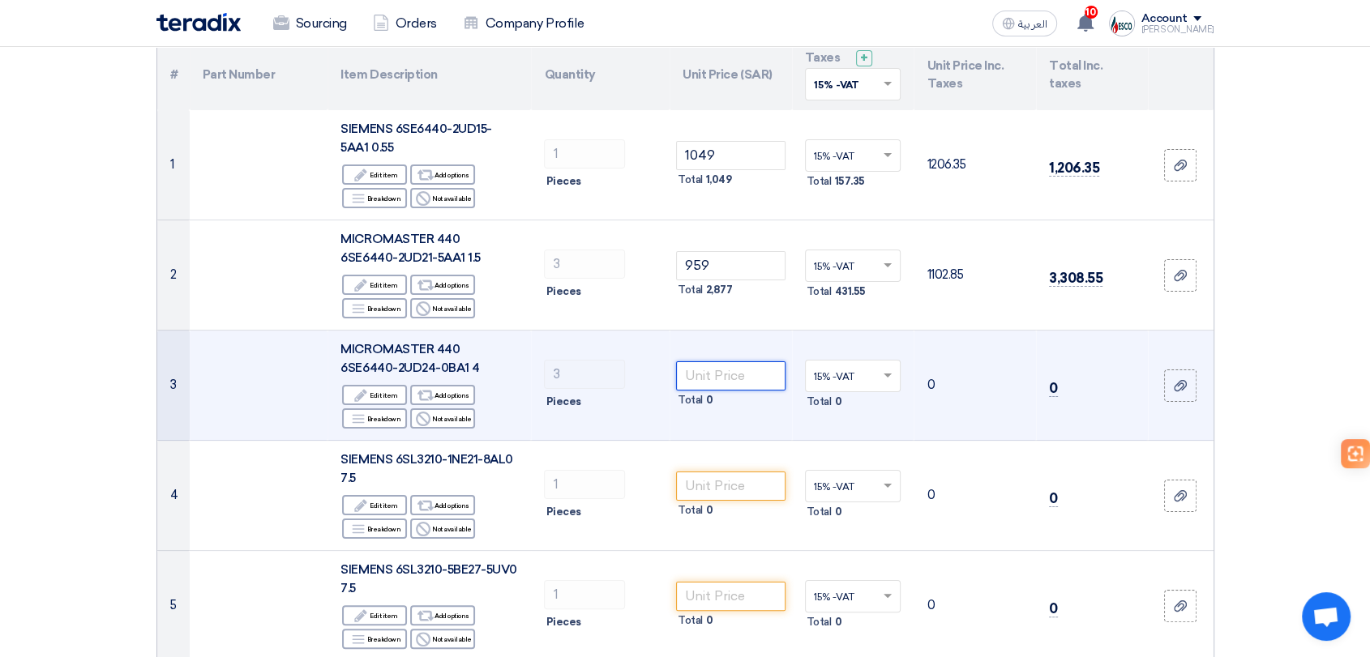
click at [723, 365] on input "number" at bounding box center [730, 376] width 109 height 29
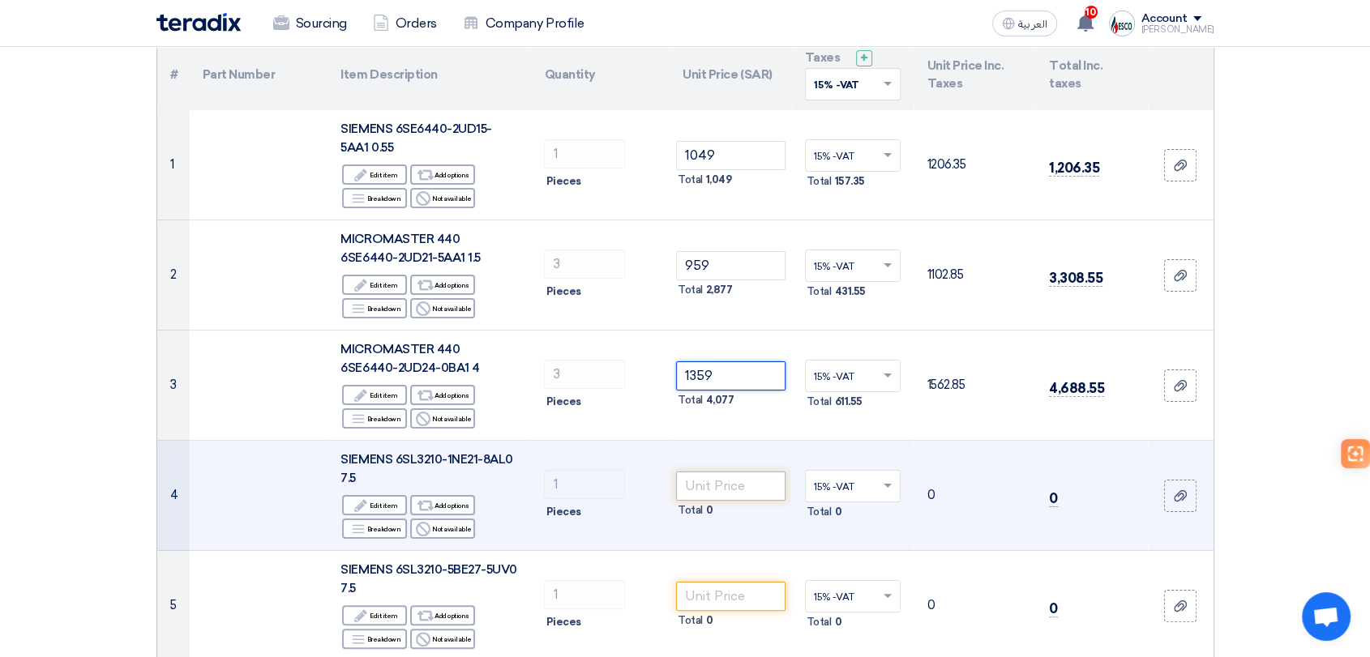
type input "1359"
click at [685, 486] on input "number" at bounding box center [730, 486] width 109 height 29
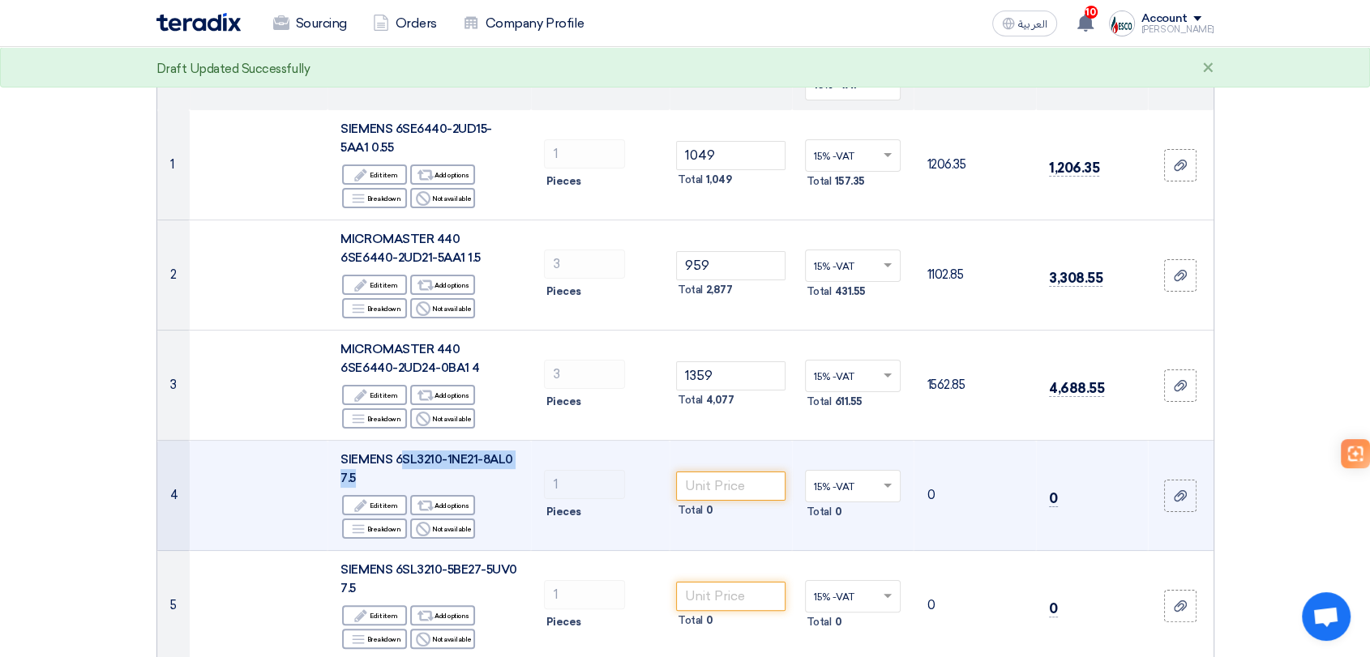
drag, startPoint x: 399, startPoint y: 458, endPoint x: 404, endPoint y: 470, distance: 13.1
click at [404, 470] on div "SIEMENS 6SL3210-1NE21-8AL0 7.5" at bounding box center [429, 469] width 178 height 36
drag, startPoint x: 396, startPoint y: 457, endPoint x: 404, endPoint y: 477, distance: 21.8
click at [404, 477] on div "SIEMENS 6SL3210-1NE21-8AL0 7.5" at bounding box center [429, 469] width 178 height 36
copy span "6SL3210-1NE21-8AL0 7.5"
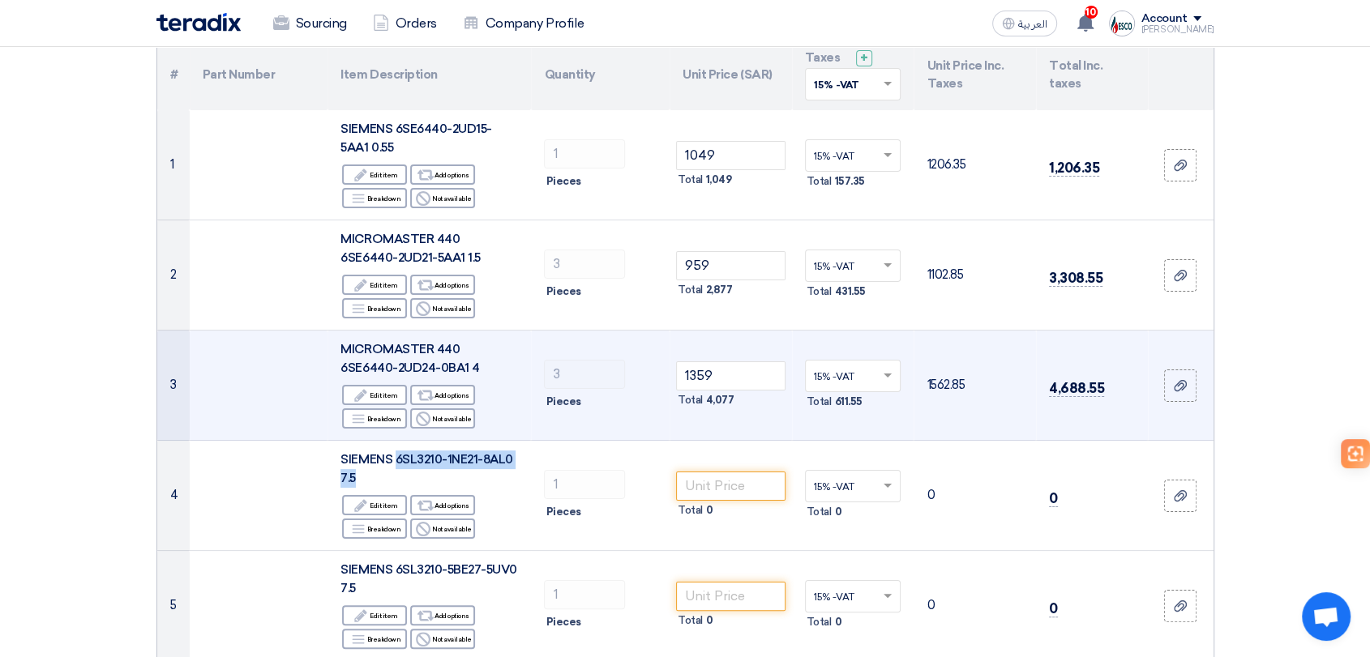
copy span "6SL3210-1NE21-8AL0 7.5"
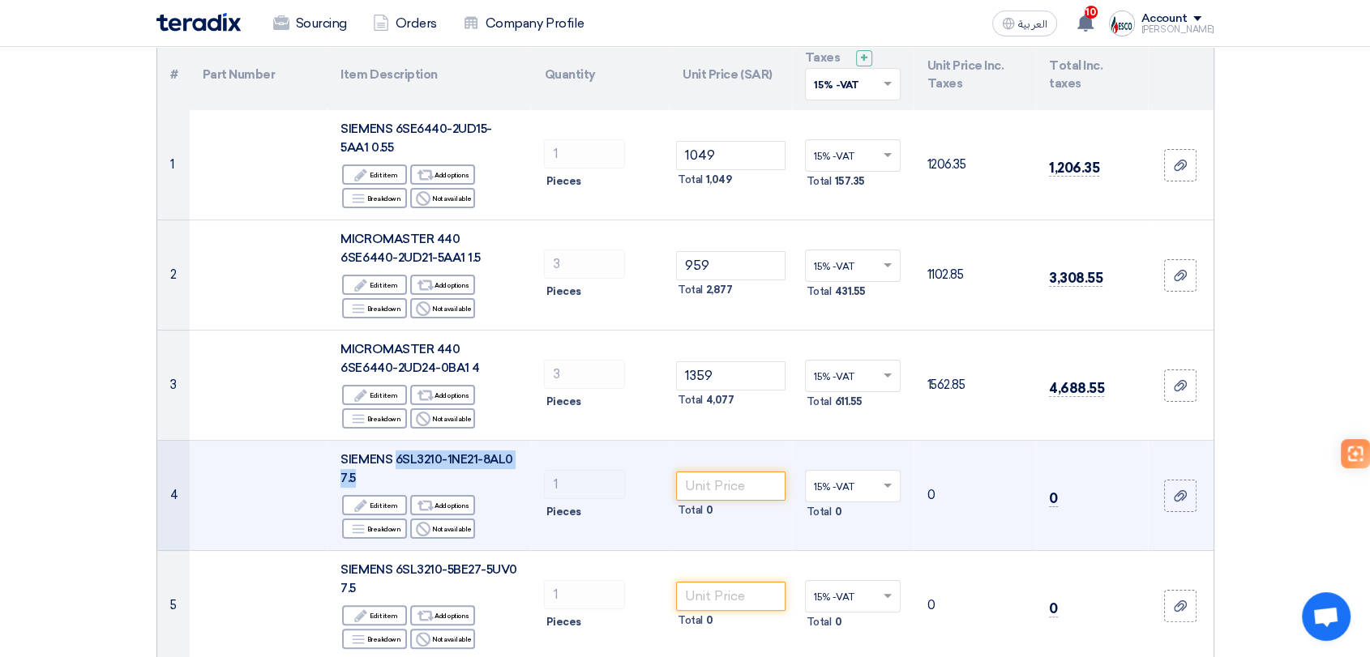
click at [422, 478] on div "SIEMENS 6SL3210-1NE21-8AL0 7.5" at bounding box center [429, 469] width 178 height 36
drag, startPoint x: 396, startPoint y: 456, endPoint x: 402, endPoint y: 474, distance: 19.5
click at [402, 474] on div "SIEMENS 6SL3210-1NE21-8AL0 7.5" at bounding box center [429, 469] width 178 height 36
copy span "6SL3210-1NE21-8AL0 7.5"
click at [442, 455] on span "SIEMENS 6SL3210-1NE21-8AL0 7.5" at bounding box center [426, 468] width 173 height 33
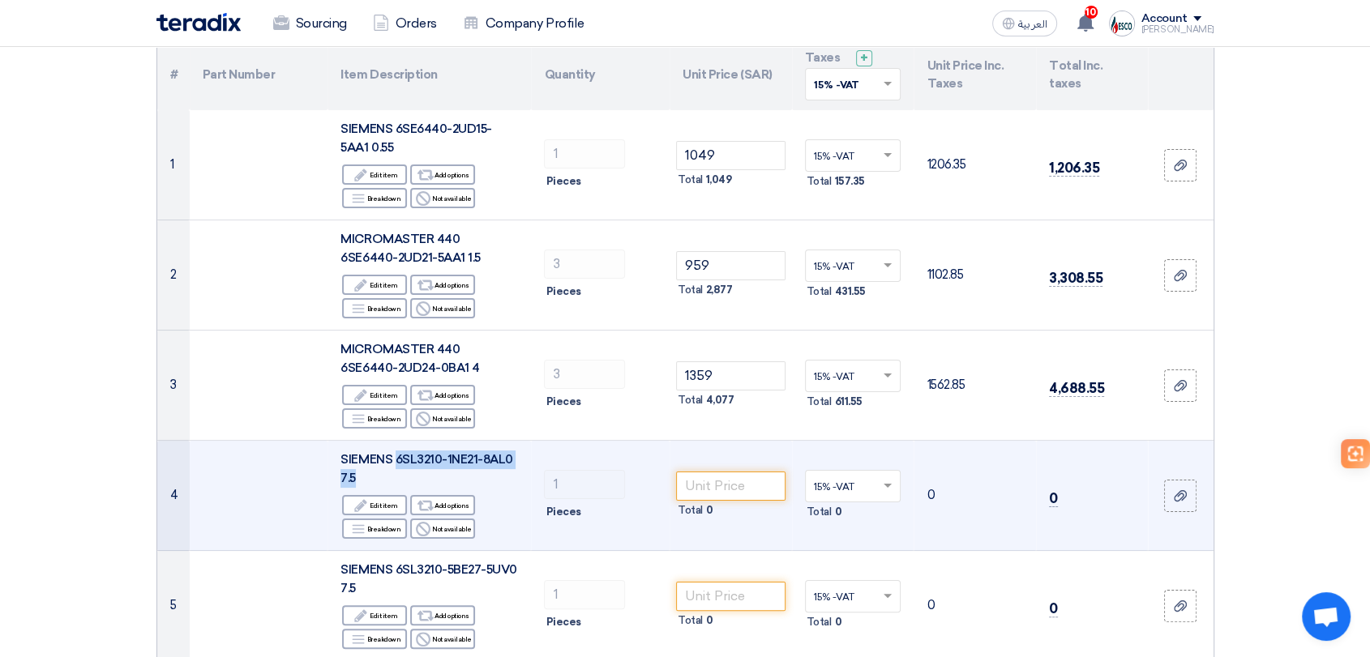
drag, startPoint x: 396, startPoint y: 458, endPoint x: 406, endPoint y: 471, distance: 16.7
click at [406, 471] on div "SIEMENS 6SL3210-1NE21-8AL0 7.5" at bounding box center [429, 469] width 178 height 36
copy span "6SL3210-1NE21-8AL0 7.5"
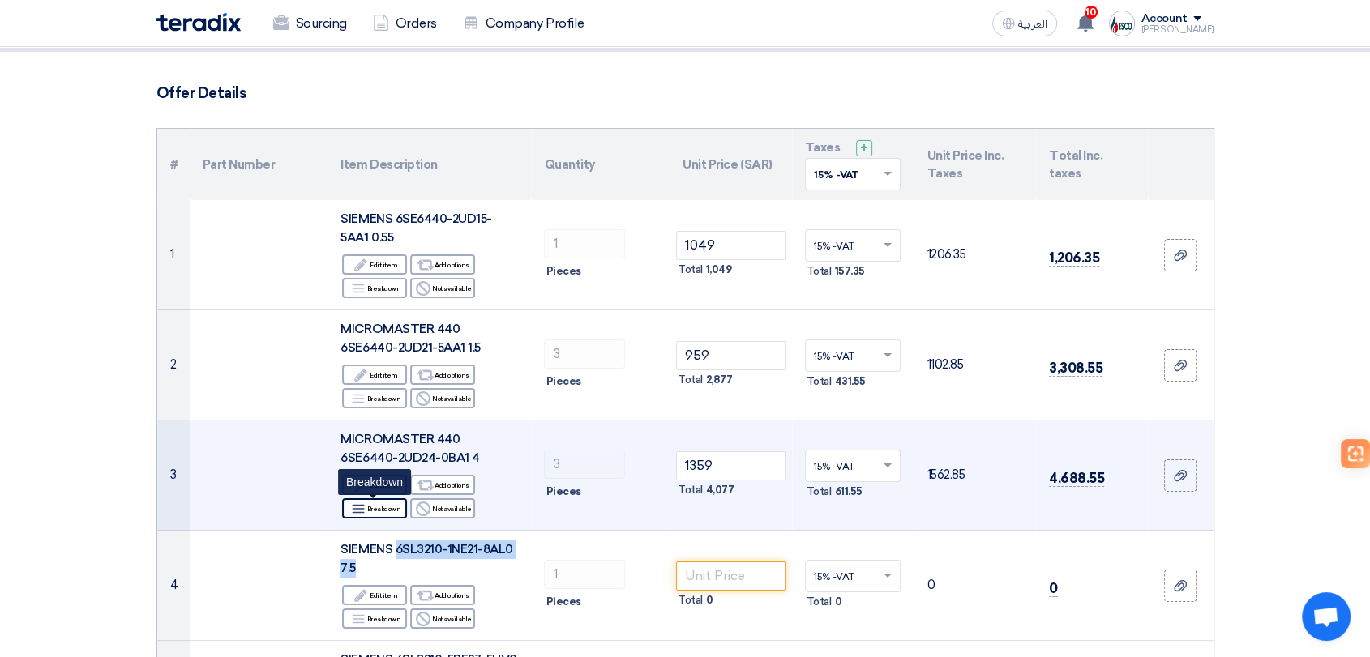
scroll to position [270, 0]
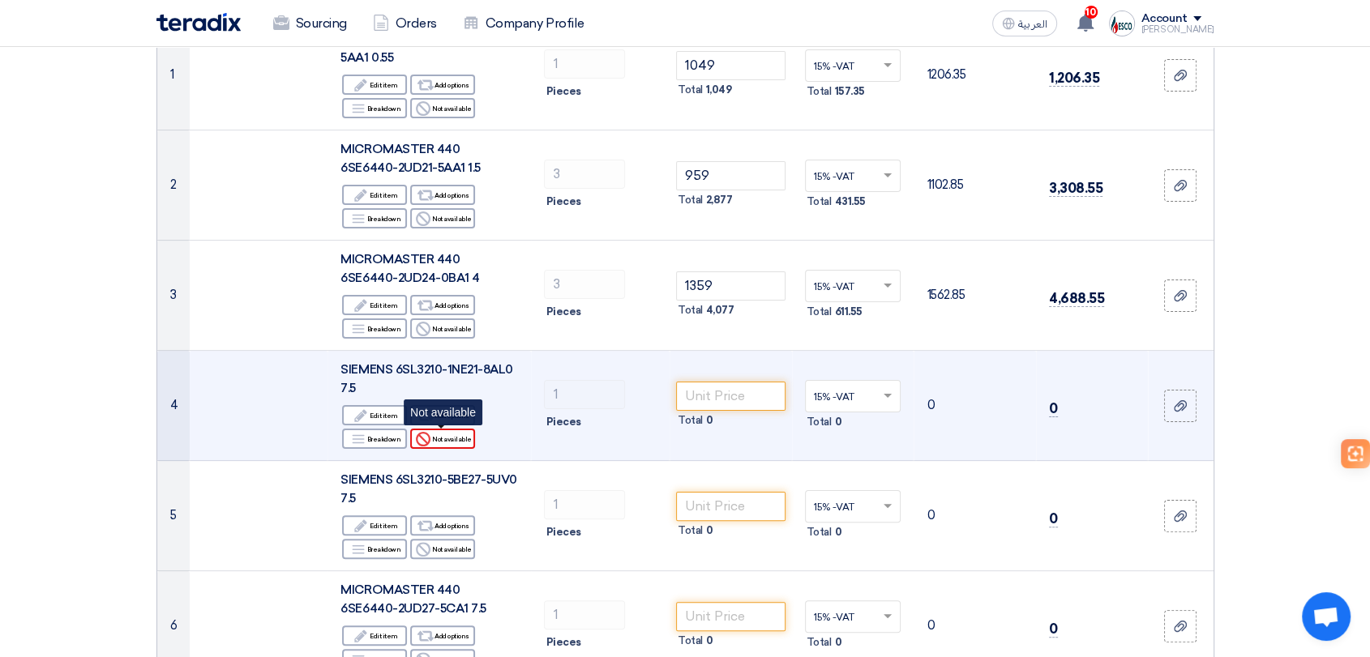
click at [443, 437] on div "Reject Not available" at bounding box center [442, 439] width 65 height 20
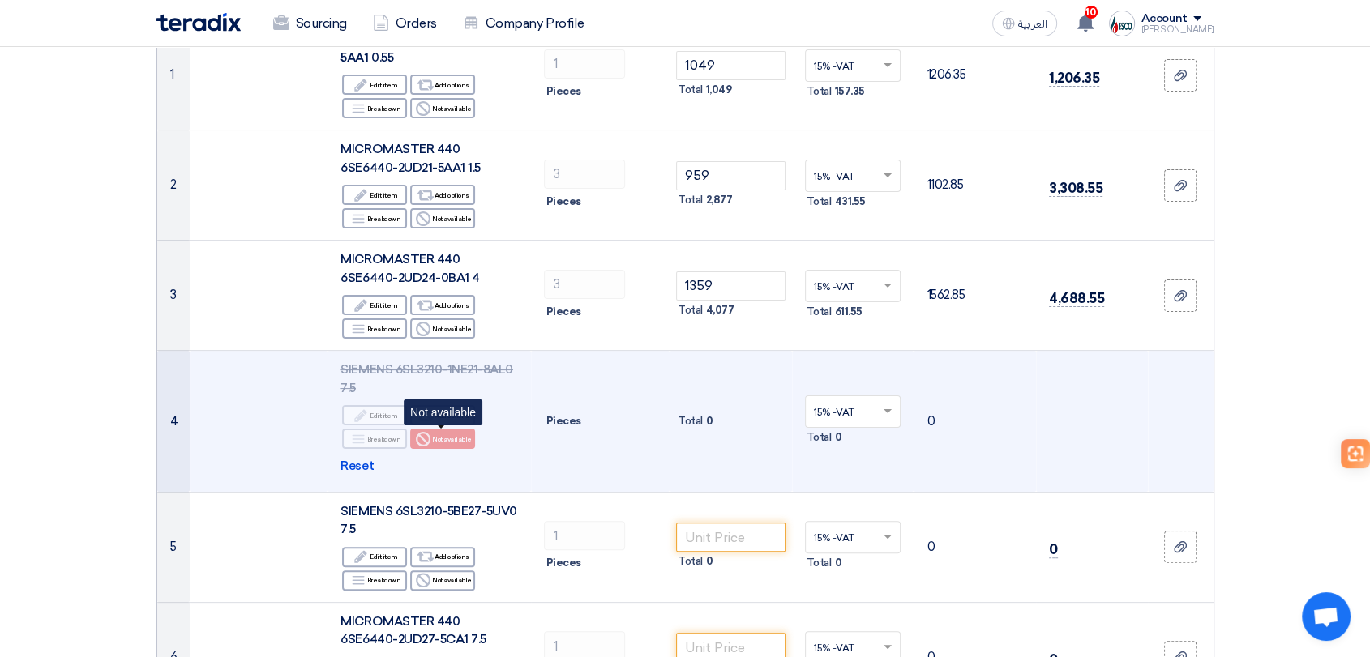
scroll to position [450, 0]
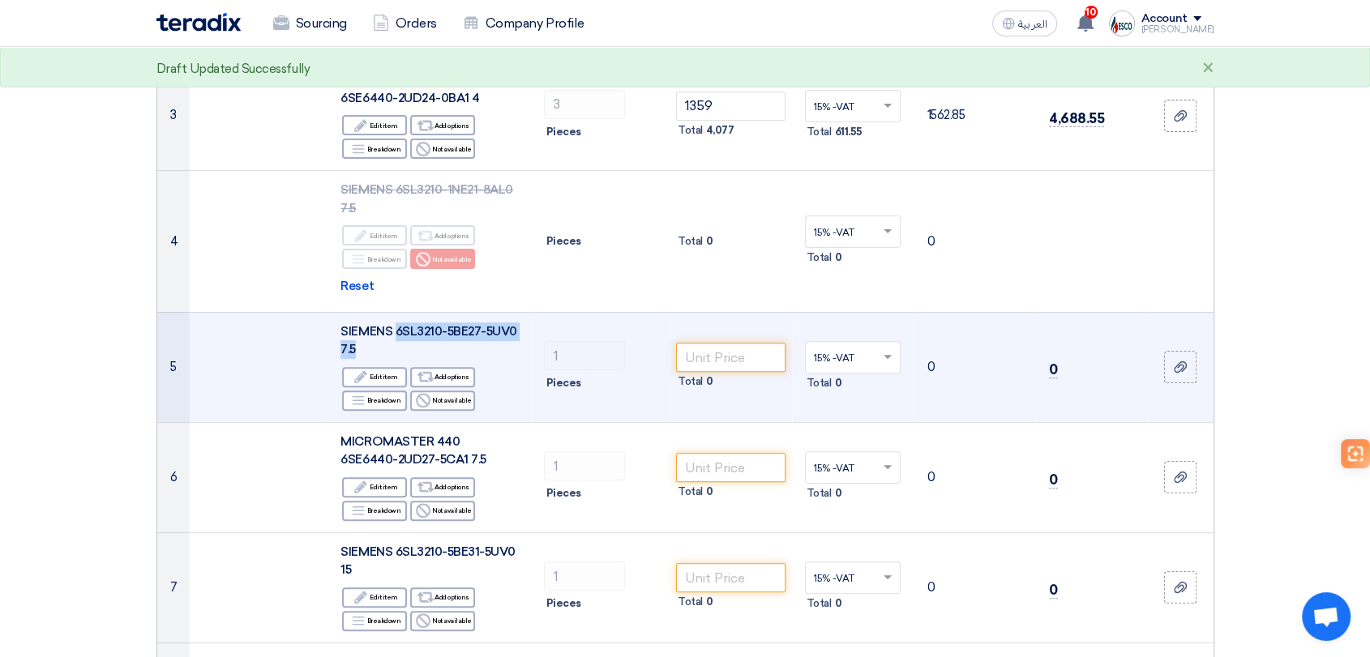
drag, startPoint x: 397, startPoint y: 332, endPoint x: 402, endPoint y: 342, distance: 10.9
click at [402, 342] on div "SIEMENS 6SL3210-5BE27-5UV0 7.5" at bounding box center [429, 341] width 178 height 36
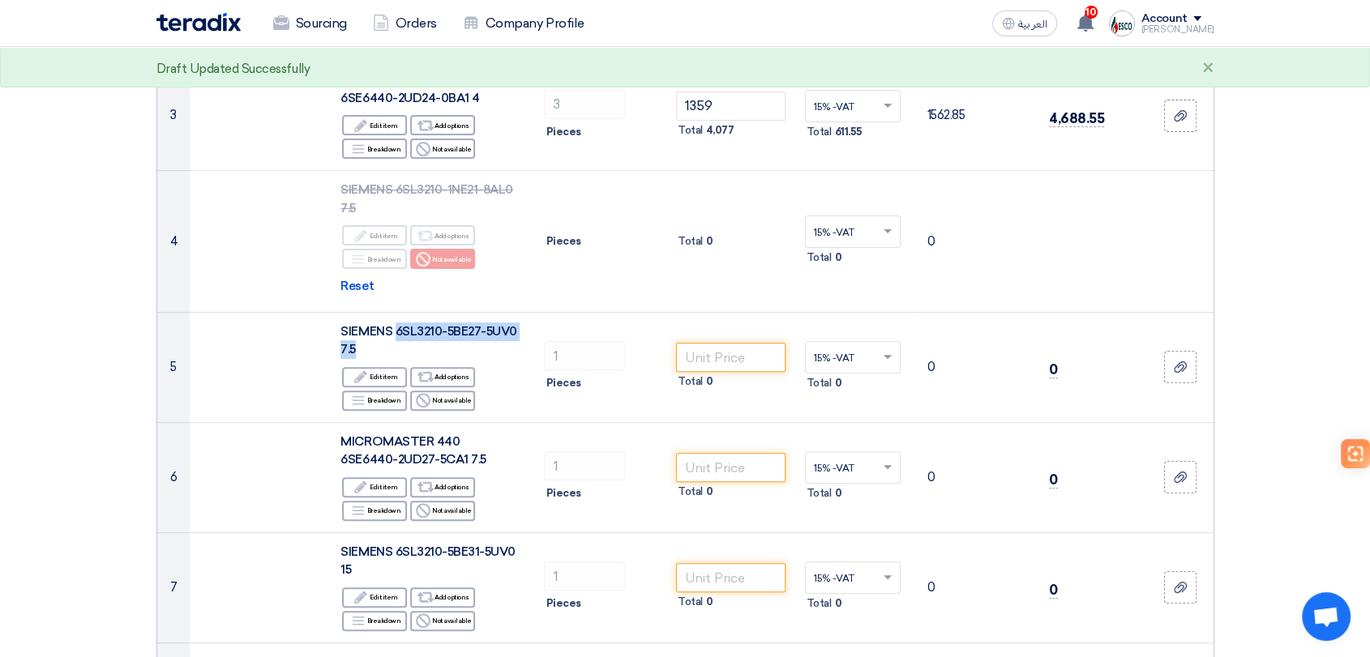
copy span "6SL3210-5BE27-5UV0 7.5"
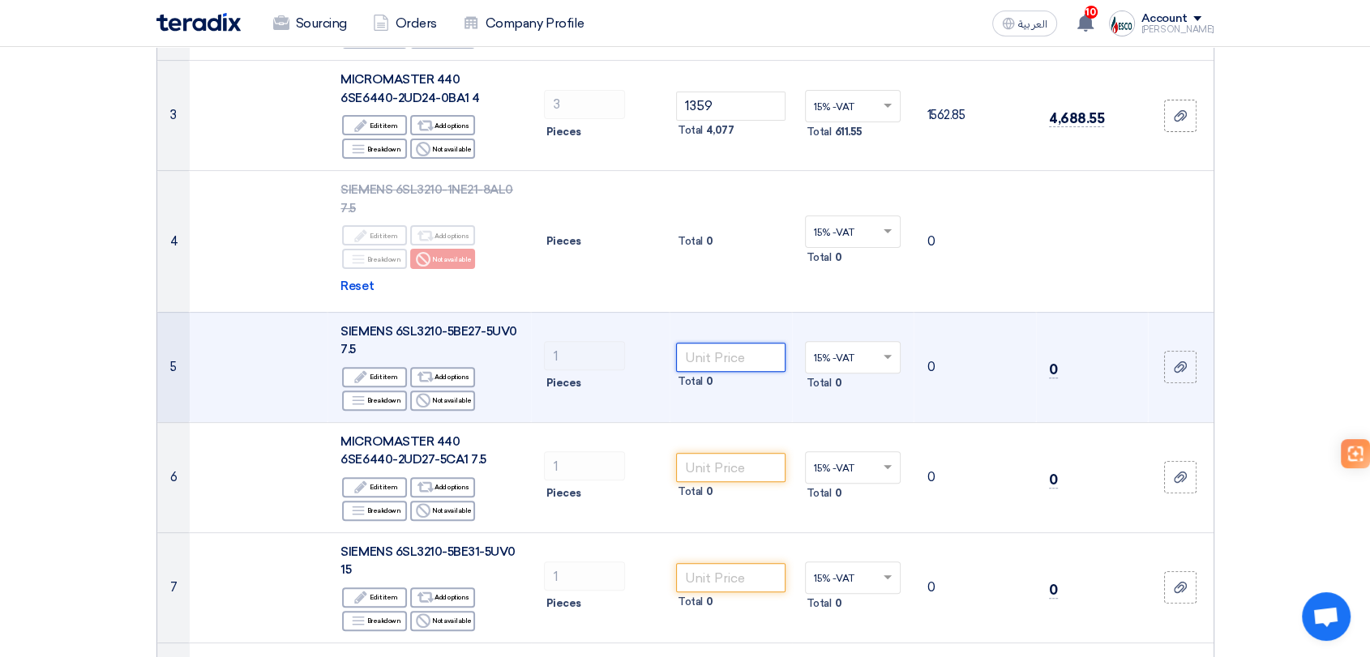
click at [711, 349] on input "number" at bounding box center [730, 357] width 109 height 29
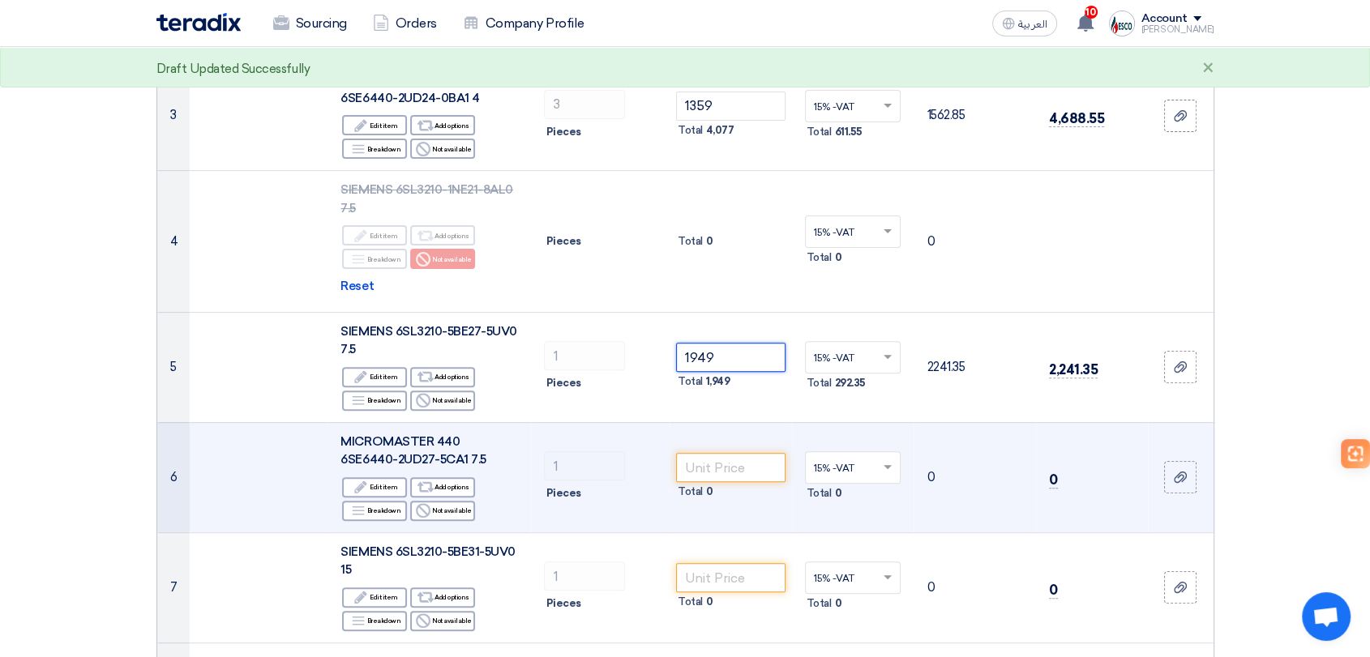
type input "1949"
drag, startPoint x: 461, startPoint y: 439, endPoint x: 465, endPoint y: 462, distance: 23.1
click at [465, 462] on div "MICROMASTER 440 6SE6440-2UD27-5CA1 7.5" at bounding box center [429, 451] width 178 height 36
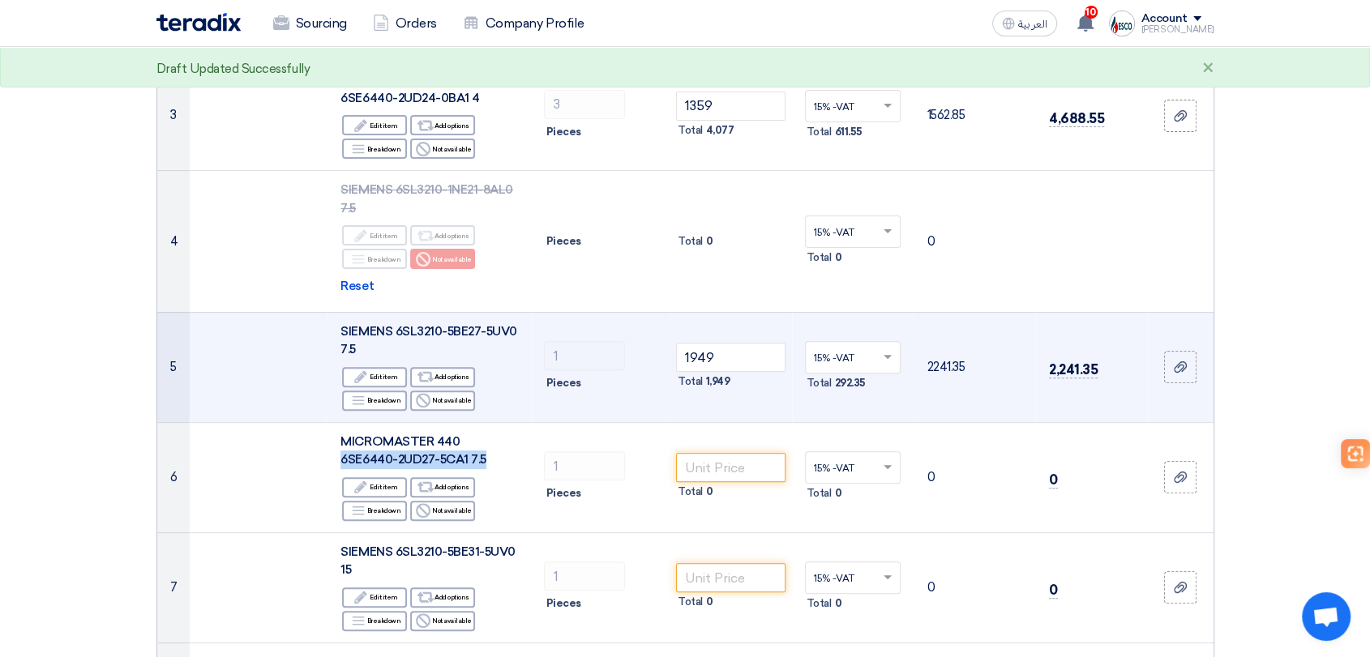
copy span "6SE6440-2UD27-5CA1 7.5"
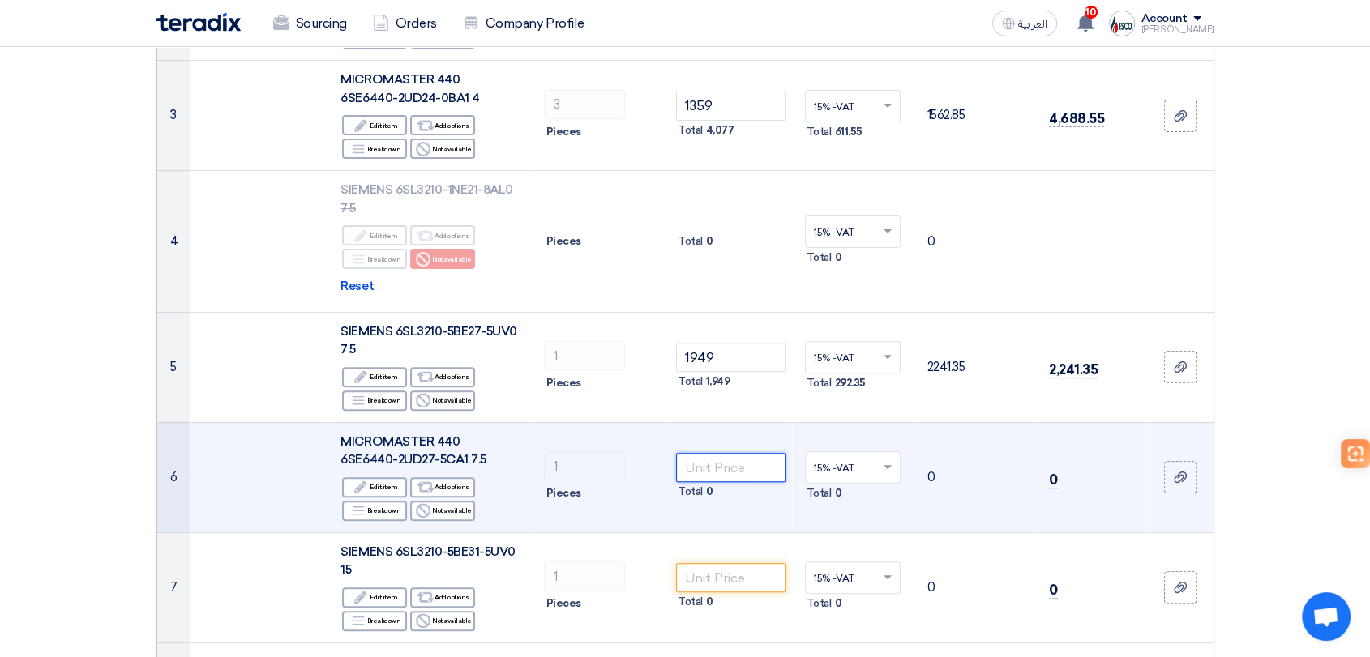
click at [686, 478] on input "number" at bounding box center [730, 467] width 109 height 29
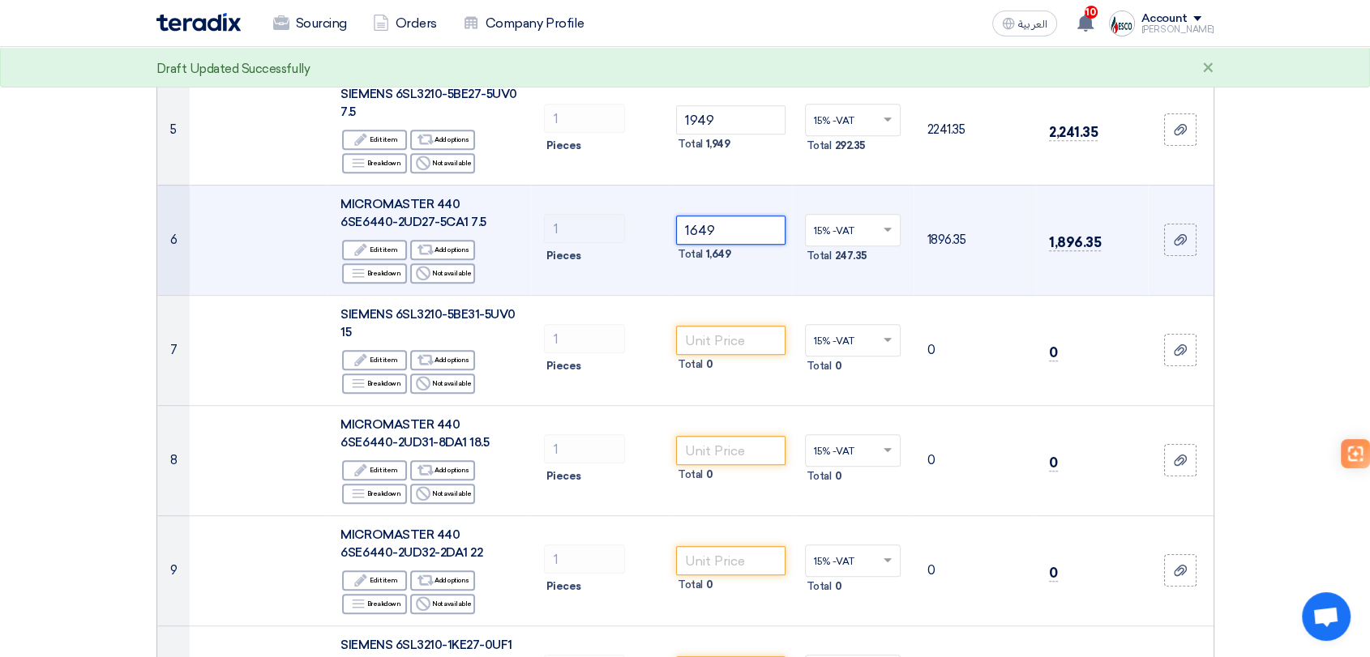
scroll to position [720, 0]
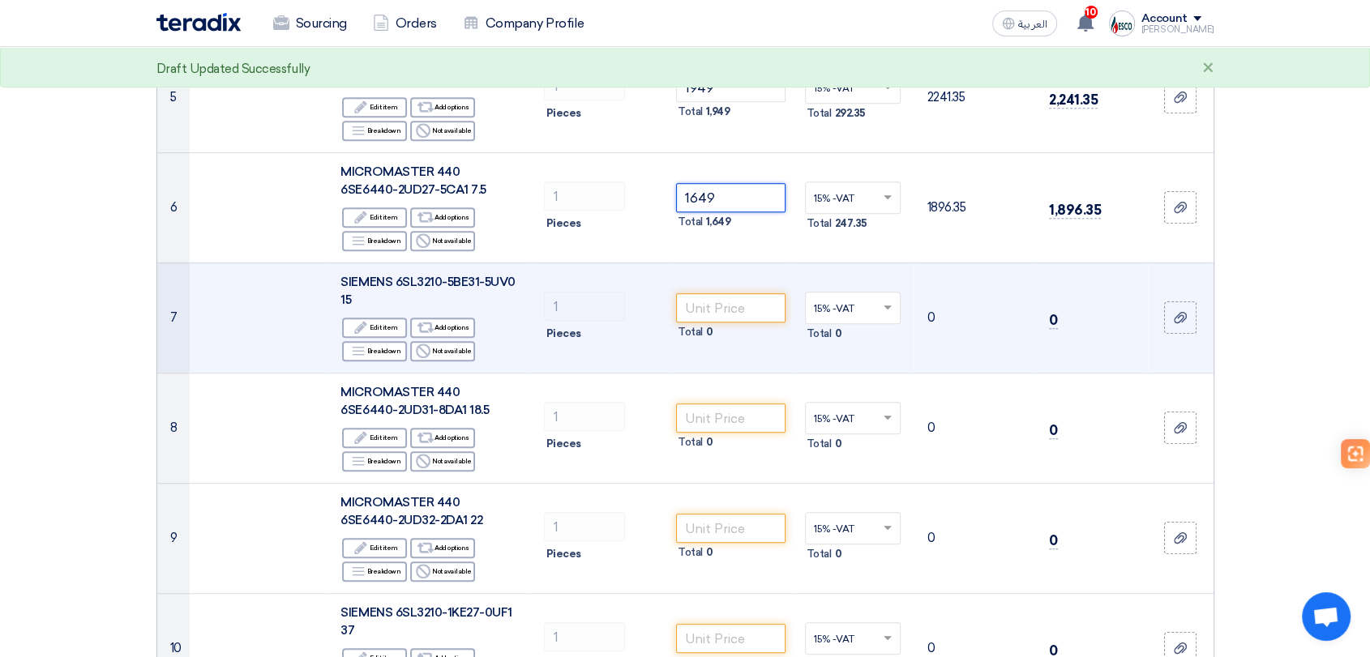
type input "1649"
drag, startPoint x: 396, startPoint y: 276, endPoint x: 402, endPoint y: 294, distance: 19.5
click at [402, 294] on div "SIEMENS 6SL3210-5BE31-5UV0 15" at bounding box center [429, 291] width 178 height 36
copy span "6SL3210-5BE31-5UV0 15"
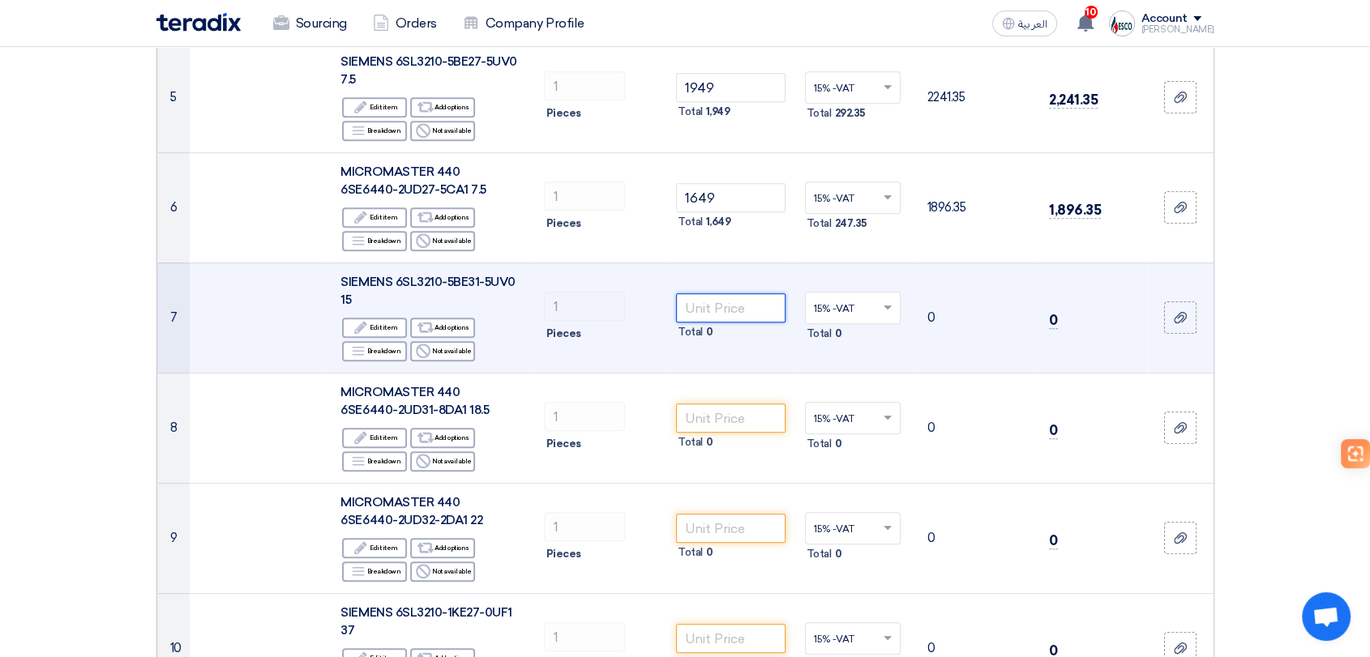
click at [712, 310] on input "number" at bounding box center [730, 307] width 109 height 29
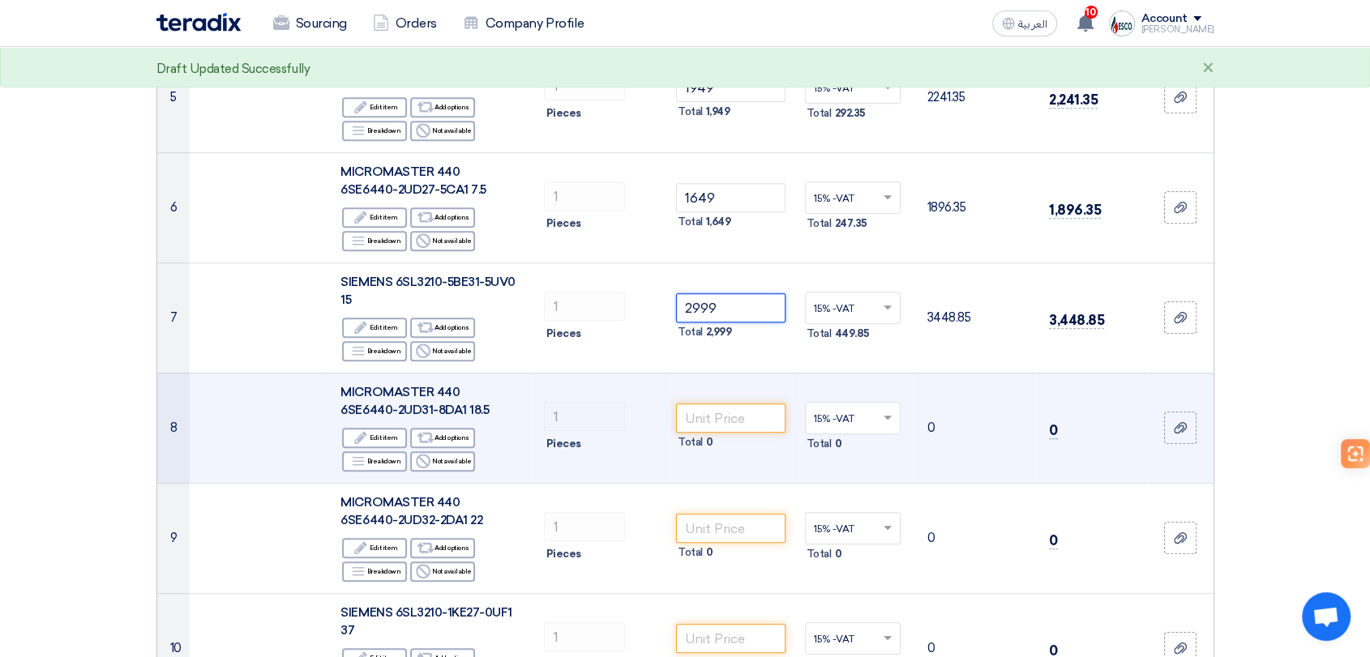
type input "2999"
drag, startPoint x: 457, startPoint y: 391, endPoint x: 467, endPoint y: 406, distance: 18.2
click at [467, 406] on div "MICROMASTER 440 6SE6440-2UD31-8DA1 18.5" at bounding box center [429, 401] width 178 height 36
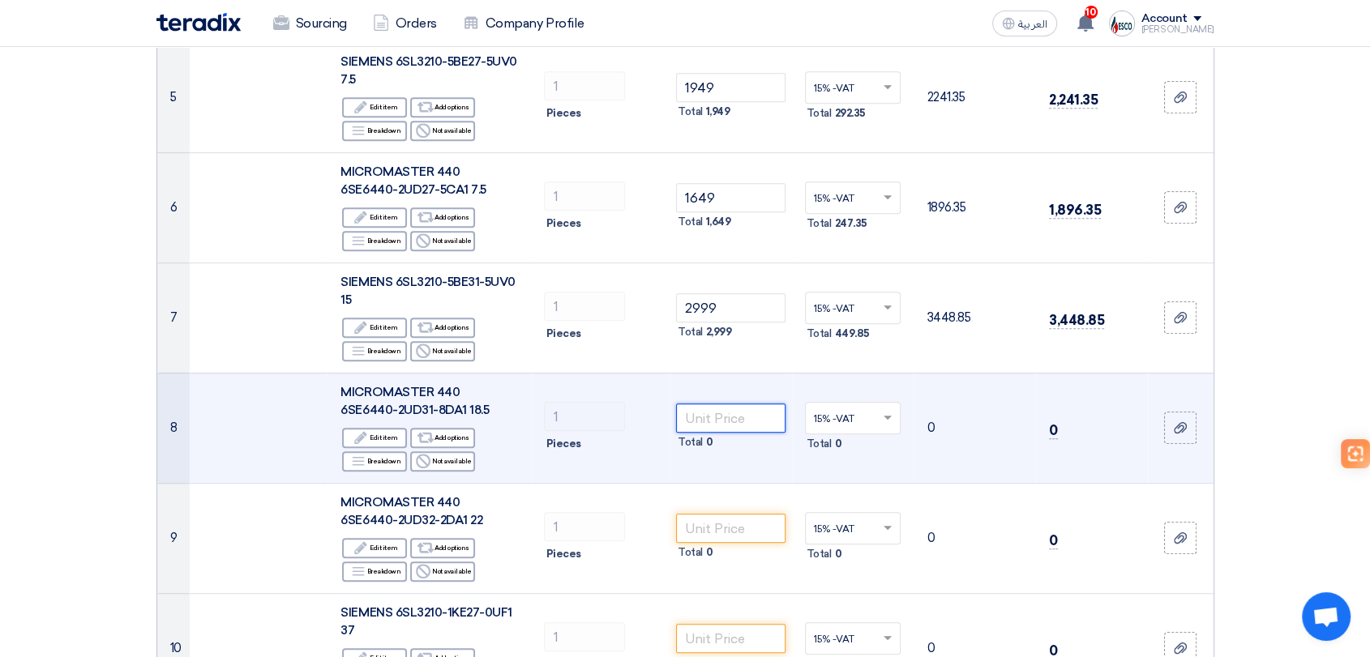
click at [709, 423] on input "number" at bounding box center [730, 418] width 109 height 29
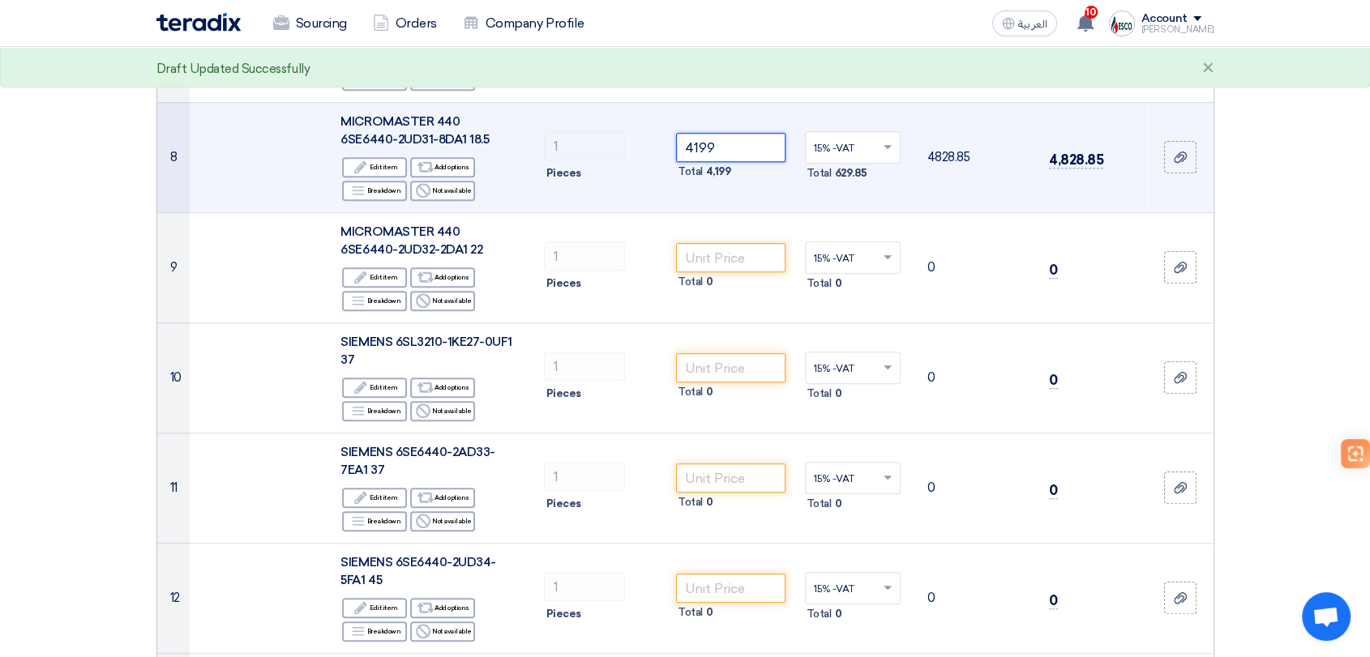
scroll to position [901, 0]
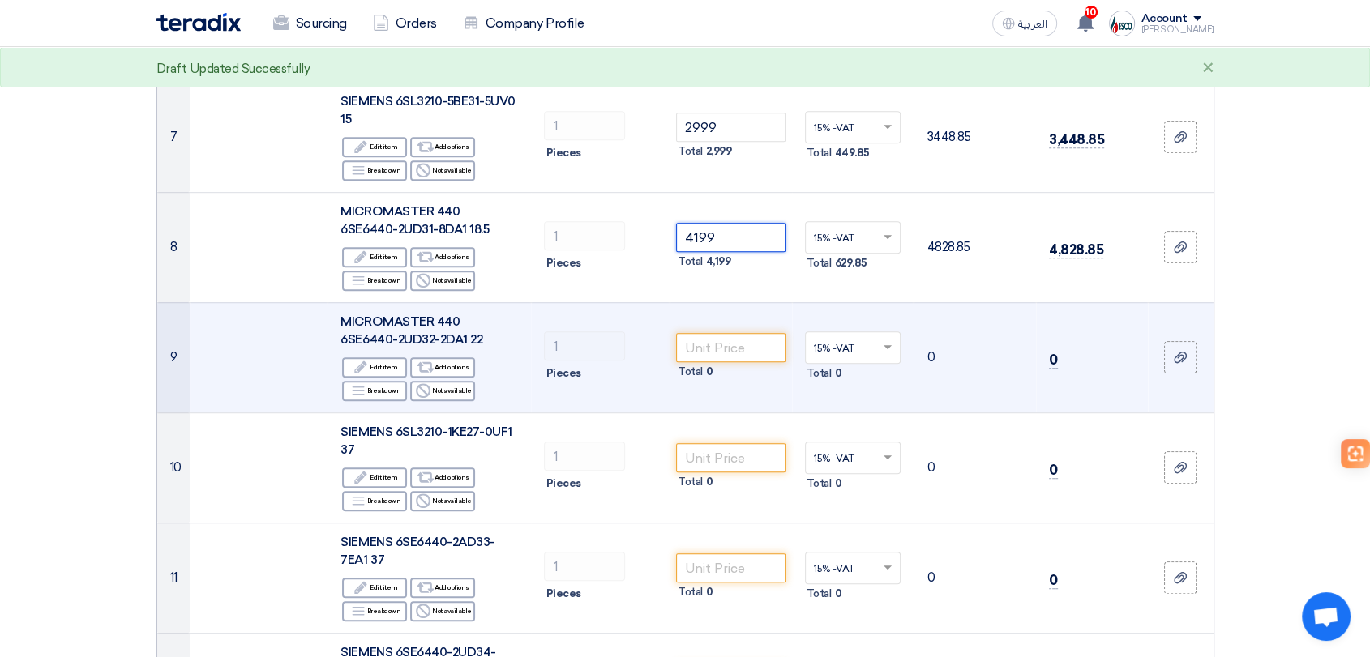
type input "4199"
drag, startPoint x: 461, startPoint y: 318, endPoint x: 465, endPoint y: 336, distance: 18.3
click at [465, 336] on div "MICROMASTER 440 6SE6440-2UD32-2DA1 22" at bounding box center [429, 331] width 178 height 36
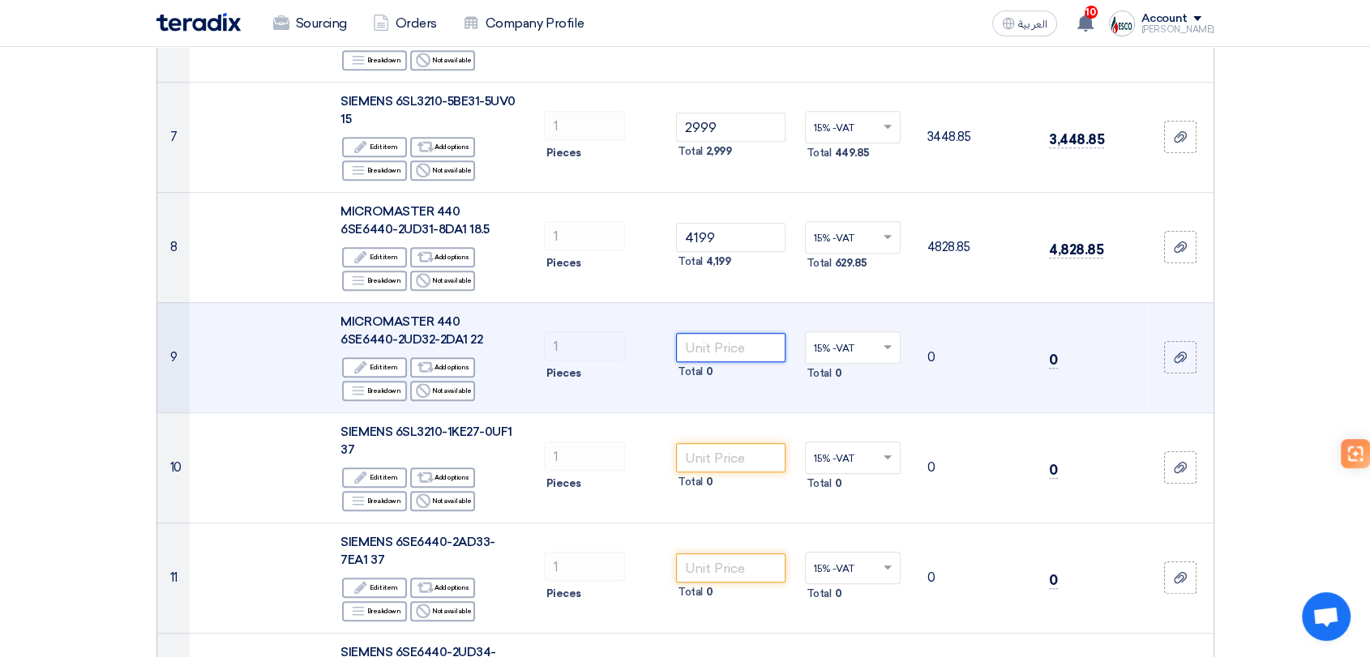
click at [702, 339] on input "number" at bounding box center [730, 347] width 109 height 29
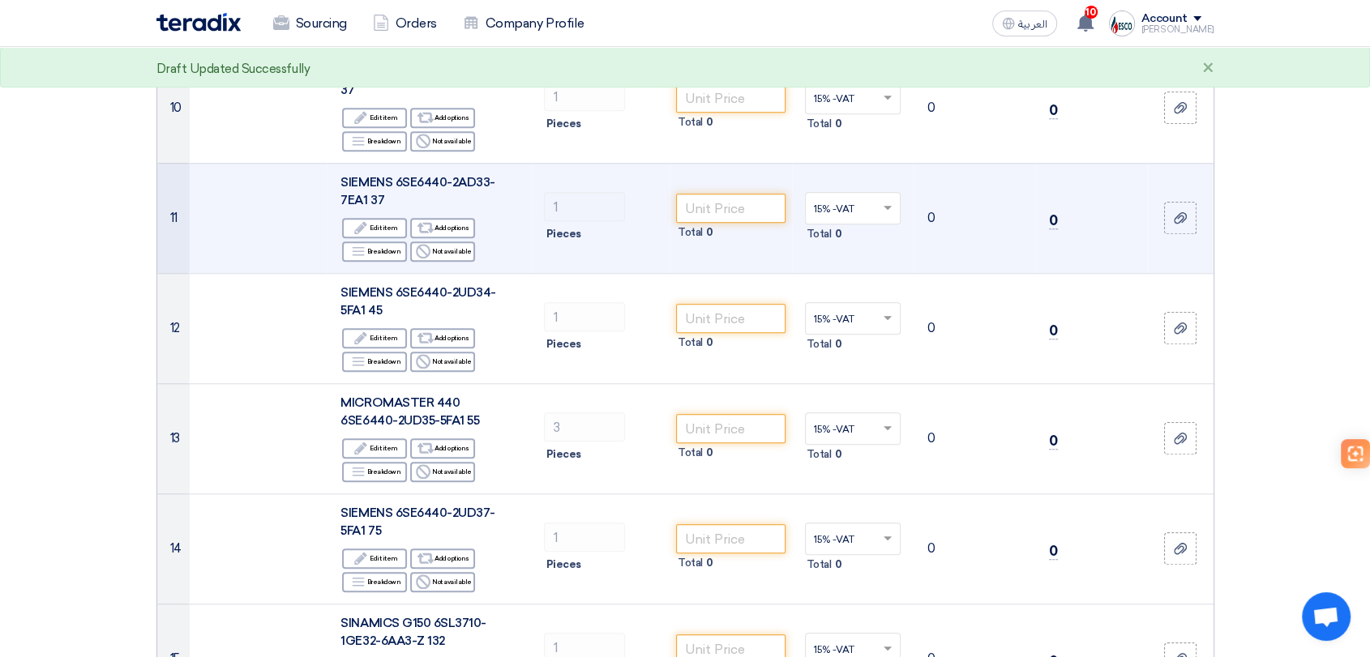
scroll to position [1171, 0]
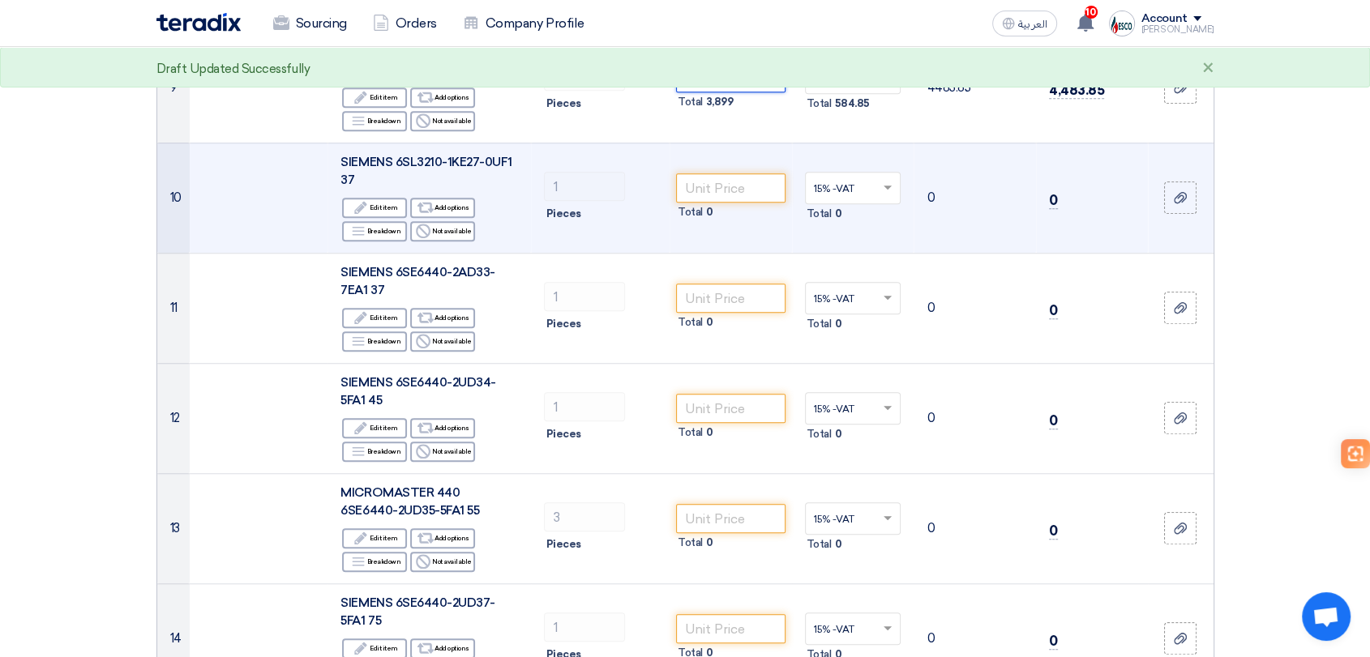
type input "3899"
drag, startPoint x: 398, startPoint y: 161, endPoint x: 402, endPoint y: 172, distance: 12.1
click at [402, 172] on div "SIEMENS 6SL3210-1KE27-0UF1 37" at bounding box center [429, 171] width 178 height 36
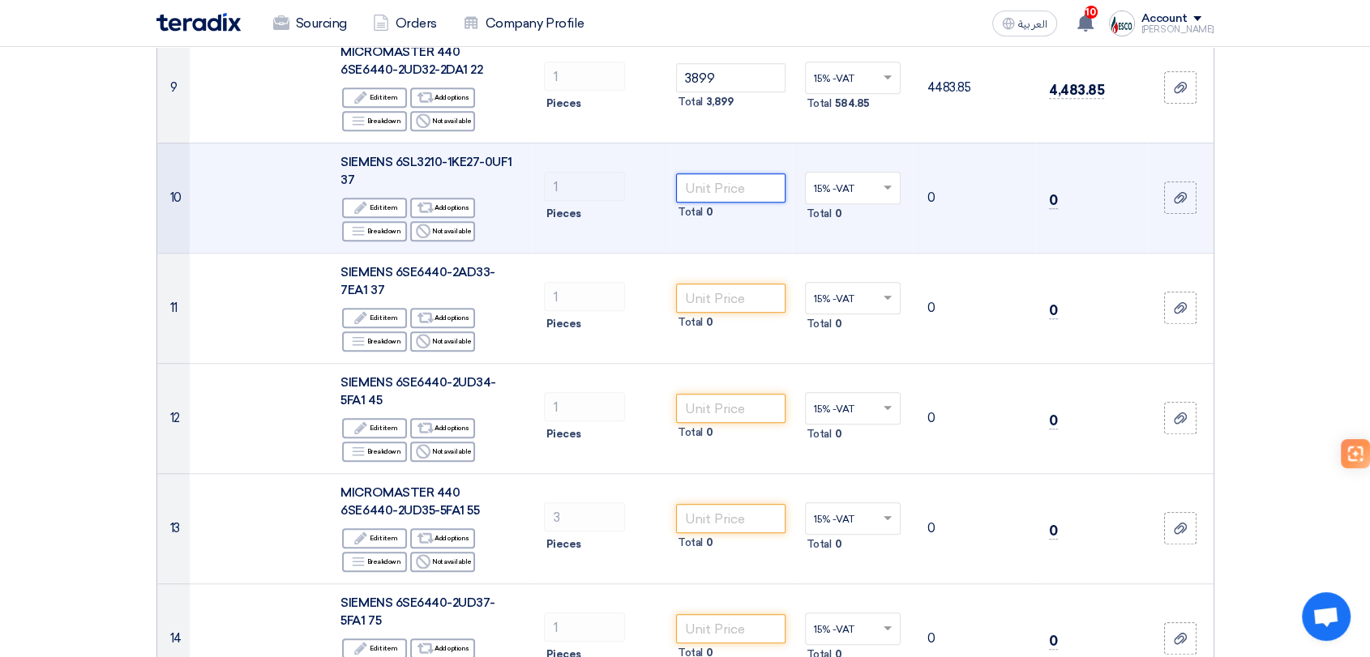
click at [727, 189] on input "number" at bounding box center [730, 187] width 109 height 29
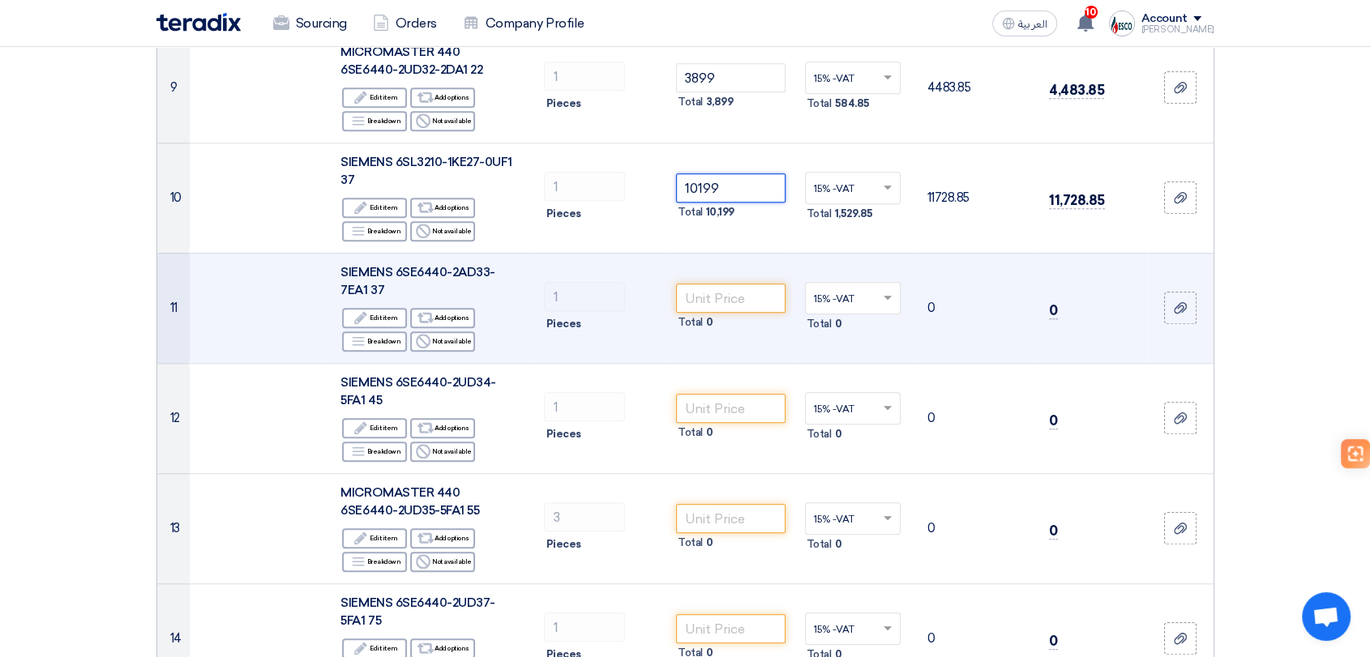
type input "10199"
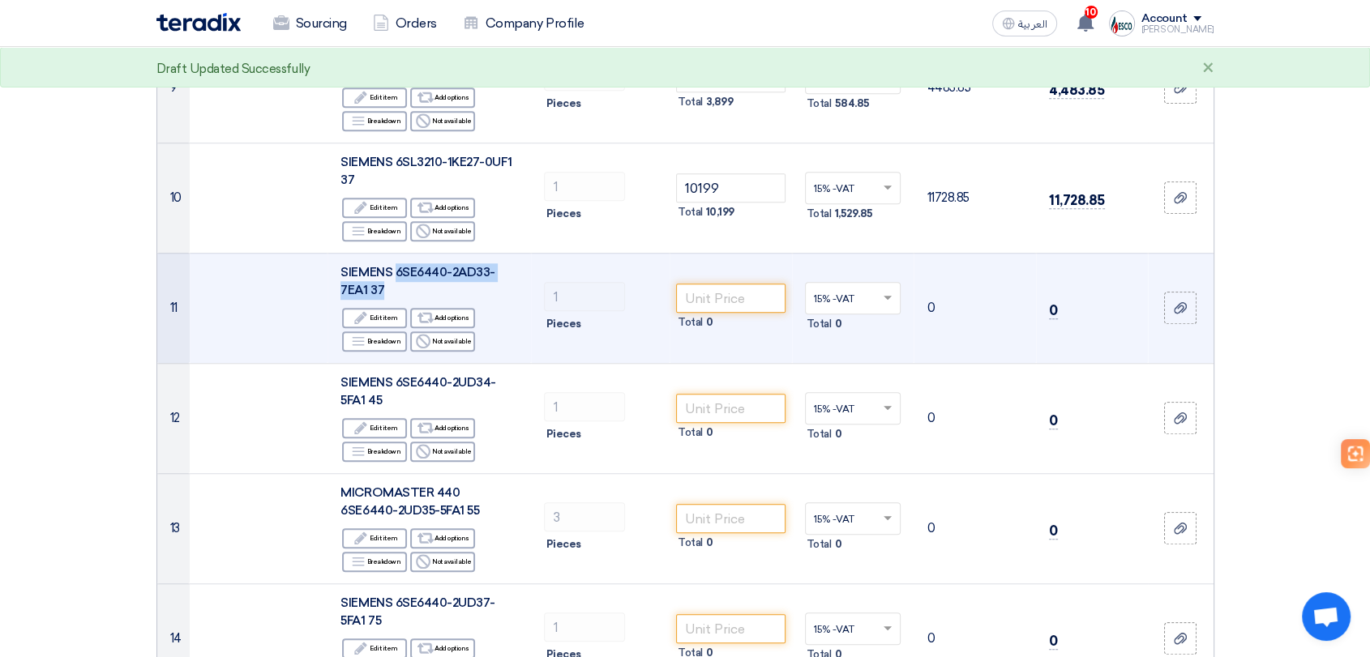
drag, startPoint x: 397, startPoint y: 269, endPoint x: 402, endPoint y: 286, distance: 17.7
click at [402, 286] on div "SIEMENS 6SE6440-2AD33-7EA1 37" at bounding box center [429, 281] width 178 height 36
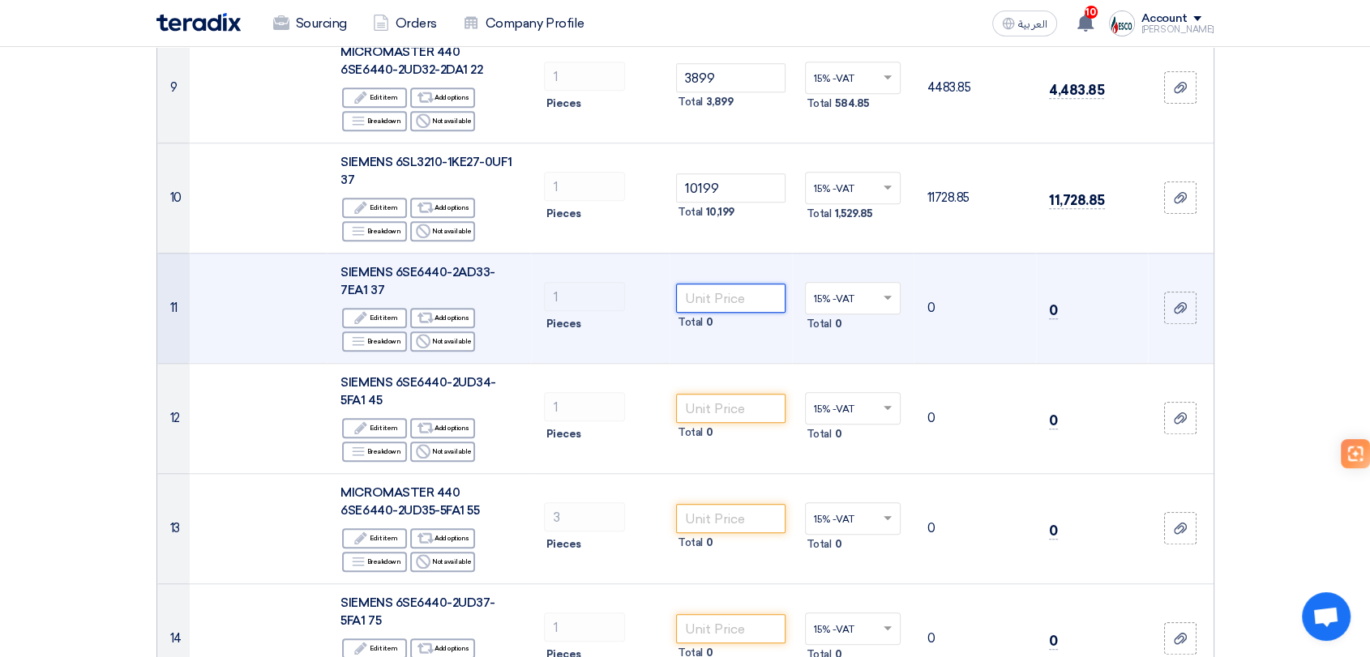
click at [714, 295] on input "number" at bounding box center [730, 298] width 109 height 29
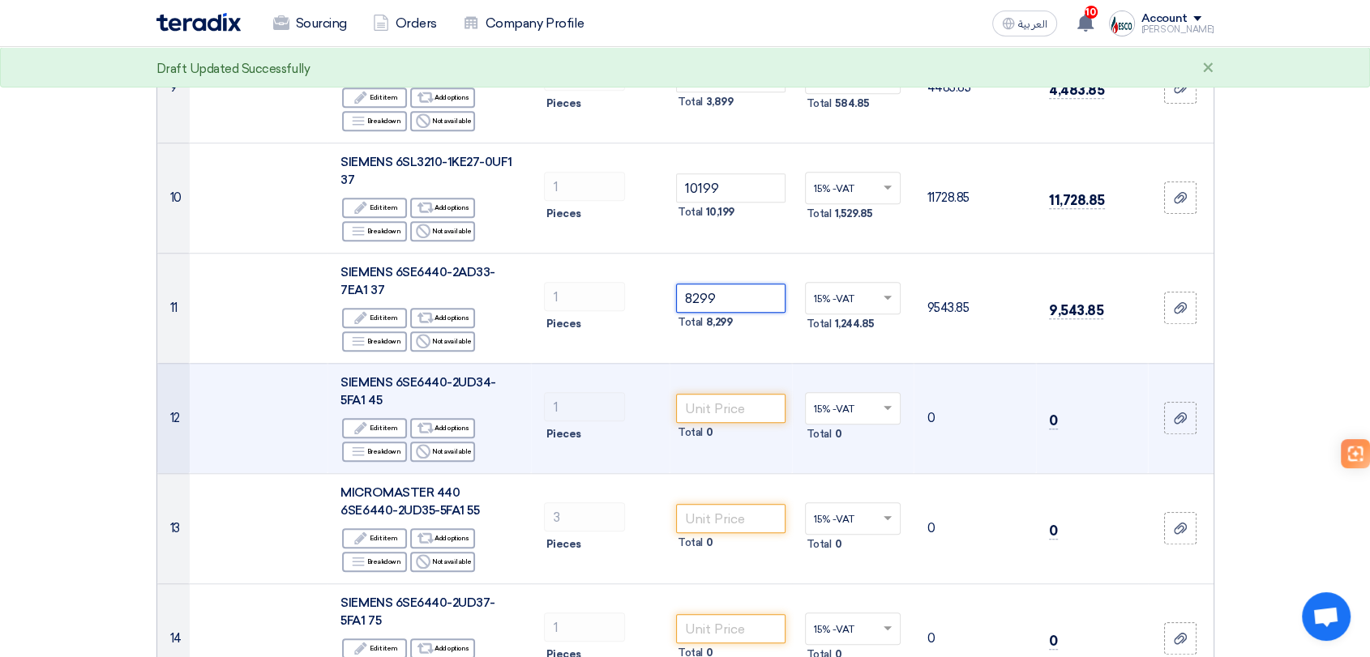
type input "8299"
drag, startPoint x: 399, startPoint y: 379, endPoint x: 409, endPoint y: 393, distance: 16.9
click at [409, 393] on div "SIEMENS 6SE6440-2UD34-5FA1 45" at bounding box center [429, 392] width 178 height 36
drag, startPoint x: 396, startPoint y: 381, endPoint x: 402, endPoint y: 396, distance: 15.7
click at [402, 396] on div "SIEMENS 6SE6440-2UD34-5FA1 45" at bounding box center [429, 392] width 178 height 36
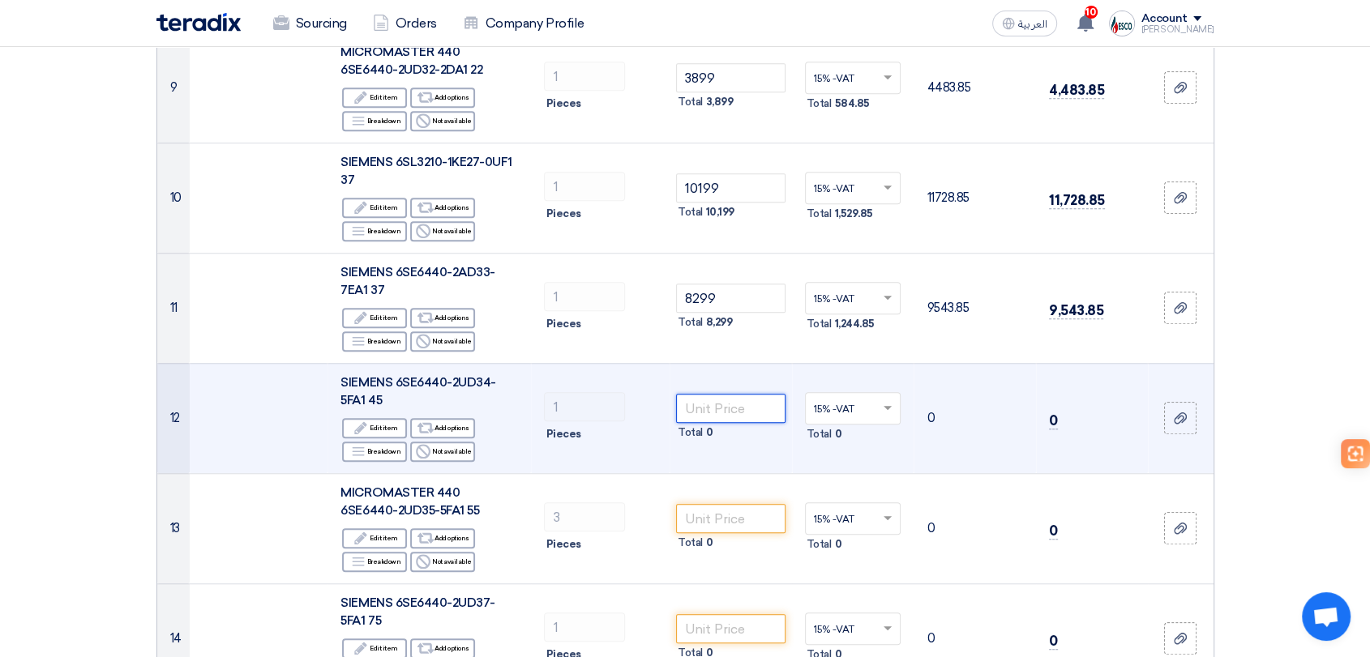
click at [713, 400] on input "number" at bounding box center [730, 408] width 109 height 29
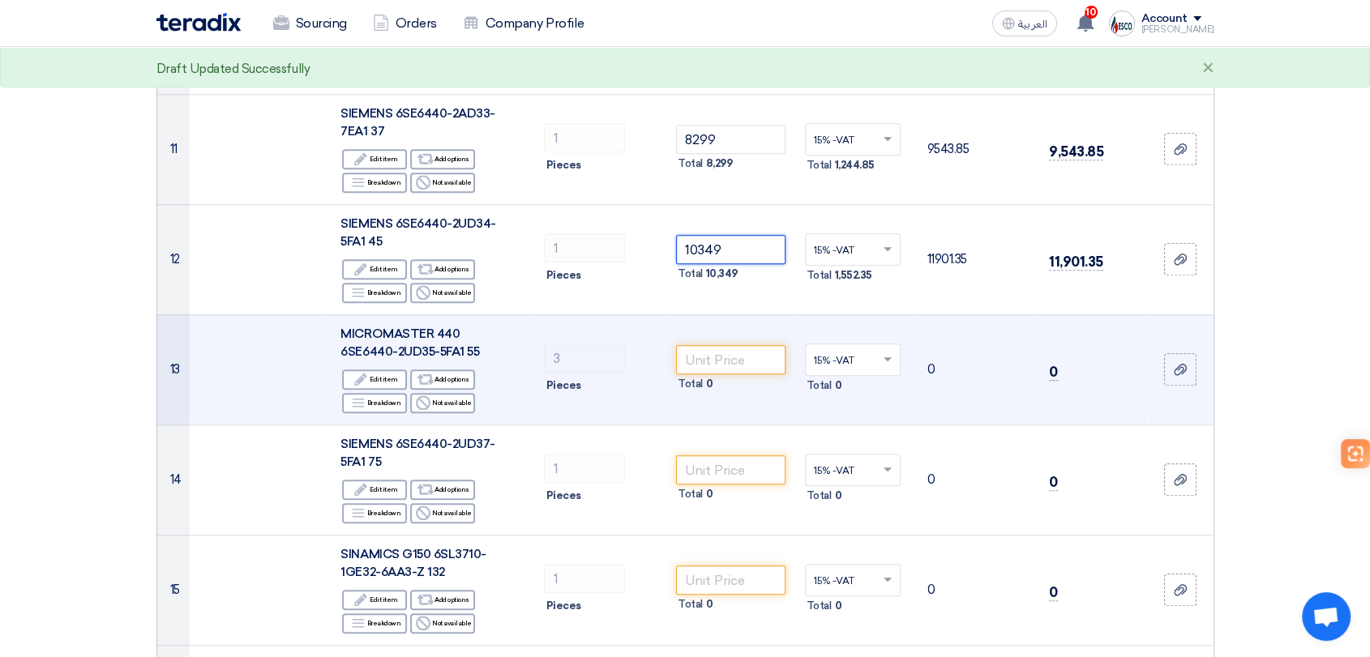
scroll to position [1531, 0]
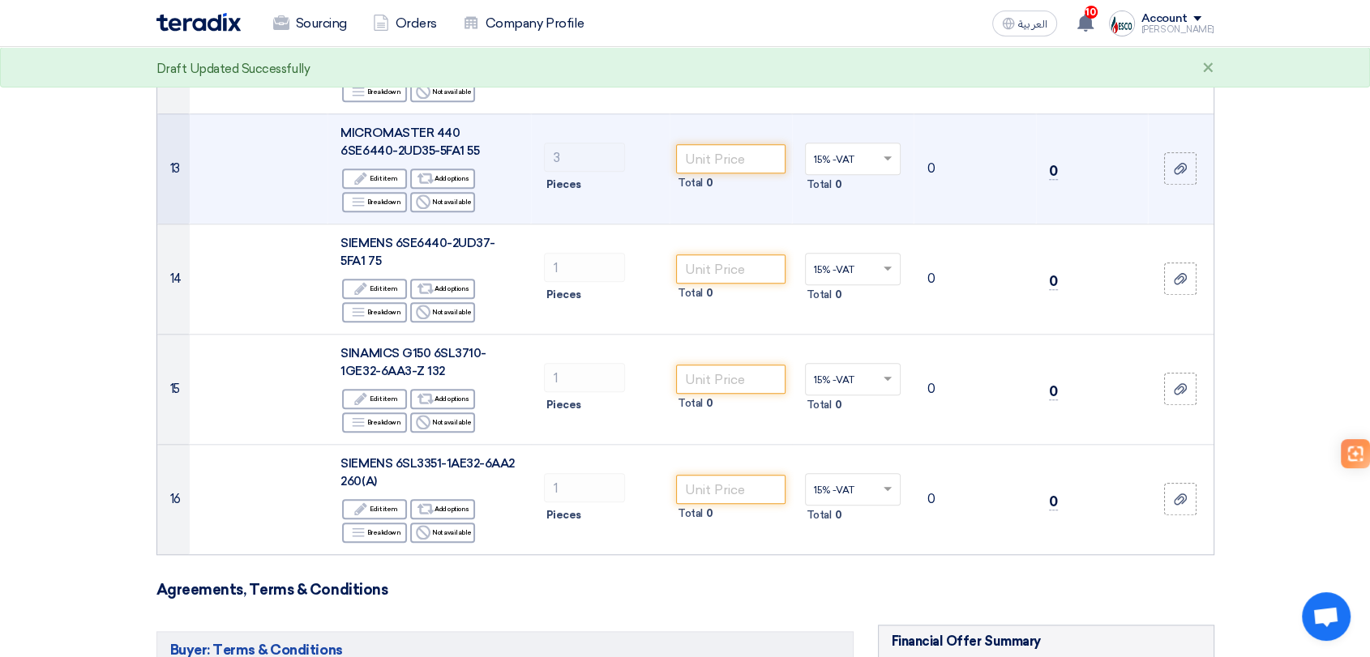
type input "10349"
drag, startPoint x: 460, startPoint y: 131, endPoint x: 465, endPoint y: 148, distance: 18.5
click at [465, 148] on div "MICROMASTER 440 6SE6440-2UD35-5FA1 55" at bounding box center [429, 142] width 178 height 36
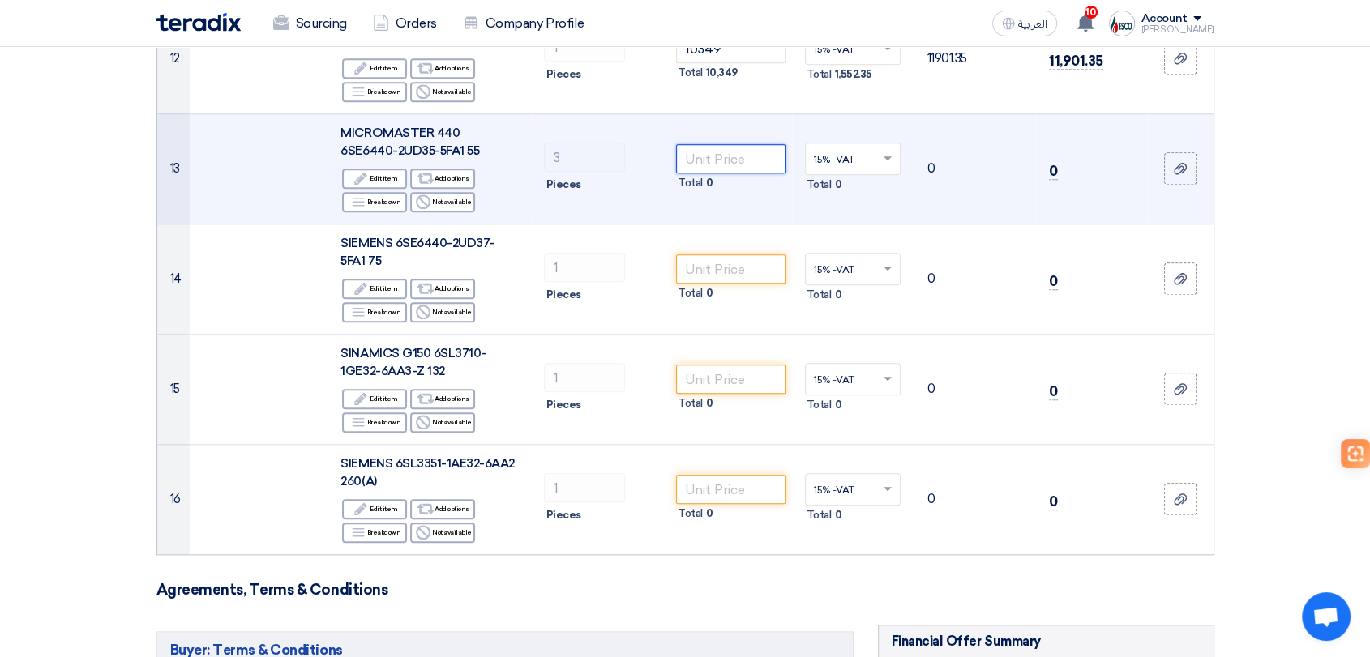
click at [697, 153] on input "number" at bounding box center [730, 158] width 109 height 29
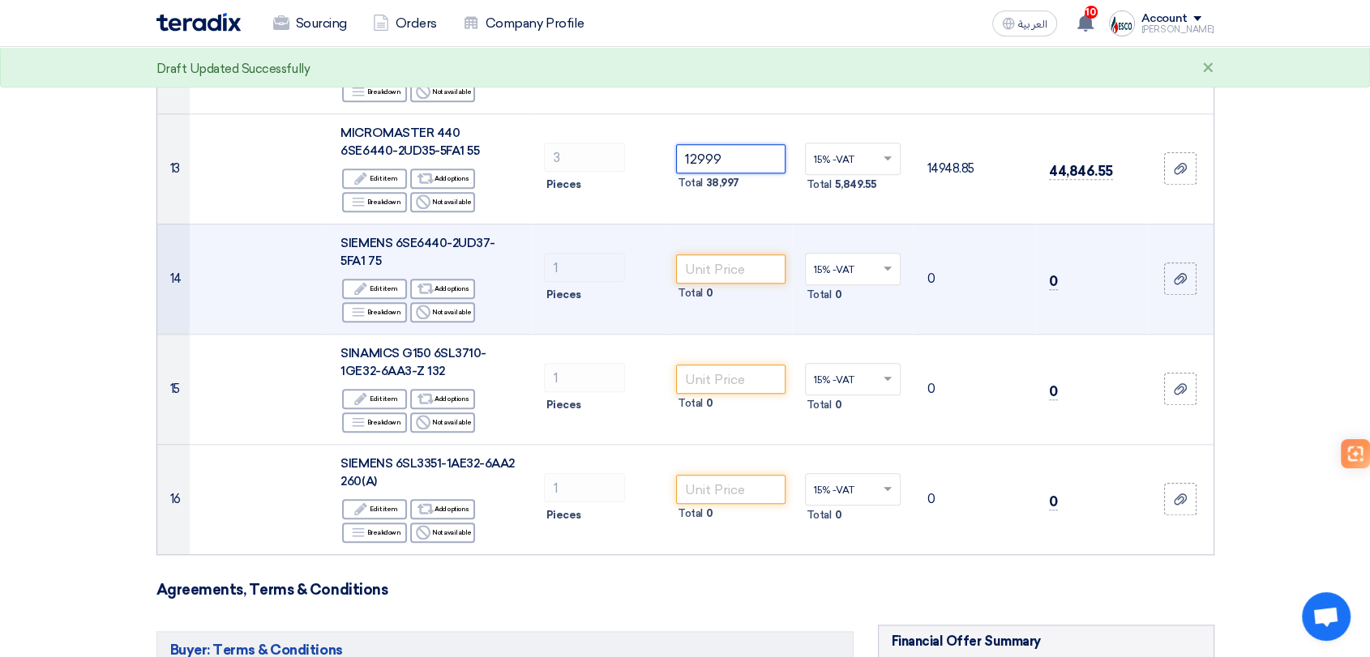
type input "12999"
drag, startPoint x: 396, startPoint y: 242, endPoint x: 402, endPoint y: 261, distance: 19.7
click at [402, 261] on div "SIEMENS 6SE6440-2UD37-5FA1 75" at bounding box center [429, 252] width 178 height 36
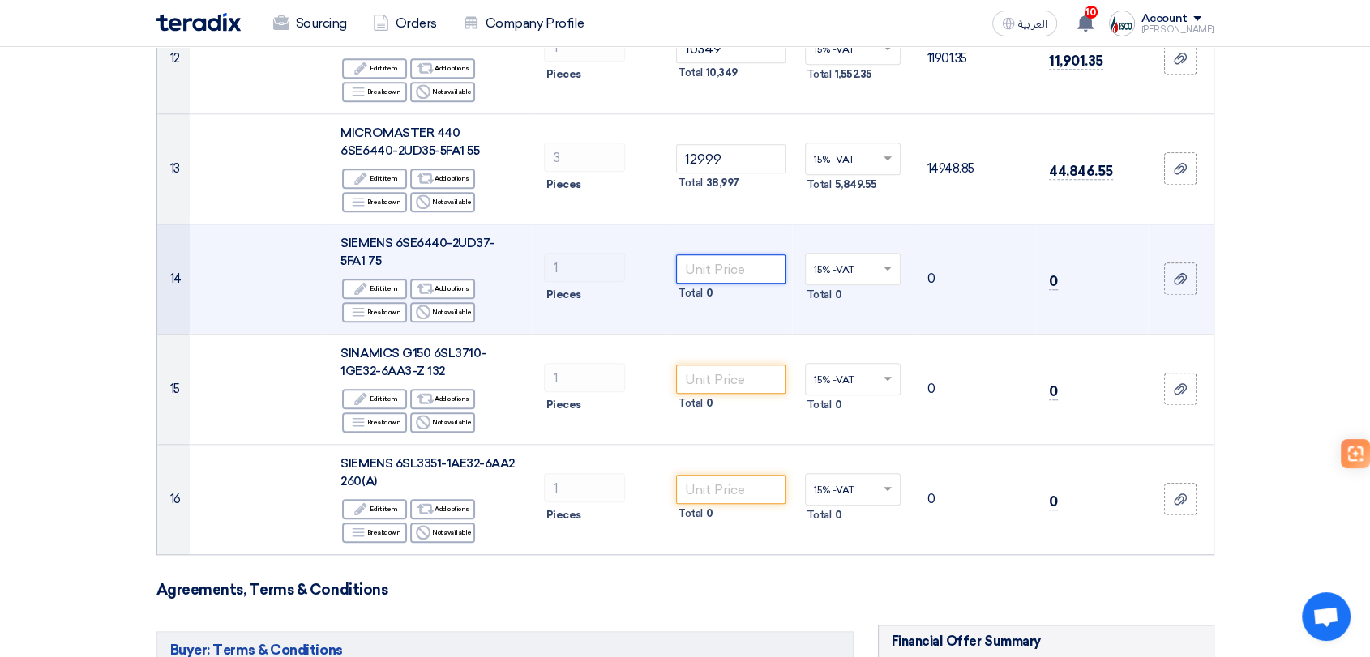
click at [743, 262] on input "number" at bounding box center [730, 269] width 109 height 29
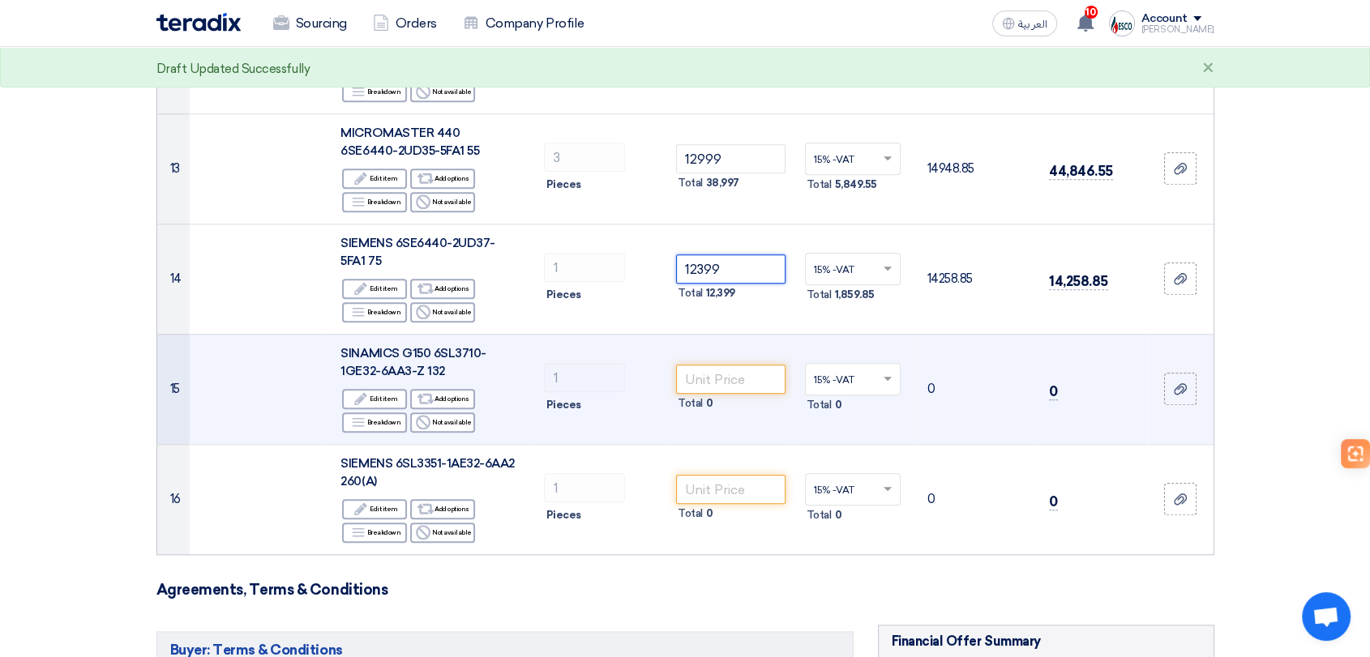
type input "12399"
drag, startPoint x: 434, startPoint y: 351, endPoint x: 443, endPoint y: 371, distance: 22.5
click at [443, 371] on div "SINAMICS G150 6SL3710-1GE32-6AA3-Z 132" at bounding box center [429, 363] width 178 height 36
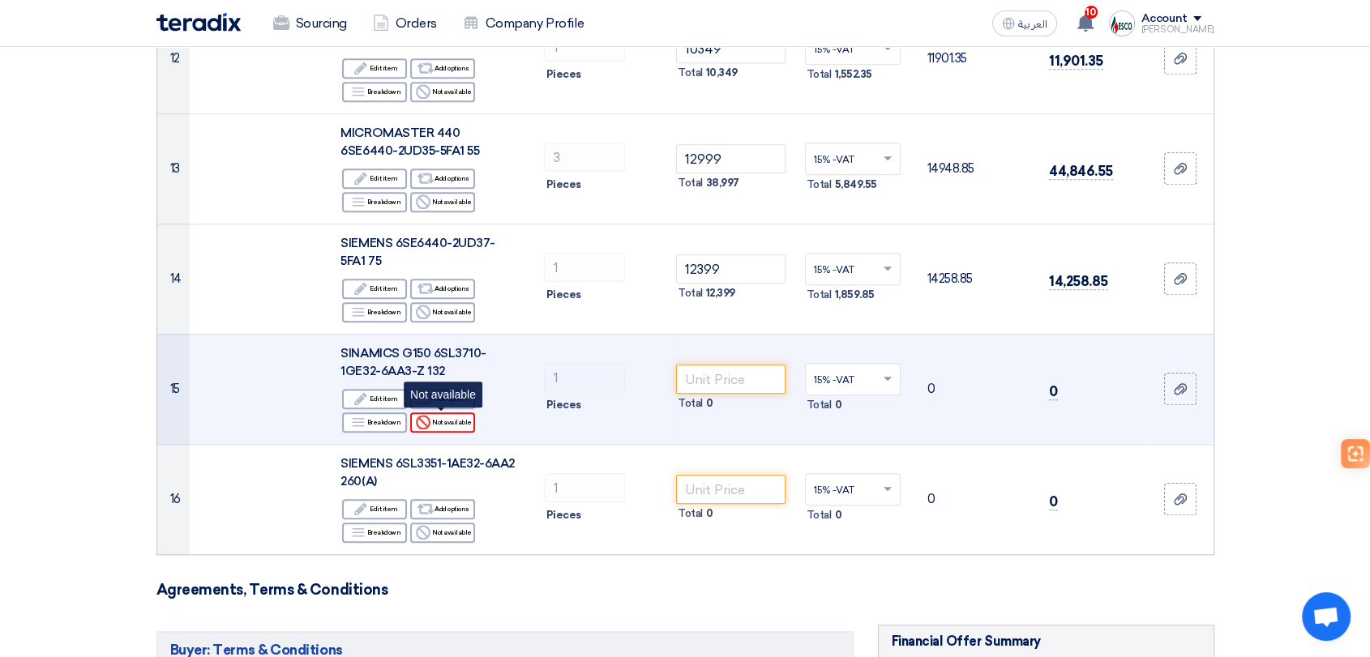
click at [454, 423] on div "Reject Not available" at bounding box center [442, 423] width 65 height 20
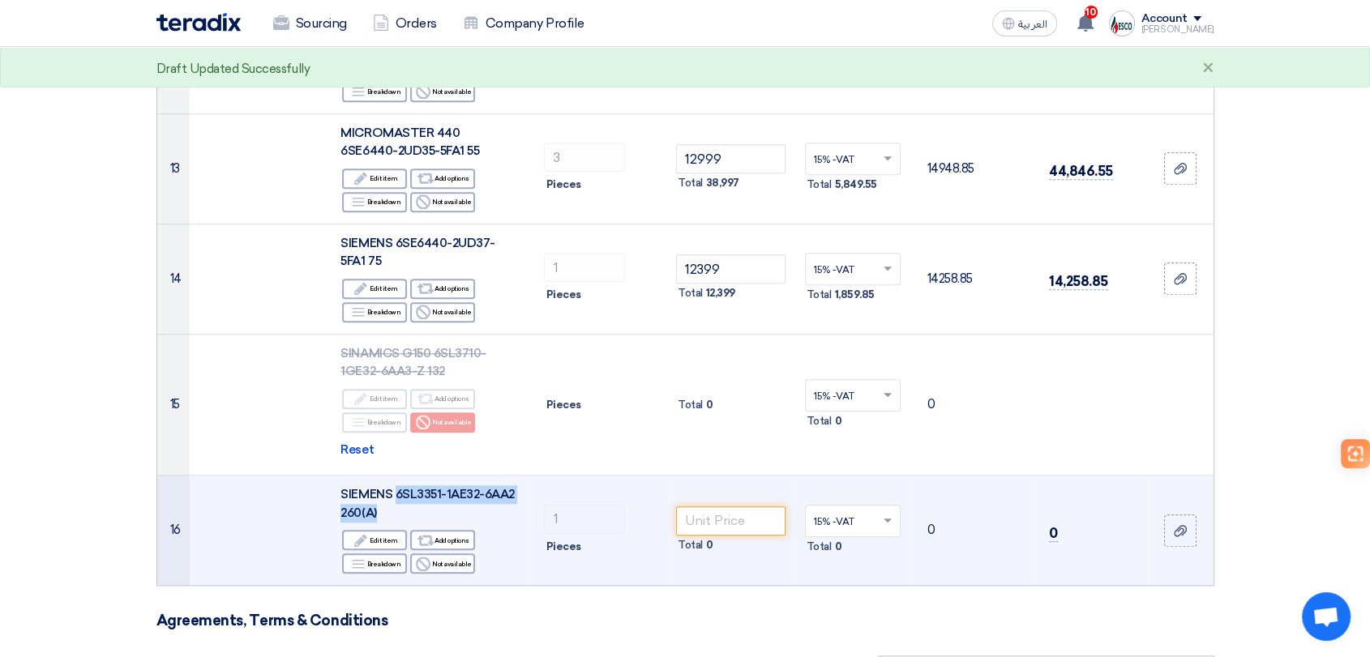
drag, startPoint x: 395, startPoint y: 486, endPoint x: 412, endPoint y: 510, distance: 29.0
click at [412, 510] on div "SIEMENS 6SL3351-1AE32-6AA2 260(A)" at bounding box center [429, 504] width 178 height 36
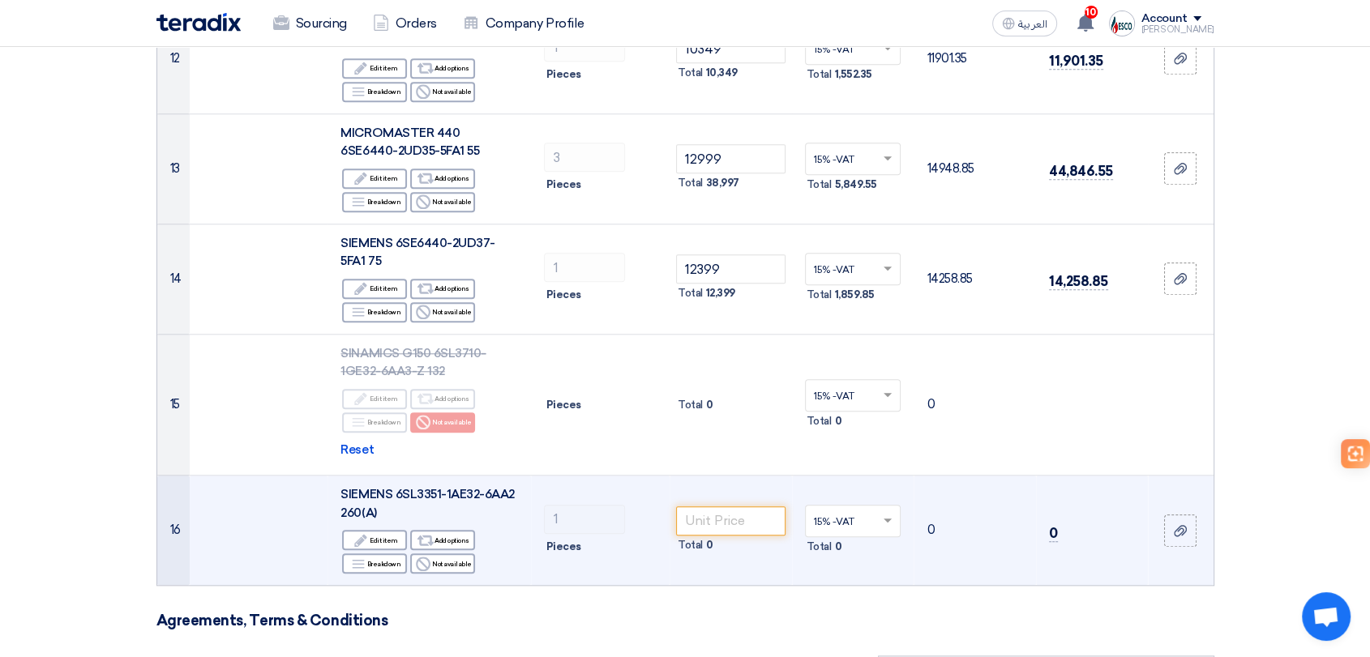
click at [763, 502] on td "Total 0" at bounding box center [731, 531] width 122 height 110
click at [760, 511] on input "number" at bounding box center [730, 521] width 109 height 29
type input "55999"
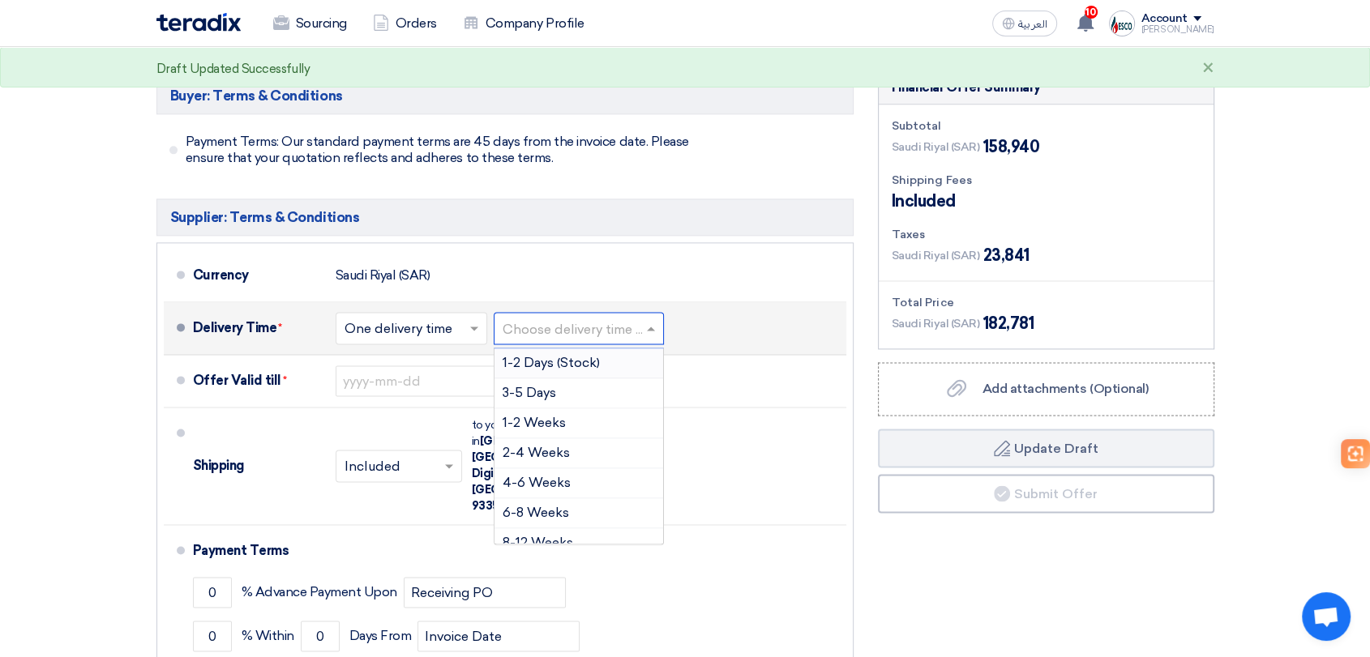
click at [558, 328] on input "text" at bounding box center [580, 331] width 154 height 24
click at [558, 491] on div "4-6 Weeks" at bounding box center [579, 484] width 169 height 30
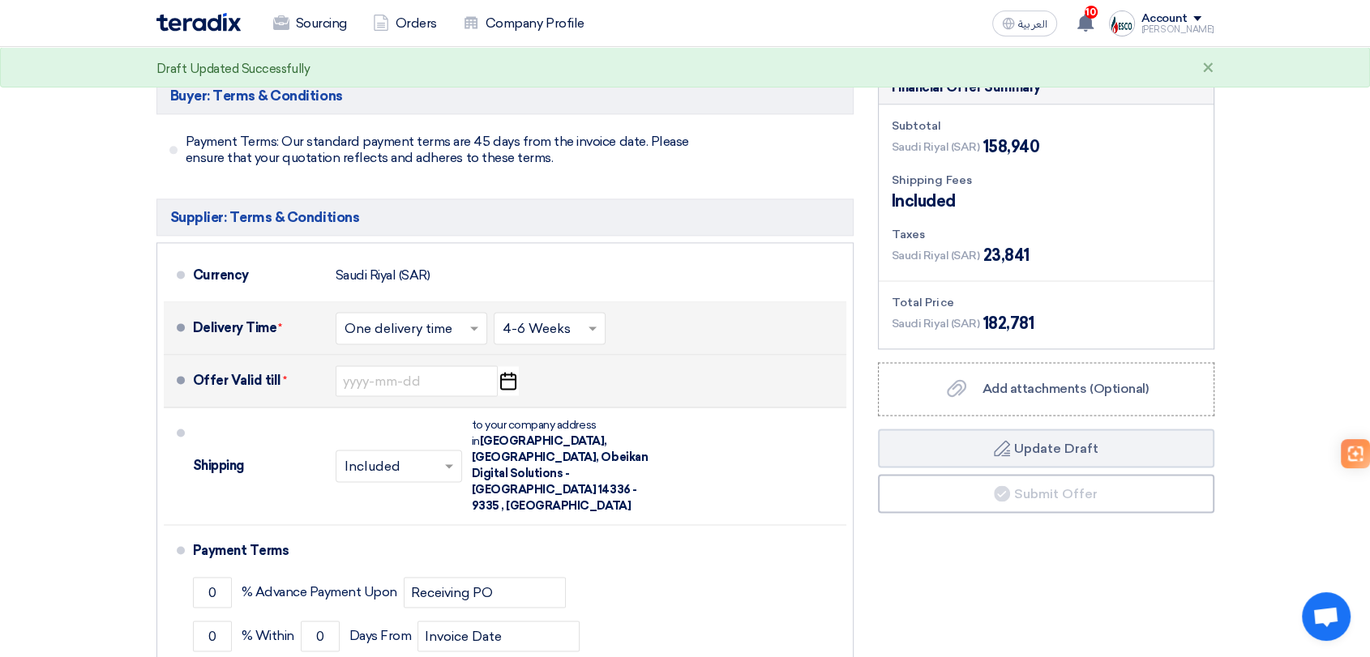
click at [512, 391] on icon "Pick a date" at bounding box center [508, 380] width 22 height 29
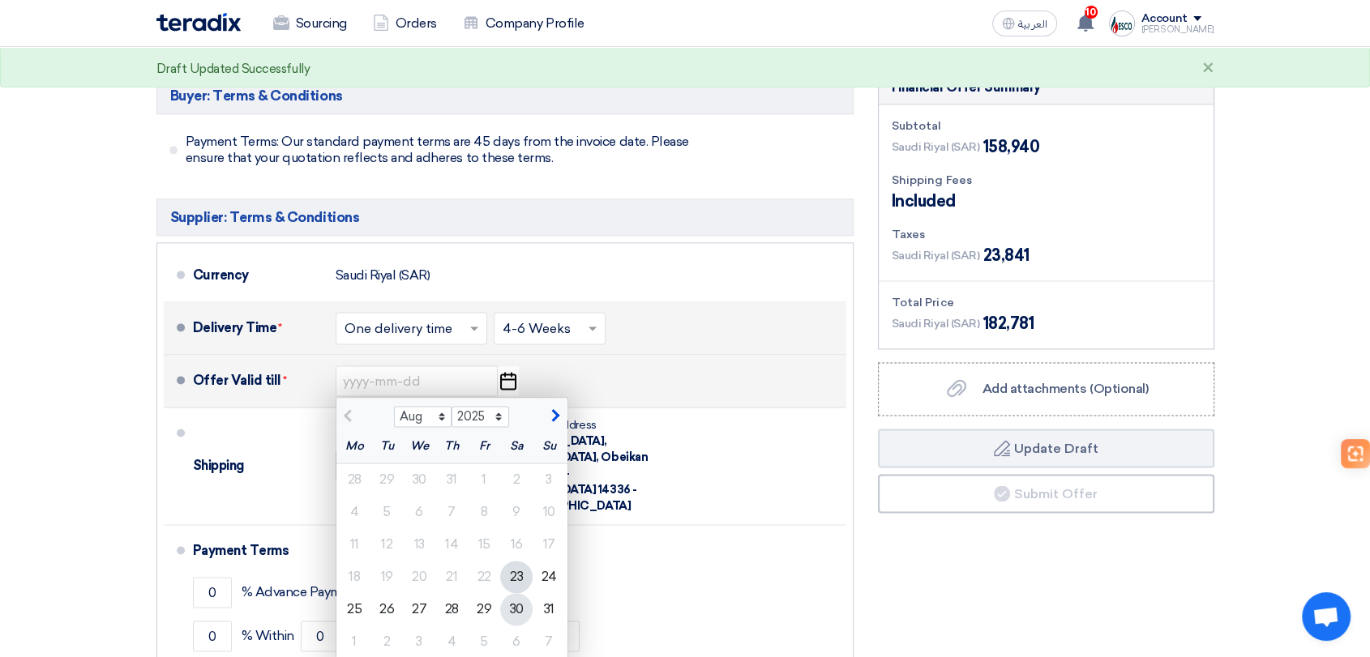
click at [518, 611] on div "30" at bounding box center [516, 609] width 32 height 32
type input "8/30/2025"
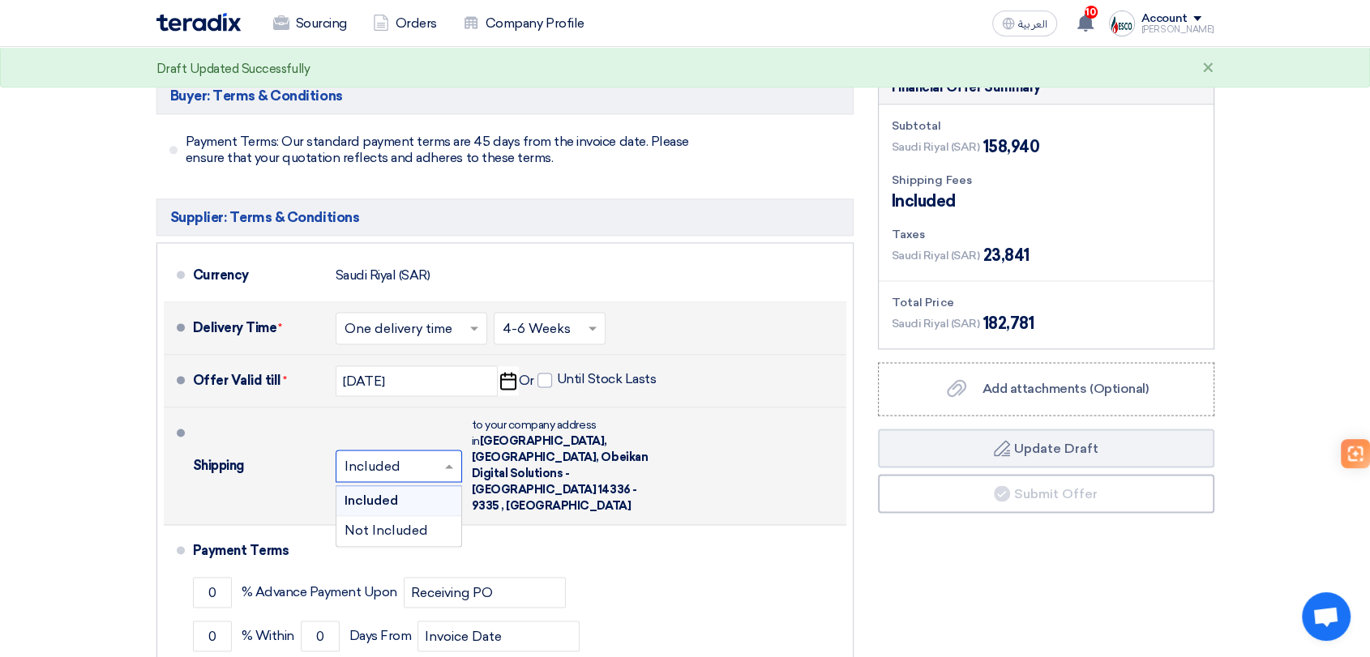
click at [371, 456] on input "text" at bounding box center [400, 468] width 110 height 24
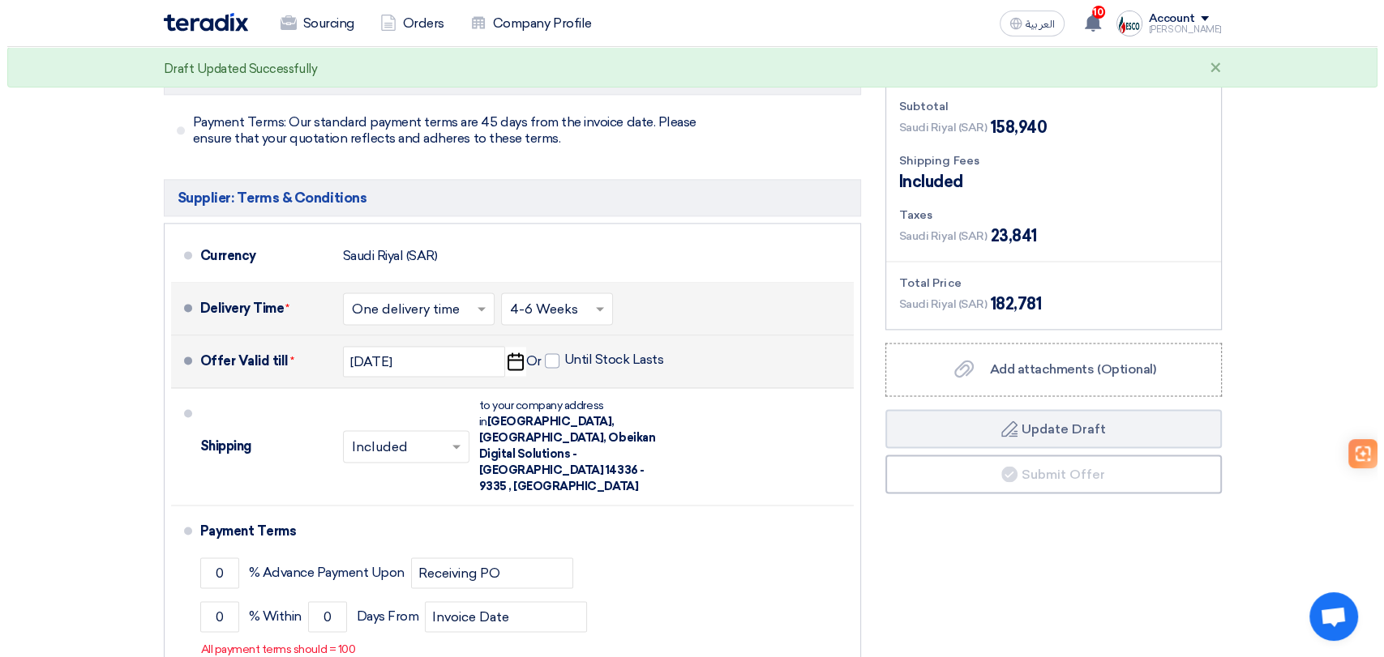
scroll to position [2387, 0]
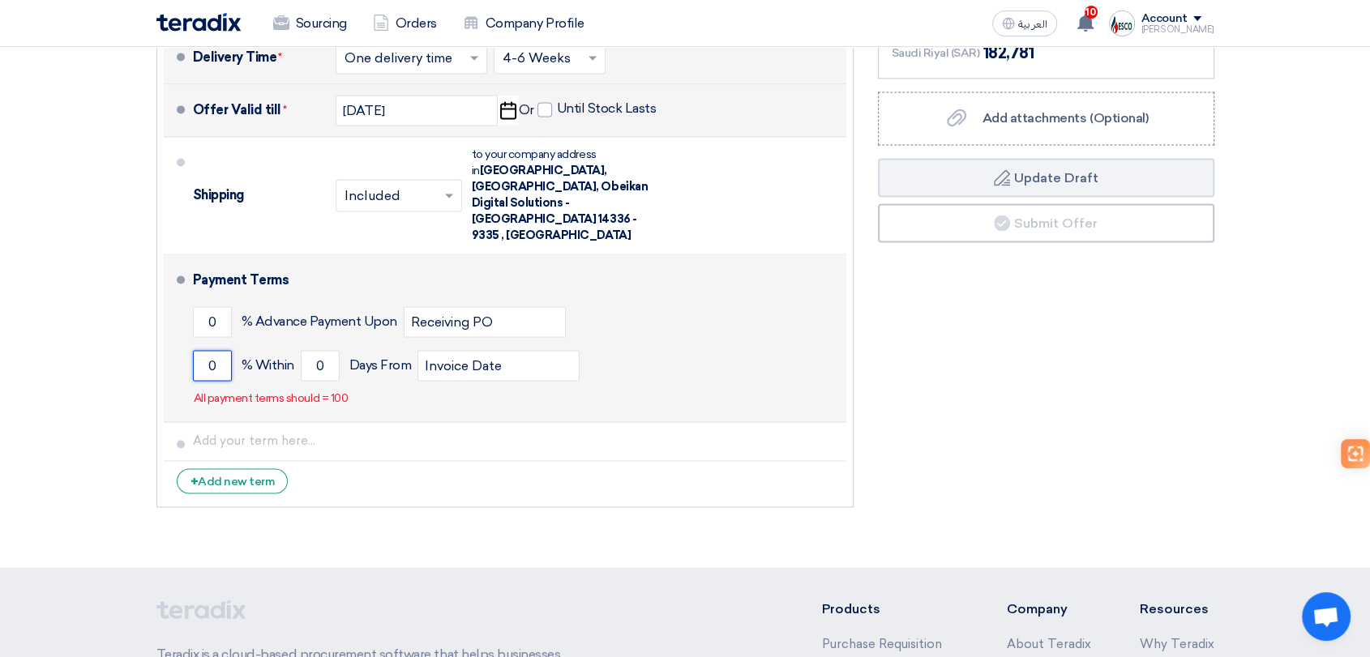
click at [227, 350] on input "0" at bounding box center [212, 365] width 39 height 31
click at [221, 306] on input "0" at bounding box center [212, 321] width 39 height 31
type input "40"
type input "60"
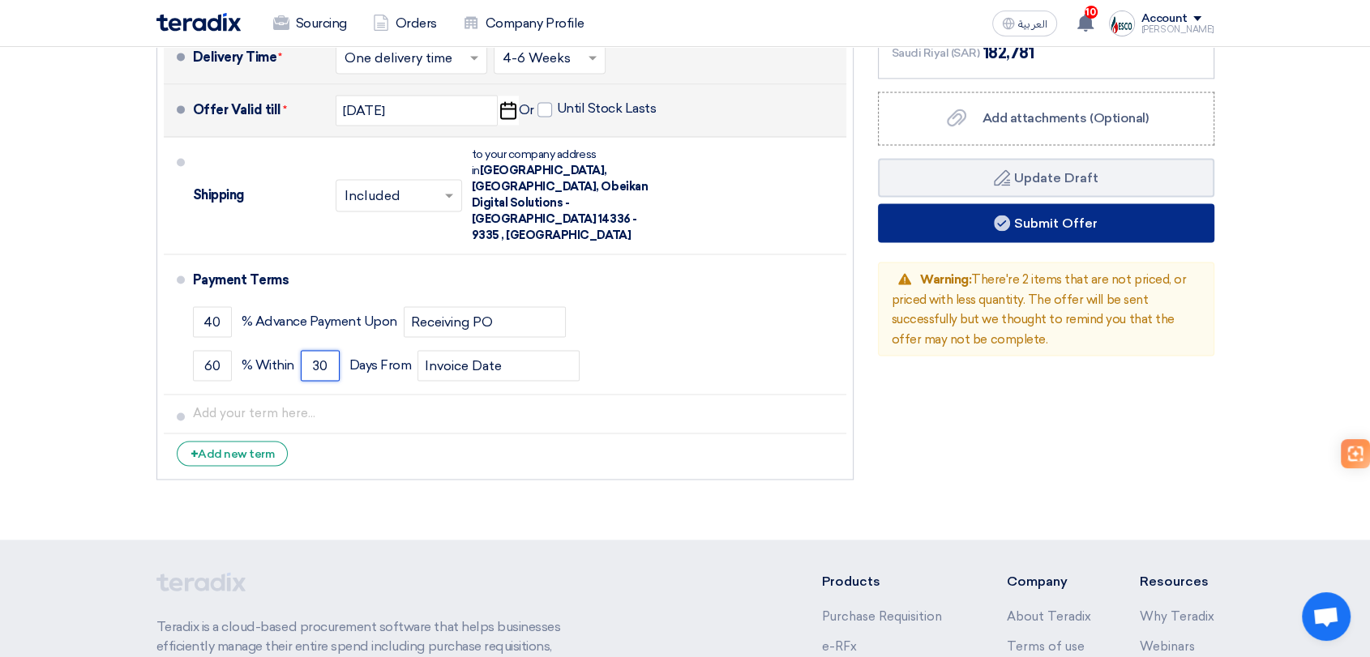
type input "30"
click at [1155, 218] on button "Submit Offer" at bounding box center [1046, 222] width 336 height 39
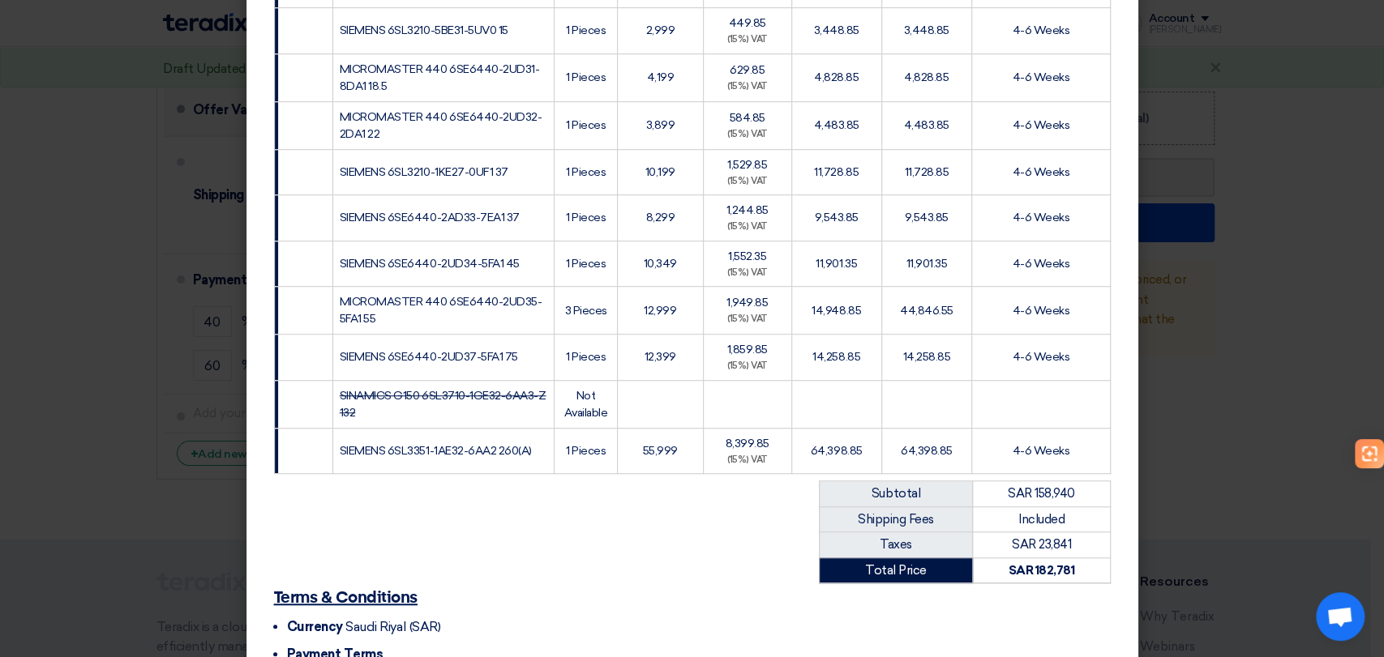
scroll to position [781, 0]
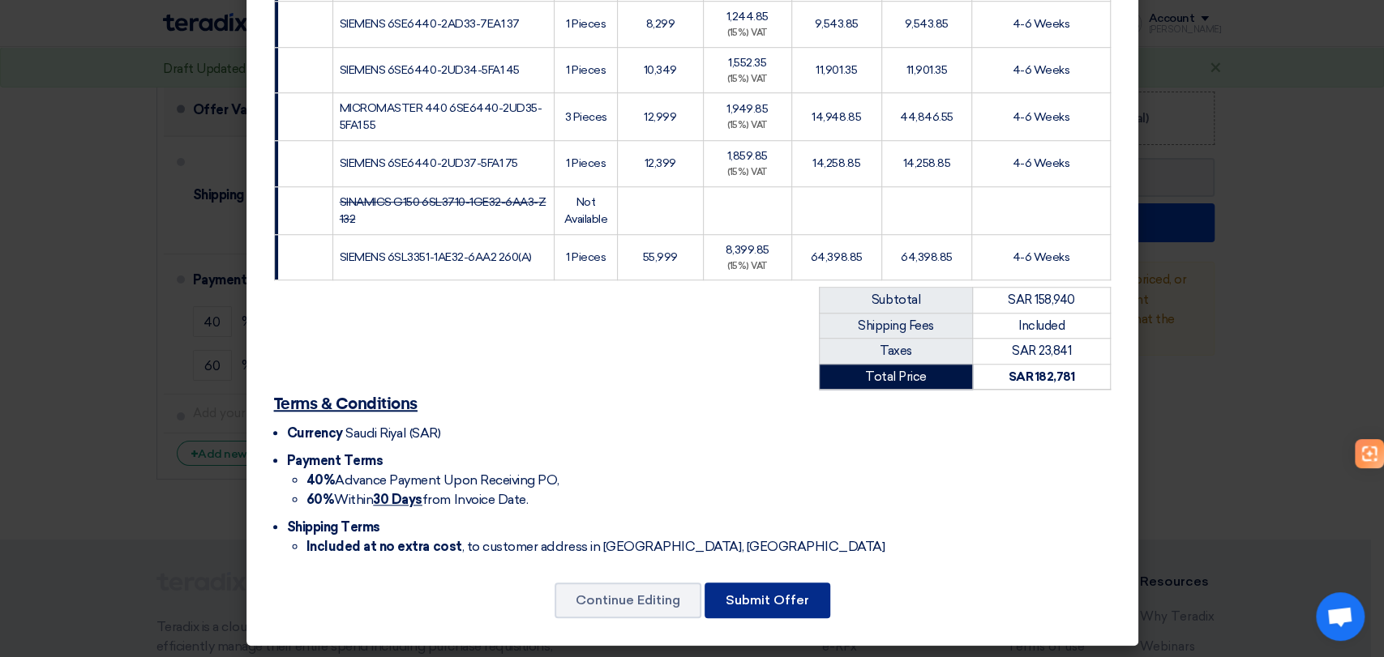
click at [748, 601] on button "Submit Offer" at bounding box center [767, 601] width 126 height 36
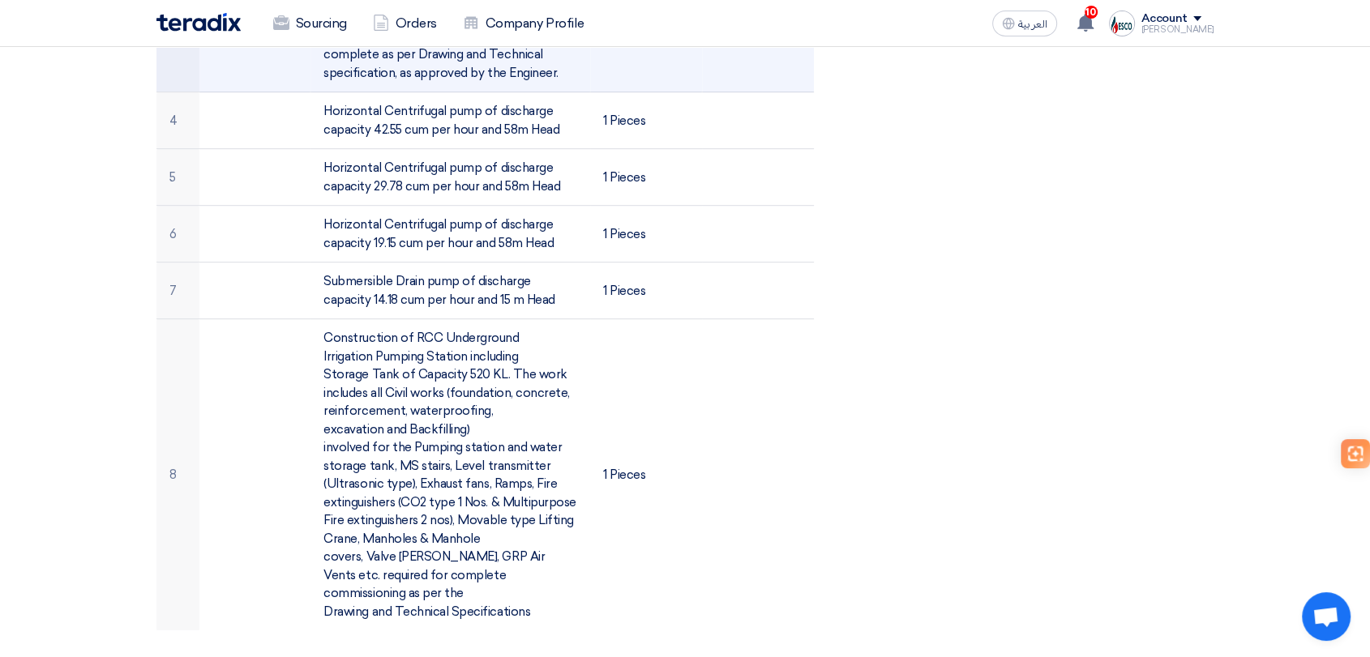
scroll to position [991, 0]
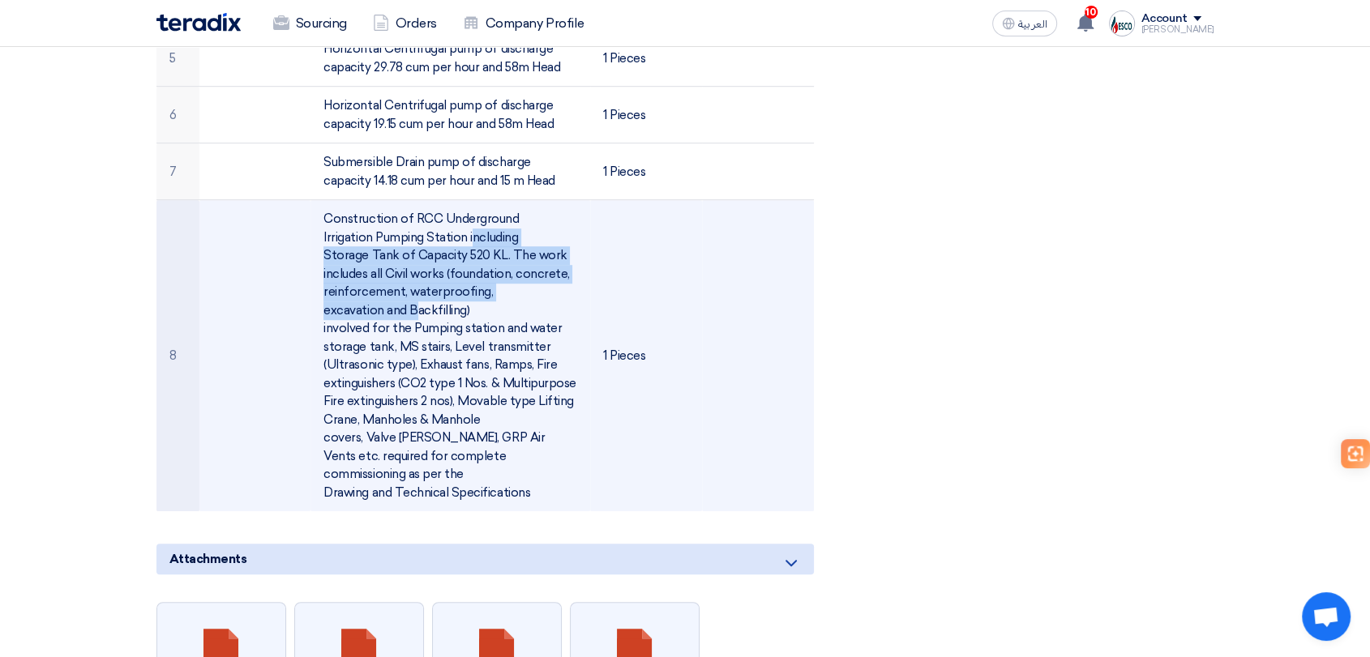
drag, startPoint x: 376, startPoint y: 231, endPoint x: 492, endPoint y: 293, distance: 131.7
click at [492, 293] on td "Construction of RCC Underground Irrigation Pumping Station including Storage Ta…" at bounding box center [450, 356] width 280 height 312
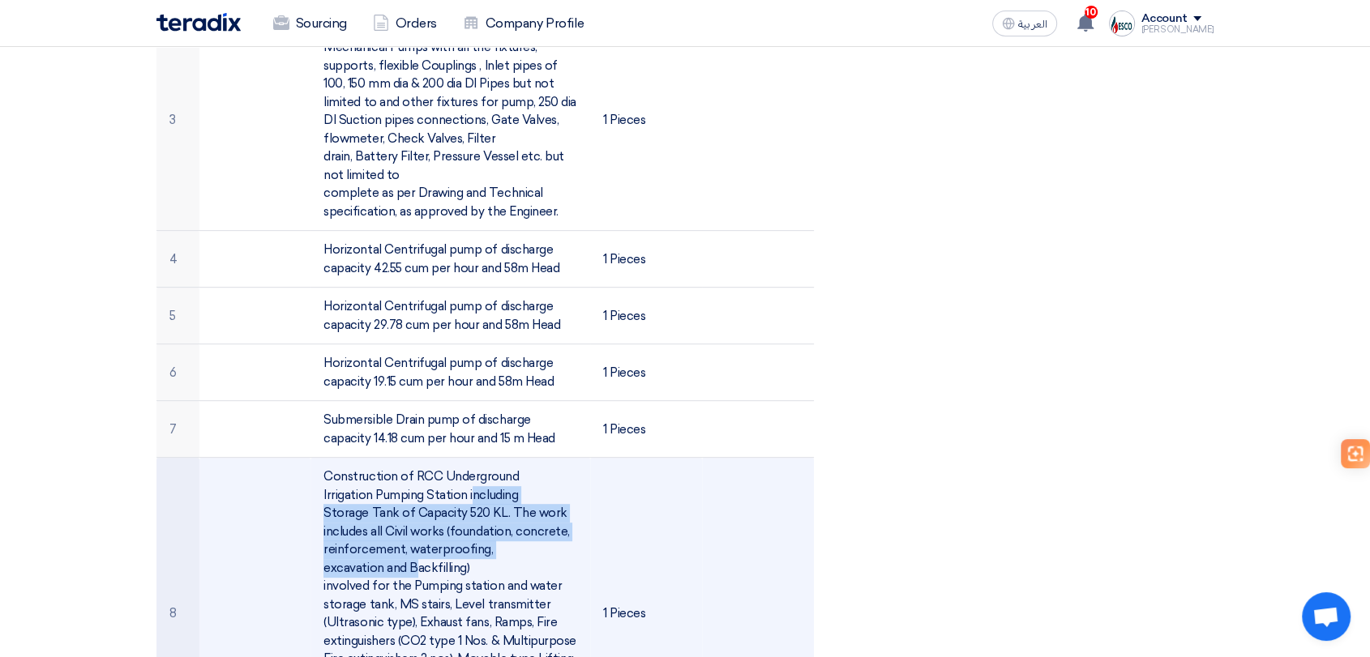
scroll to position [630, 0]
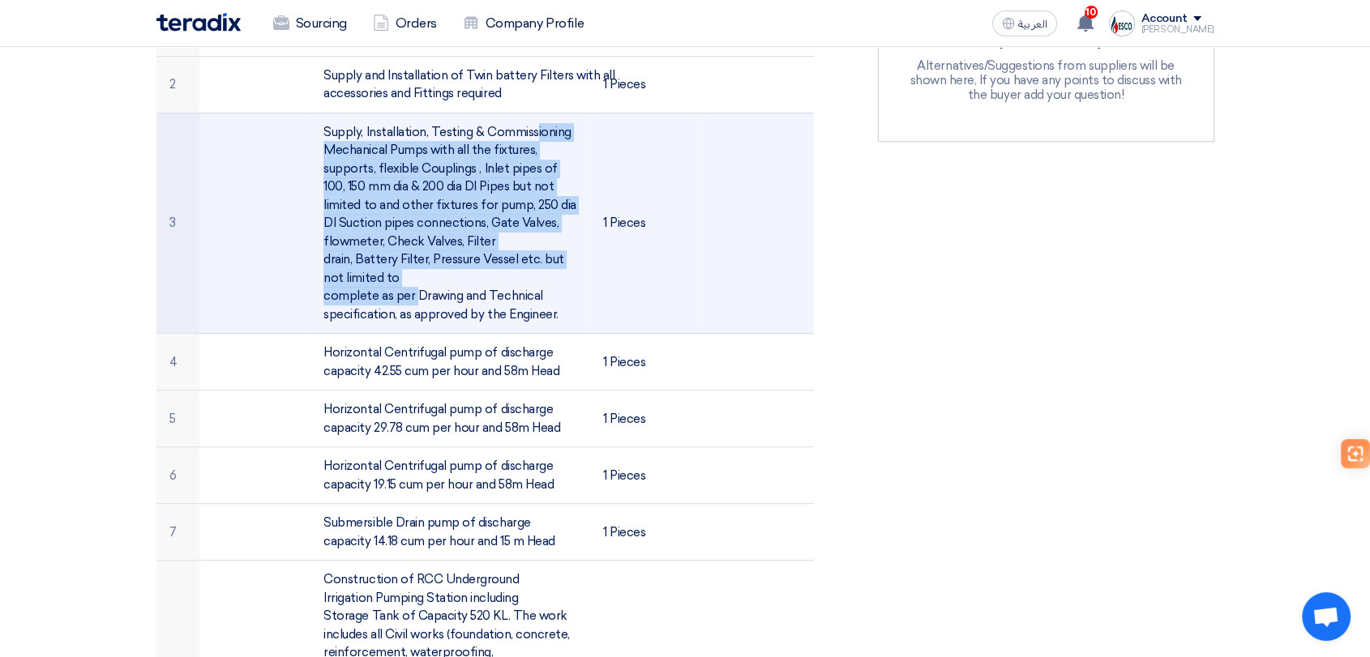
drag, startPoint x: 454, startPoint y: 178, endPoint x: 473, endPoint y: 272, distance: 95.1
click at [473, 272] on td "Supply, Installation, Testing & Commissioning Mechanical Pumps with all the fix…" at bounding box center [450, 223] width 280 height 221
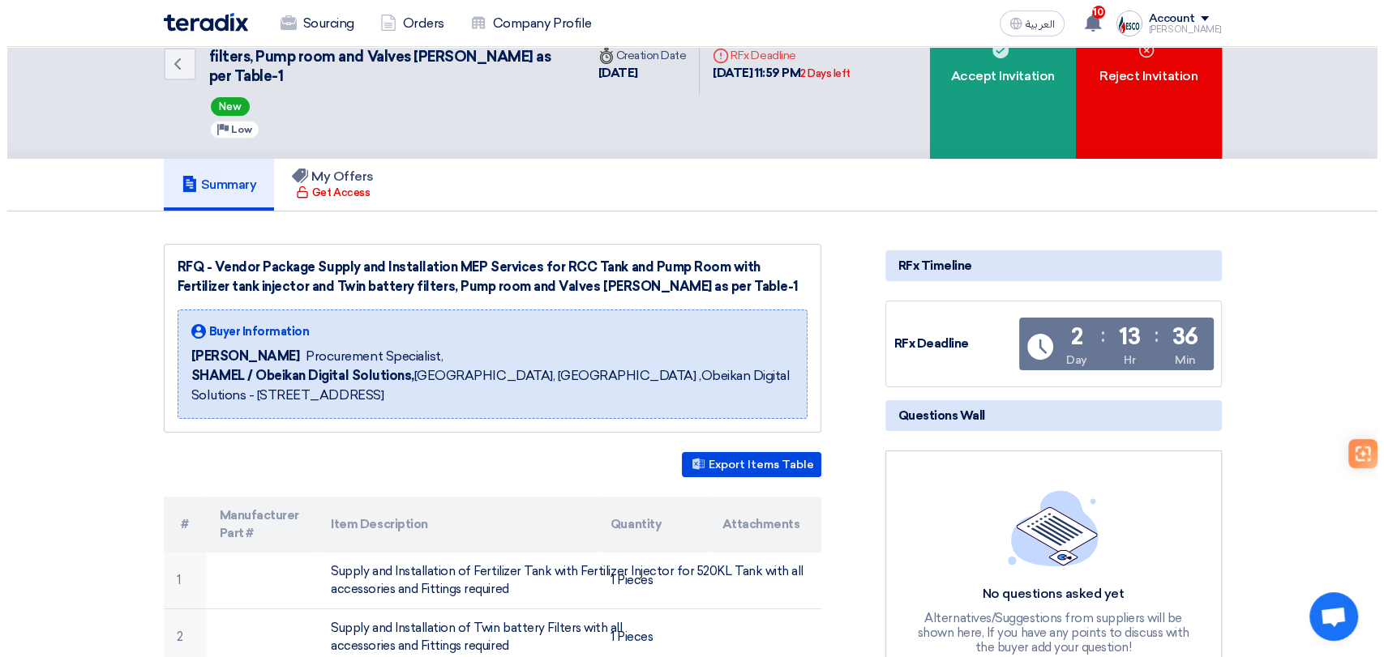
scroll to position [55, 0]
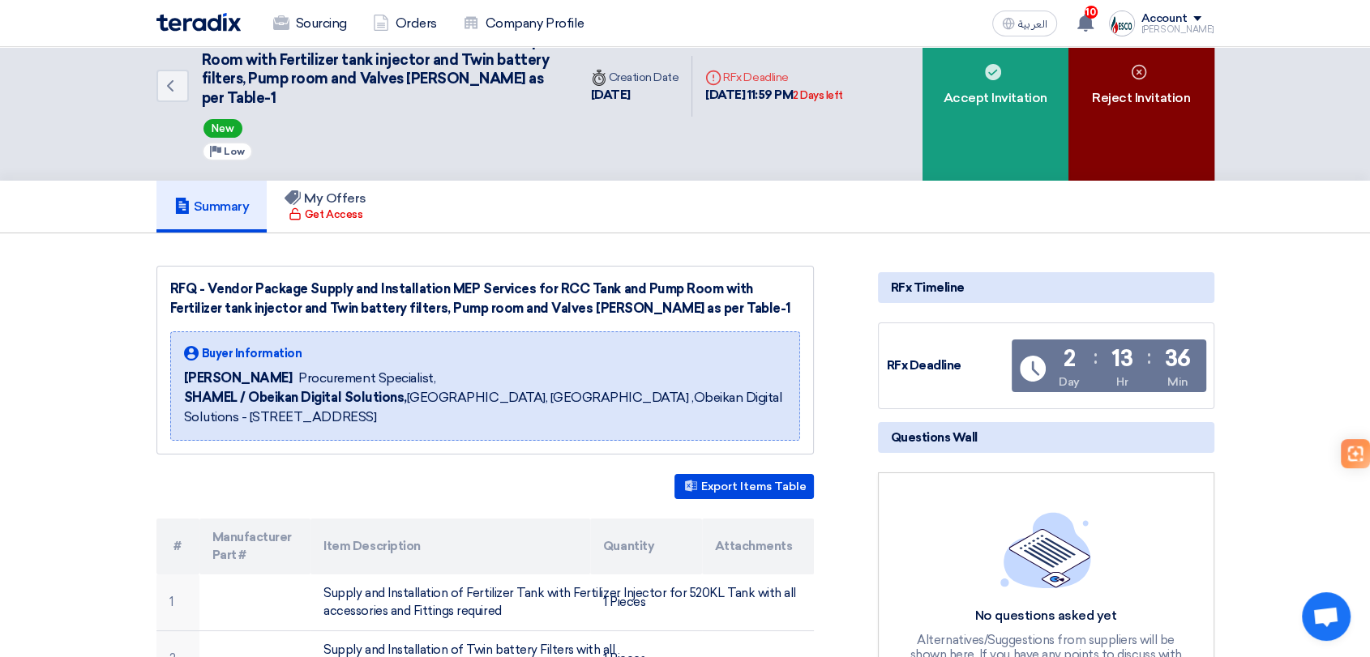
click at [1188, 150] on div "Reject Invitation" at bounding box center [1141, 86] width 146 height 189
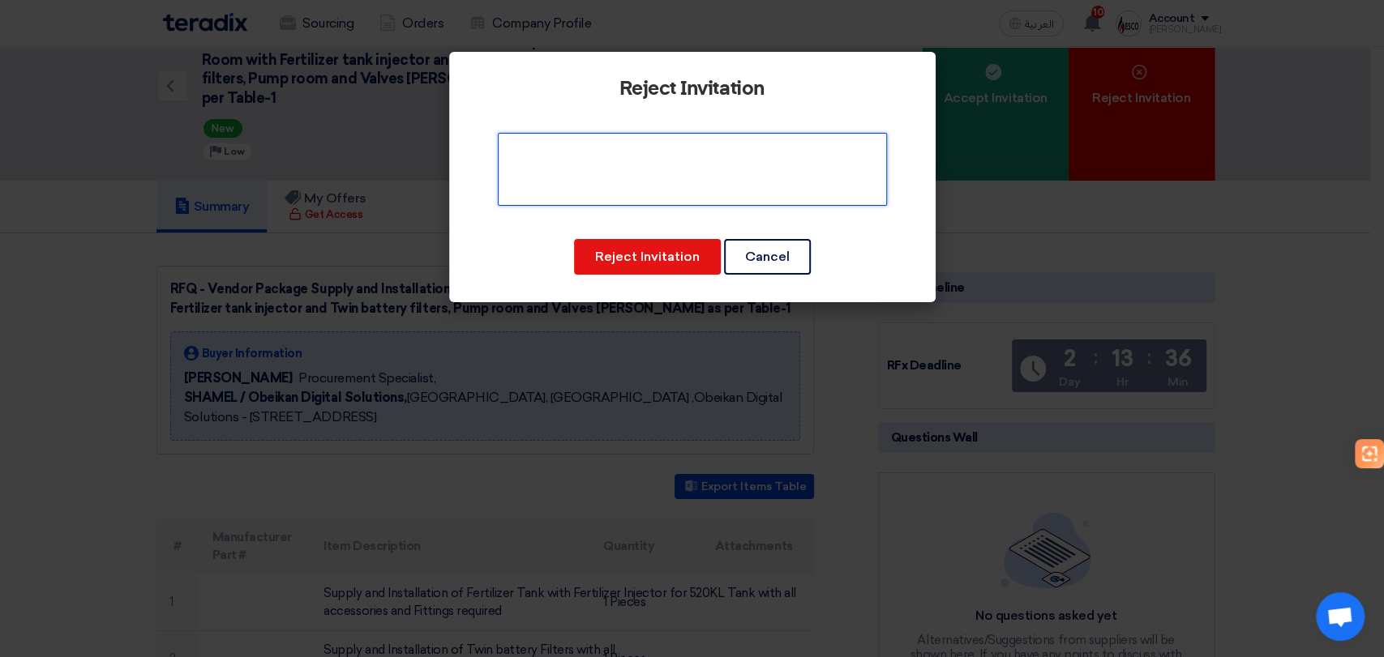
click at [717, 185] on textarea at bounding box center [692, 169] width 389 height 73
type textarea "Sorry, this is not our scope of works."
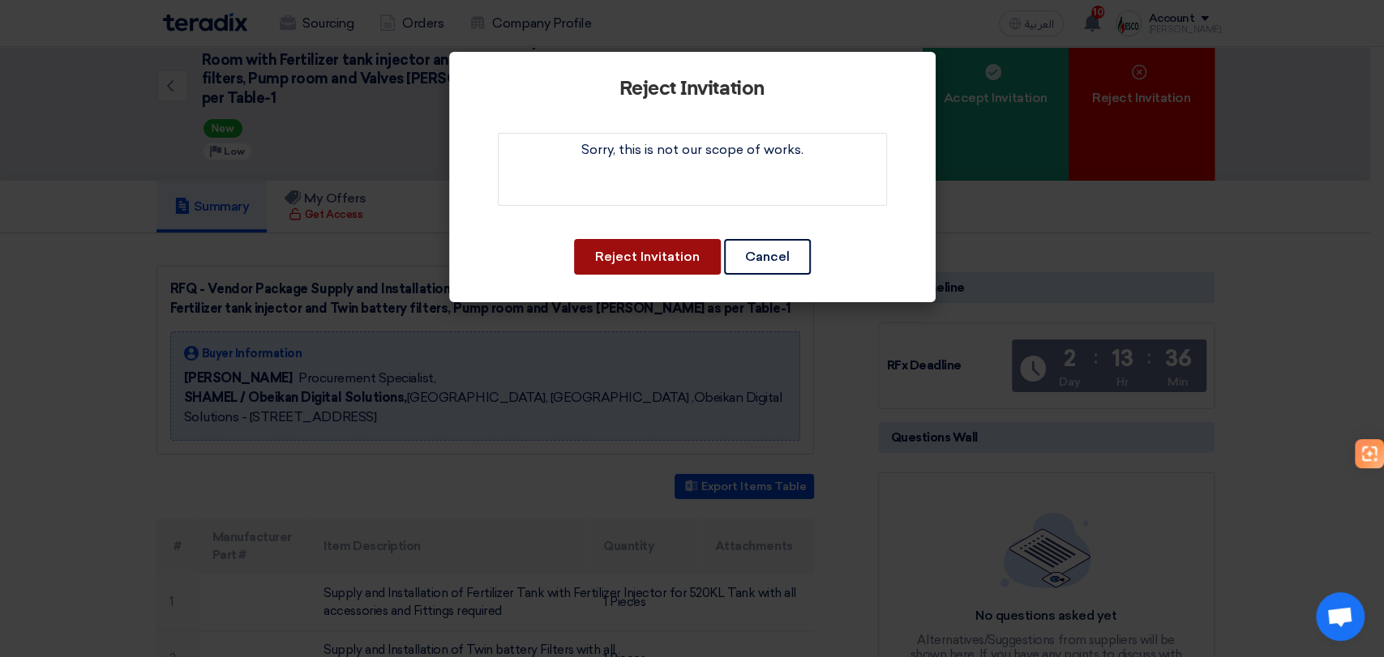
click at [655, 262] on button "Reject Invitation" at bounding box center [647, 257] width 147 height 36
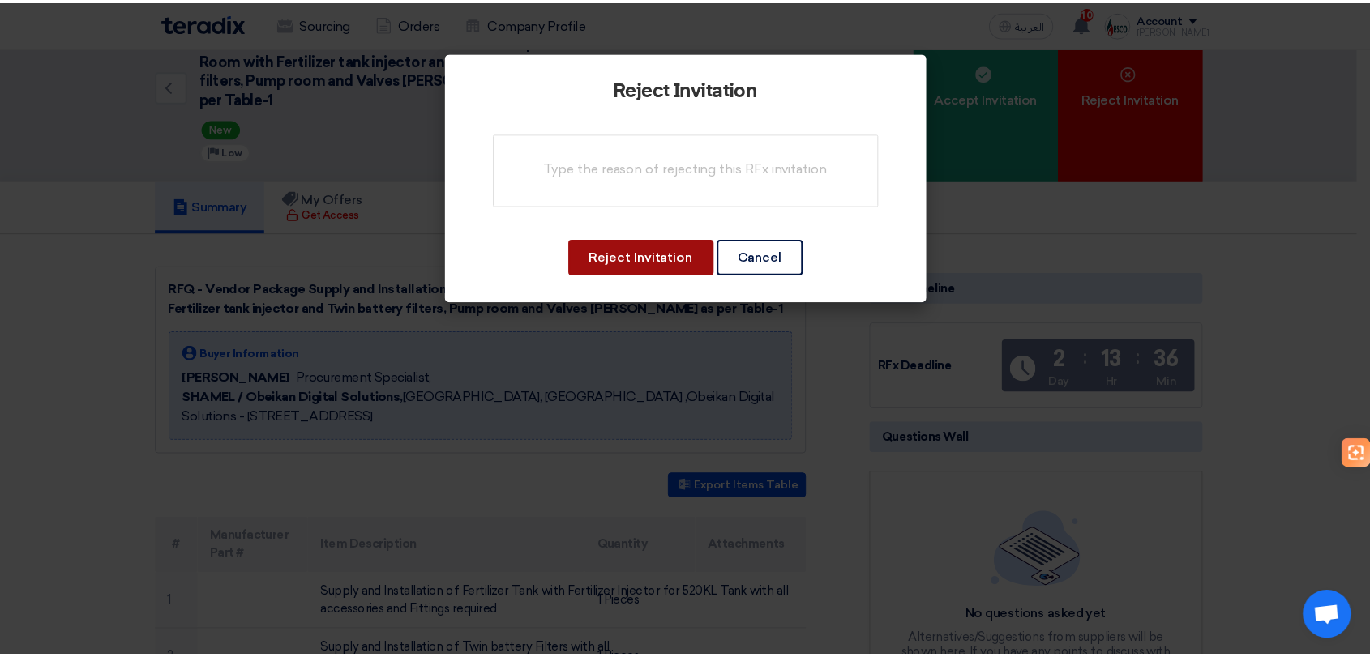
scroll to position [57, 0]
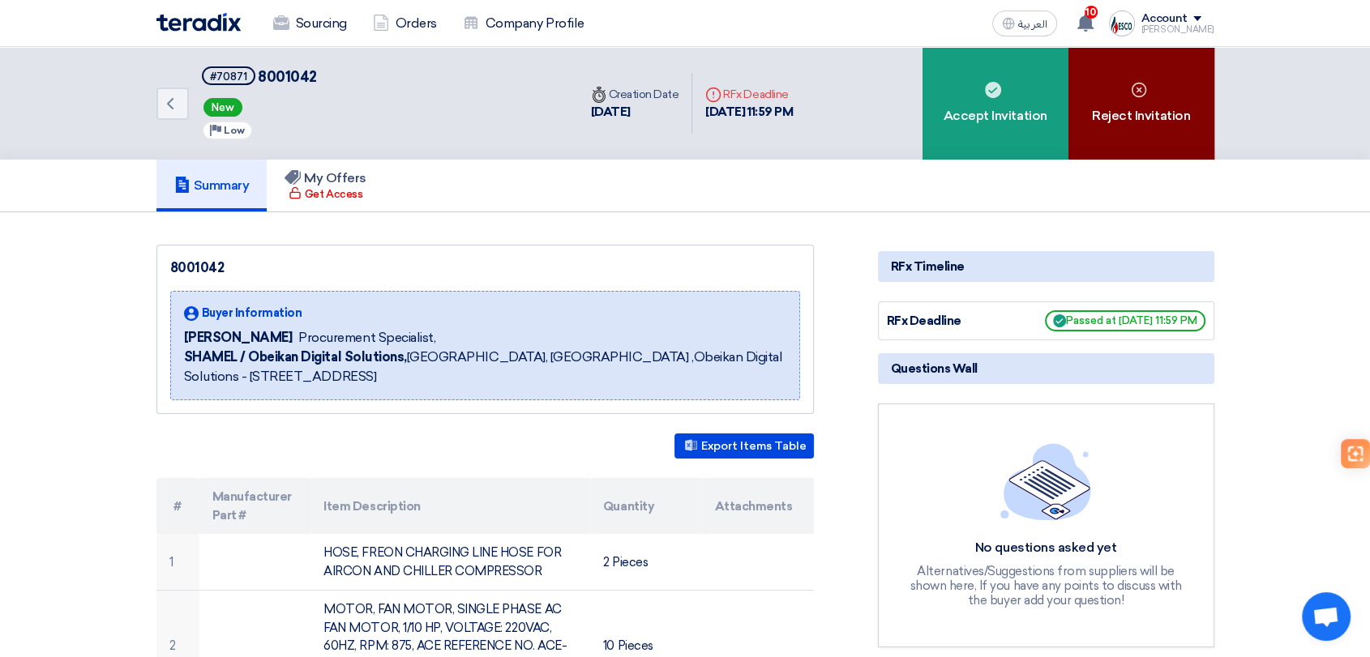
click at [1118, 95] on div "Reject Invitation" at bounding box center [1141, 103] width 146 height 113
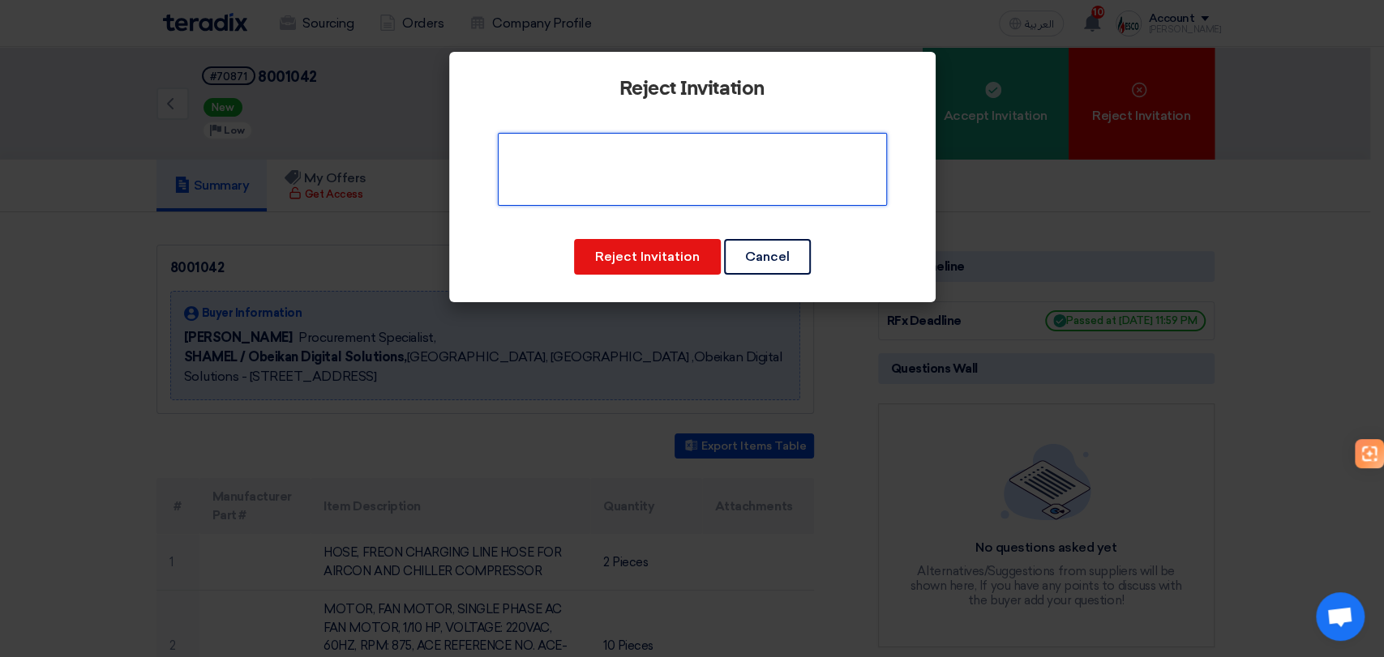
click at [687, 179] on textarea at bounding box center [692, 169] width 389 height 73
type textarea "s"
type textarea "Sorry, we will not be competitve on this."
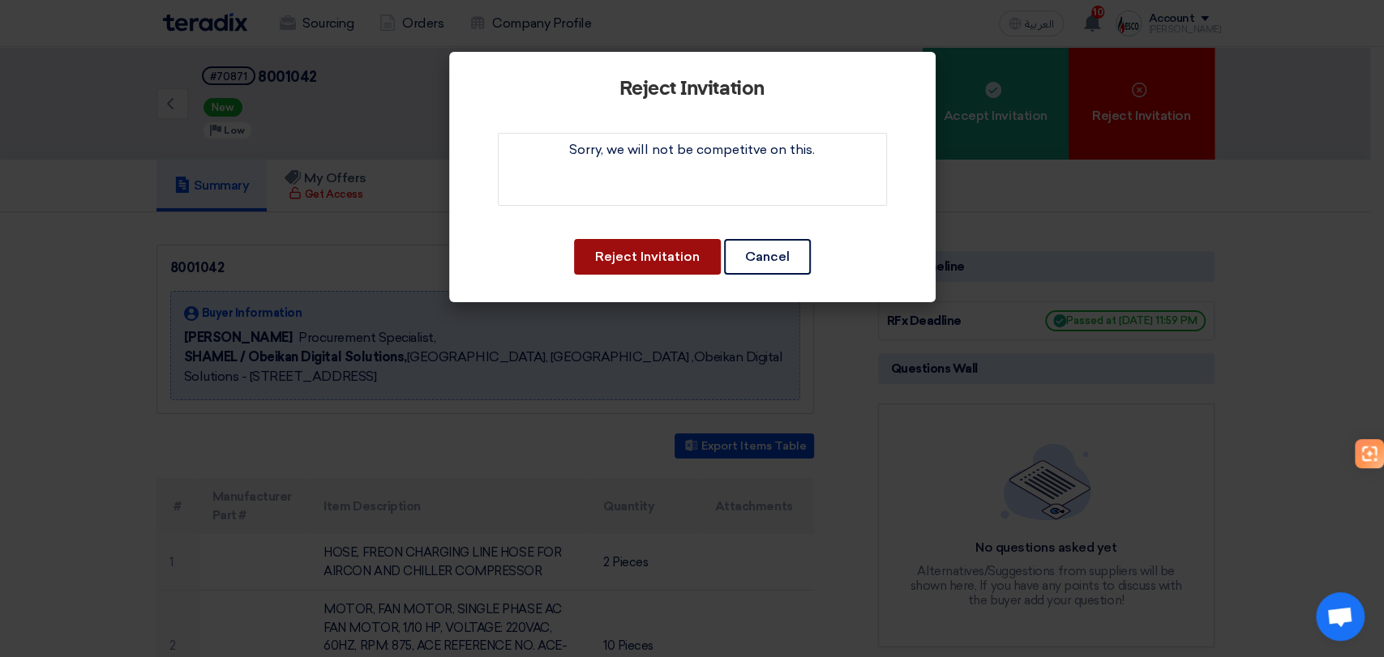
click at [681, 260] on button "Reject Invitation" at bounding box center [647, 257] width 147 height 36
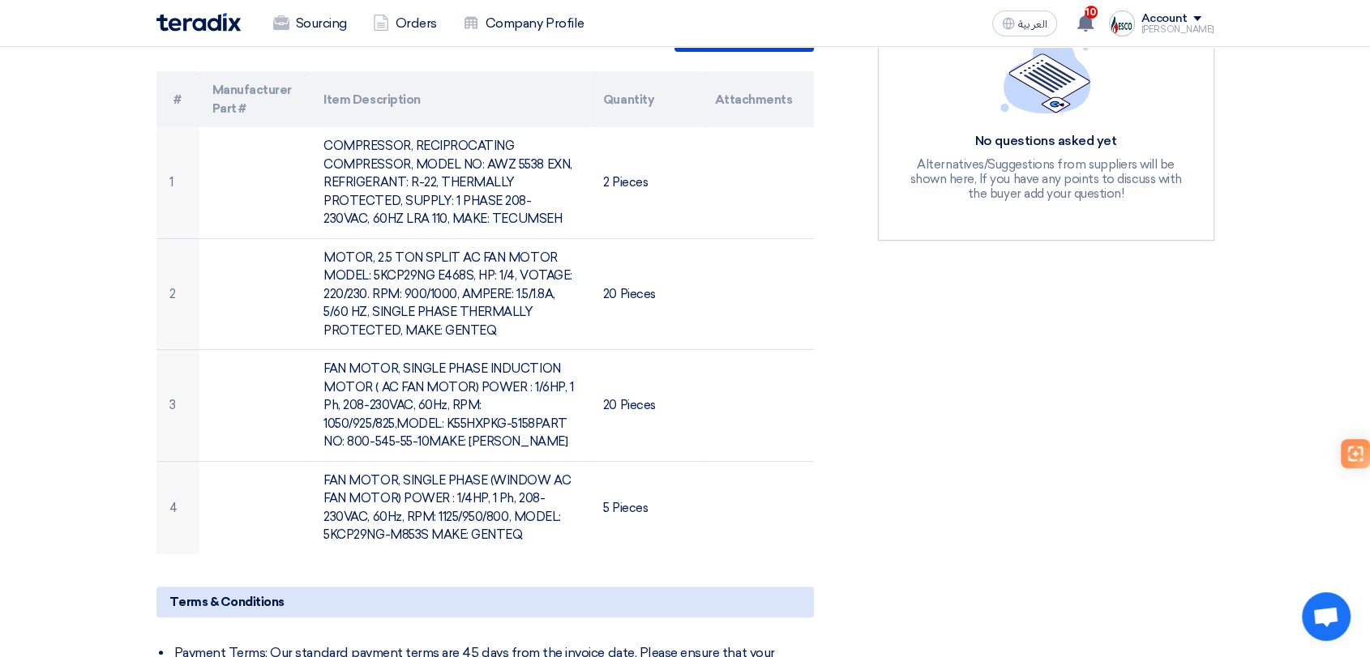
scroll to position [450, 0]
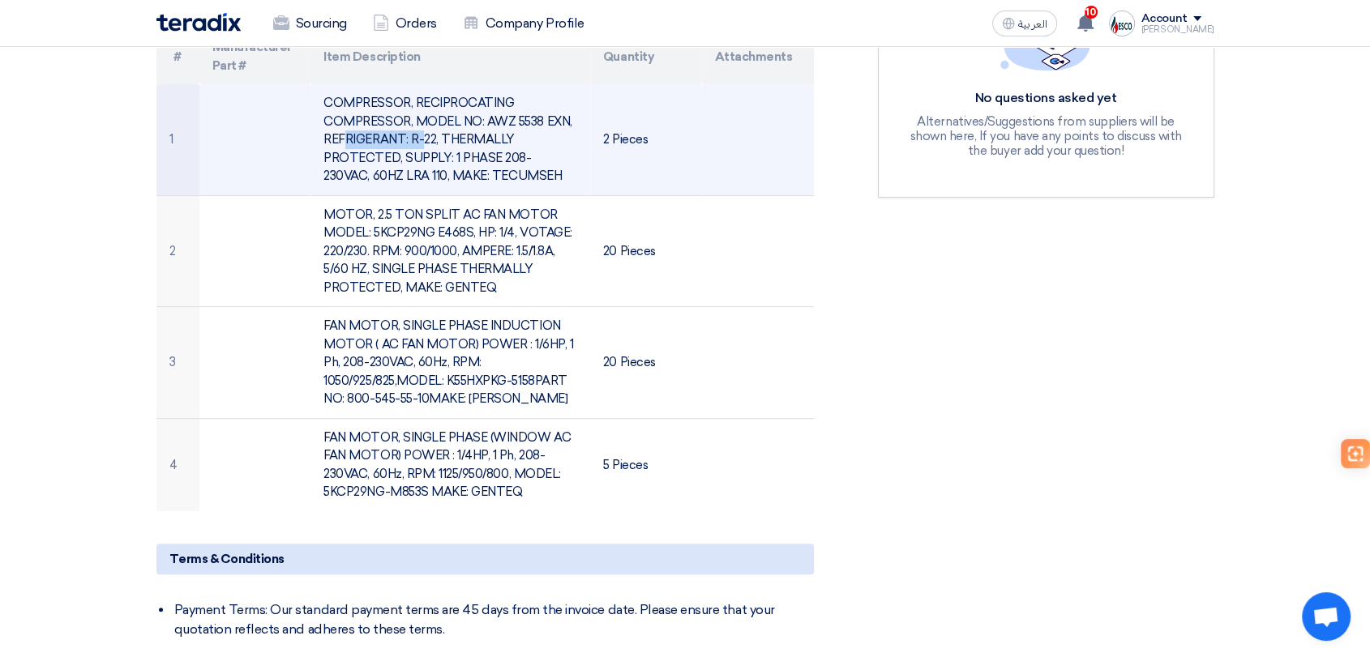
drag, startPoint x: 486, startPoint y: 115, endPoint x: 567, endPoint y: 118, distance: 80.3
click at [567, 118] on td "COMPRESSOR, RECIPROCATING COMPRESSOR, MODEL NO: AWZ 5538 EXN, REFRIGERANT: R-22…" at bounding box center [450, 139] width 280 height 111
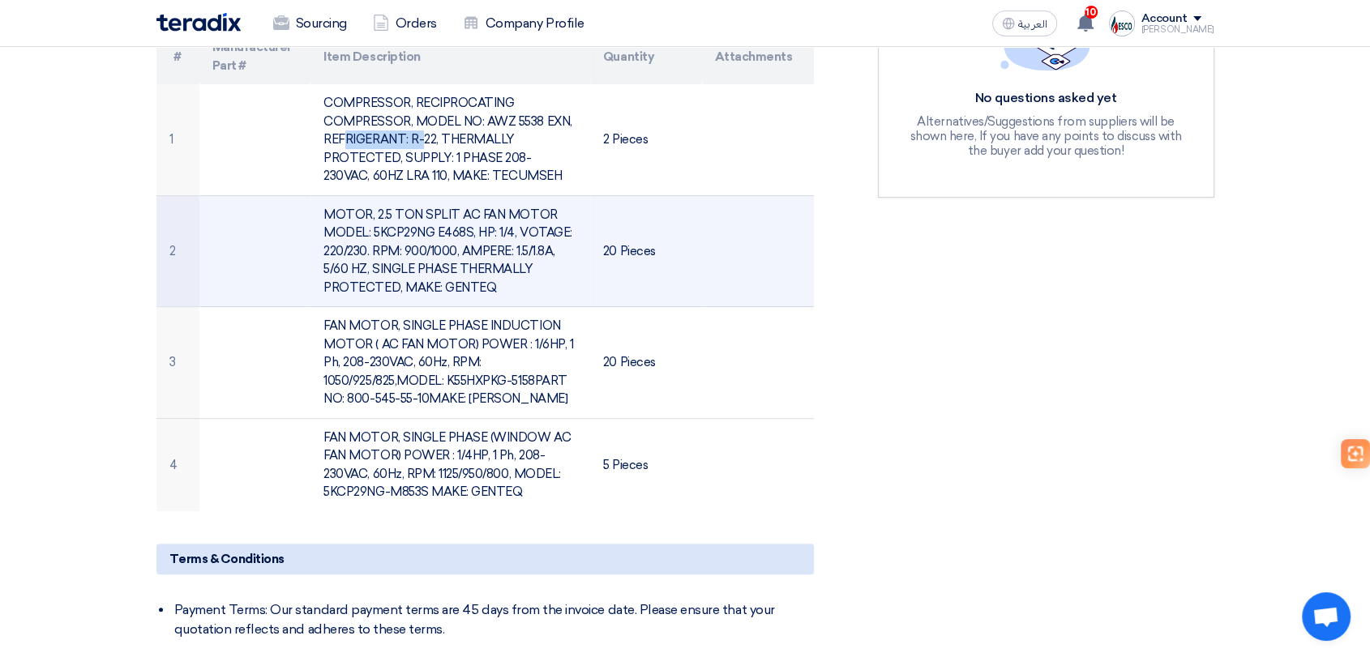
copy td "AWZ 5538 EXN"
drag, startPoint x: 370, startPoint y: 224, endPoint x: 490, endPoint y: 298, distance: 140.8
click at [471, 234] on td "MOTOR, 2.5 TON SPLIT AC FAN MOTOR MODEL: 5KCP29NG E468S, HP: 1/4, VOTAGE: 220/2…" at bounding box center [450, 251] width 280 height 112
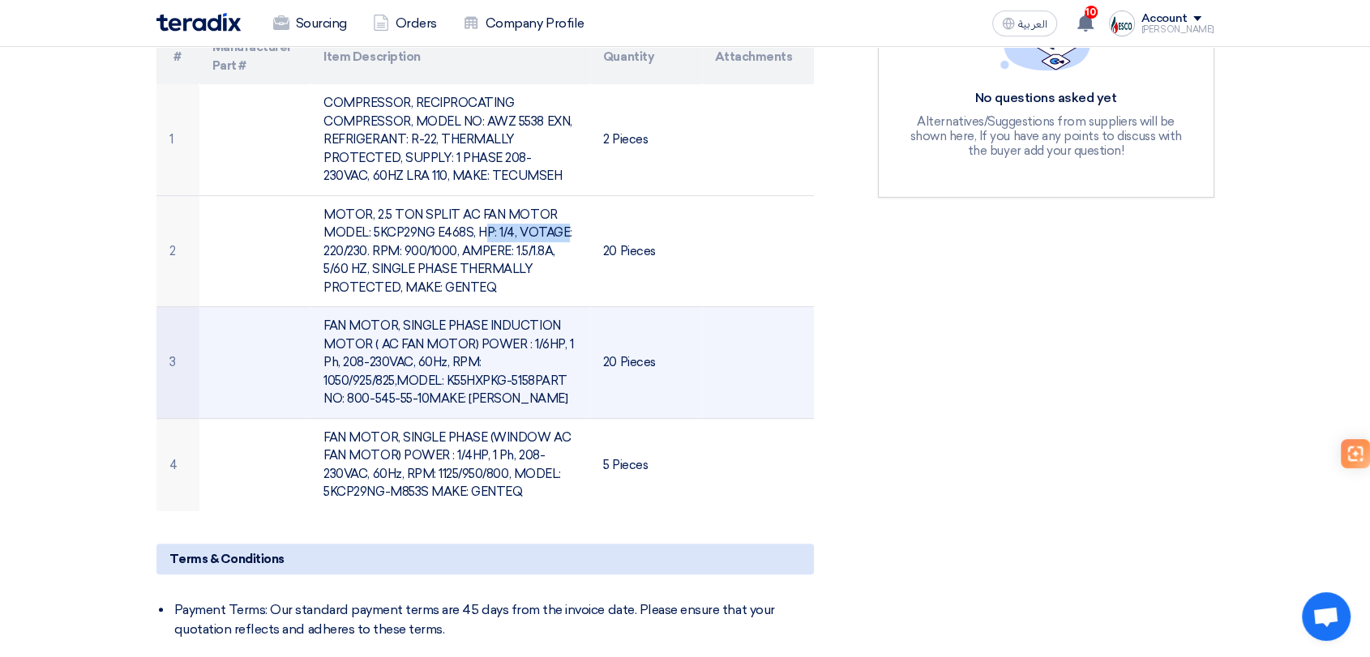
copy td "5KCP29NG E468S"
drag, startPoint x: 447, startPoint y: 375, endPoint x: 588, endPoint y: 375, distance: 140.2
click at [588, 375] on td "FAN MOTOR, SINGLE PHASE INDUCTION MOTOR ( AC FAN MOTOR) POWER : 1/6HP, 1 Ph, 20…" at bounding box center [450, 363] width 280 height 112
copy td "K55HXPKG-5158PART"
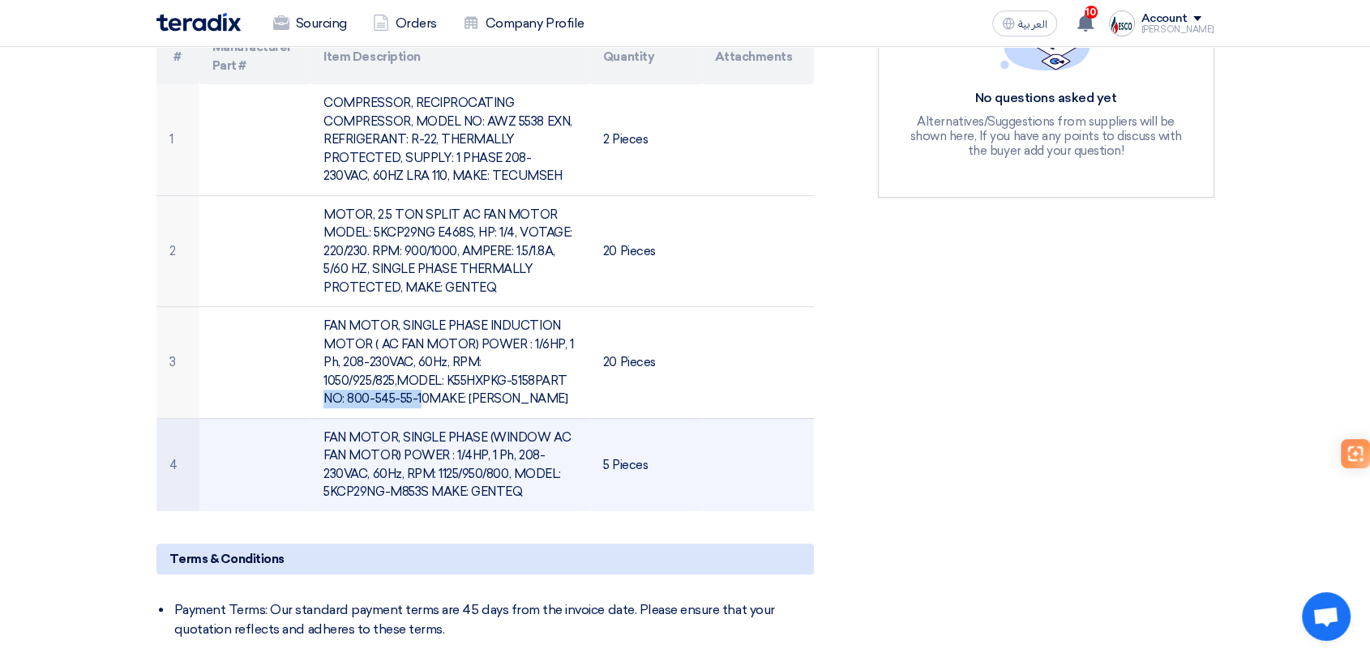
drag, startPoint x: 323, startPoint y: 490, endPoint x: 426, endPoint y: 486, distance: 102.2
click at [426, 486] on td "FAN MOTOR, SINGLE PHASE (WINDOW AC FAN MOTOR) POWER : 1/4HP, 1 Ph, 208- 230VAC,…" at bounding box center [450, 464] width 280 height 93
copy td "5KCP29NG-M853S"
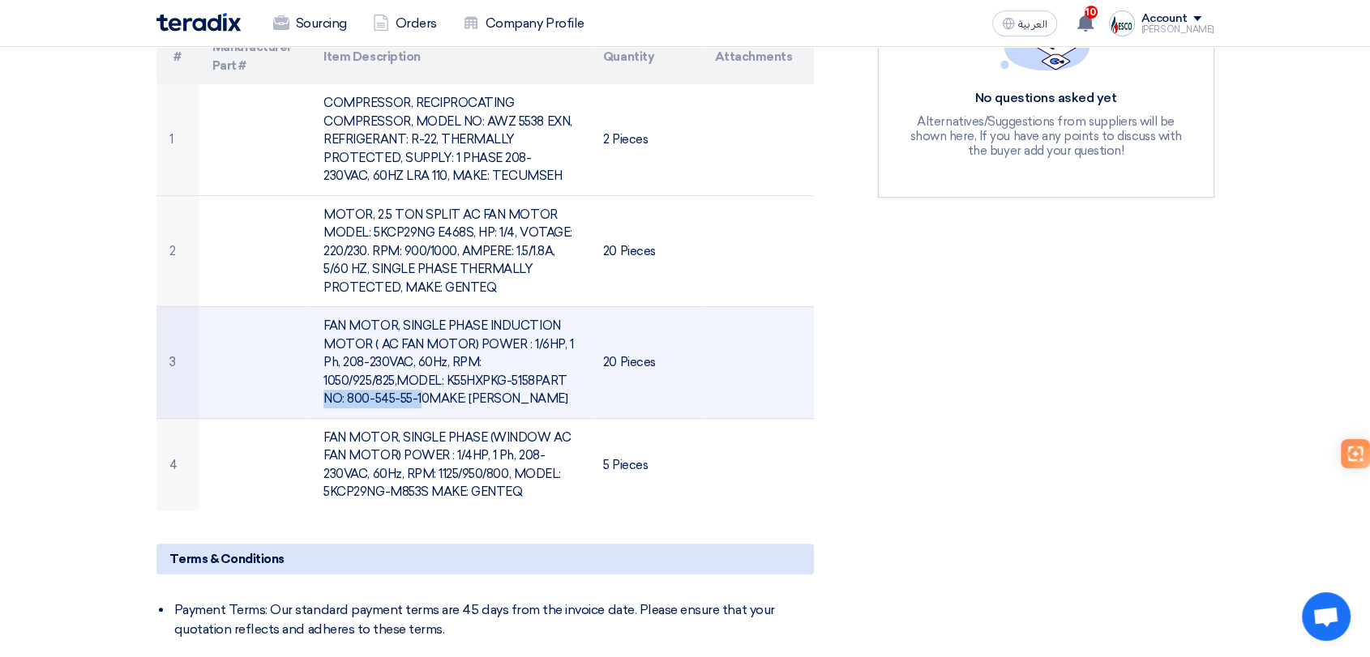
scroll to position [360, 0]
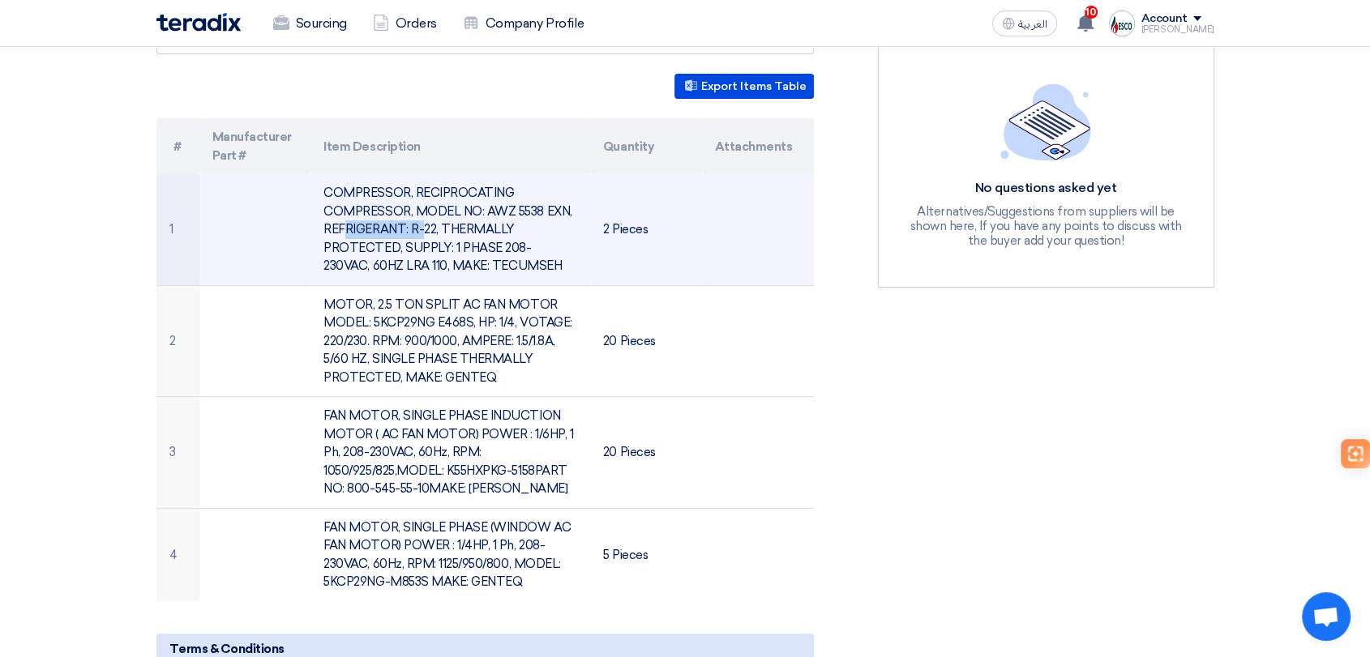
drag, startPoint x: 487, startPoint y: 206, endPoint x: 567, endPoint y: 207, distance: 80.3
click at [567, 207] on td "COMPRESSOR, RECIPROCATING COMPRESSOR, MODEL NO: AWZ 5538 EXN, REFRIGERANT: R-22…" at bounding box center [450, 229] width 280 height 111
copy td "AWZ 5538 EXN"
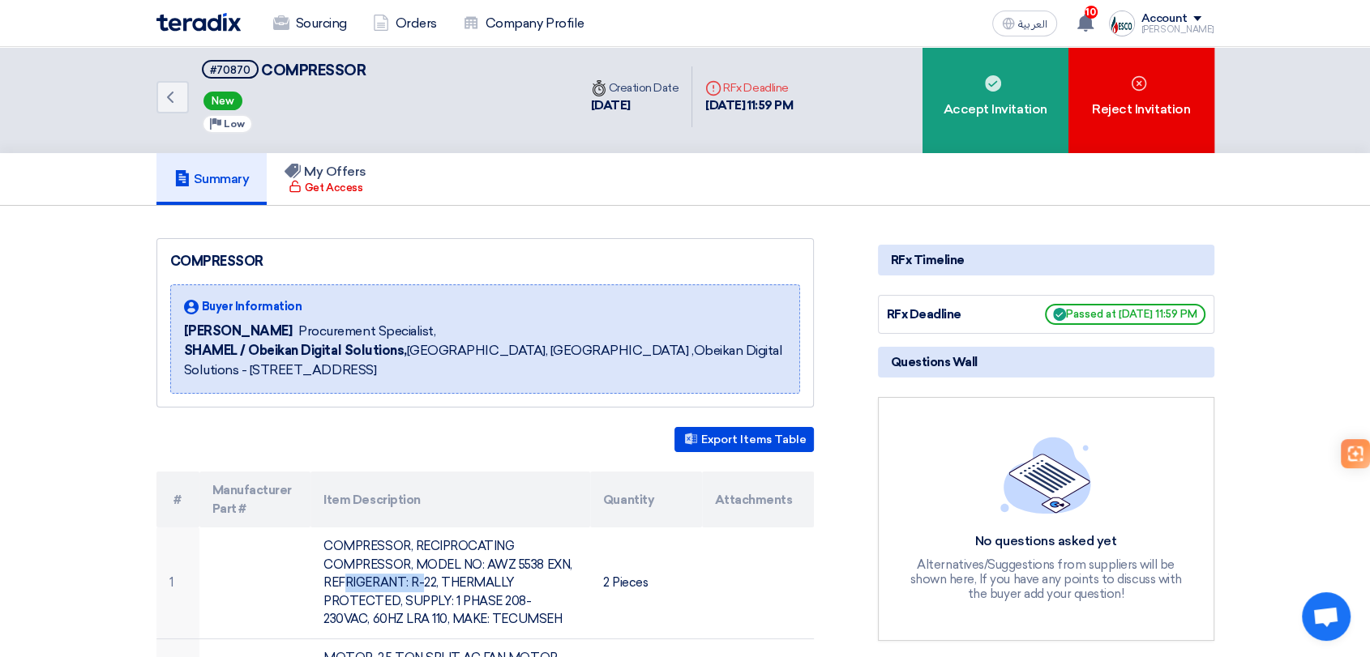
scroll to position [0, 0]
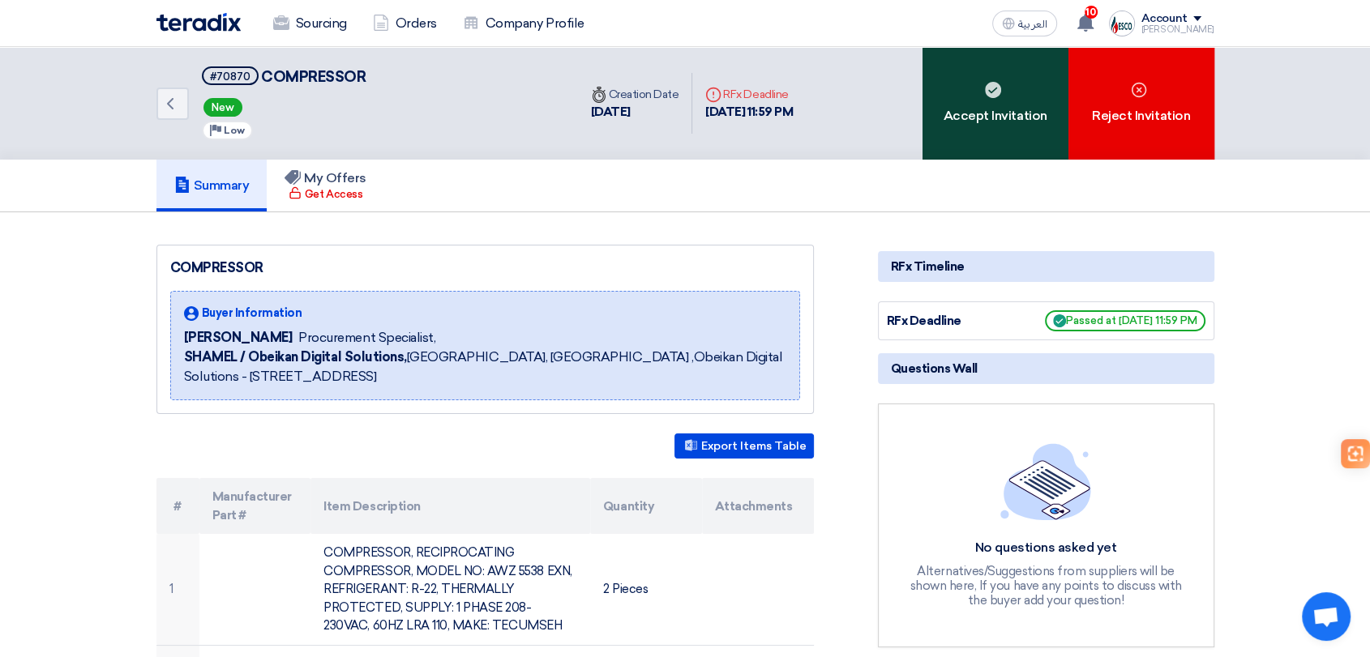
click at [972, 118] on div "Accept Invitation" at bounding box center [996, 103] width 146 height 113
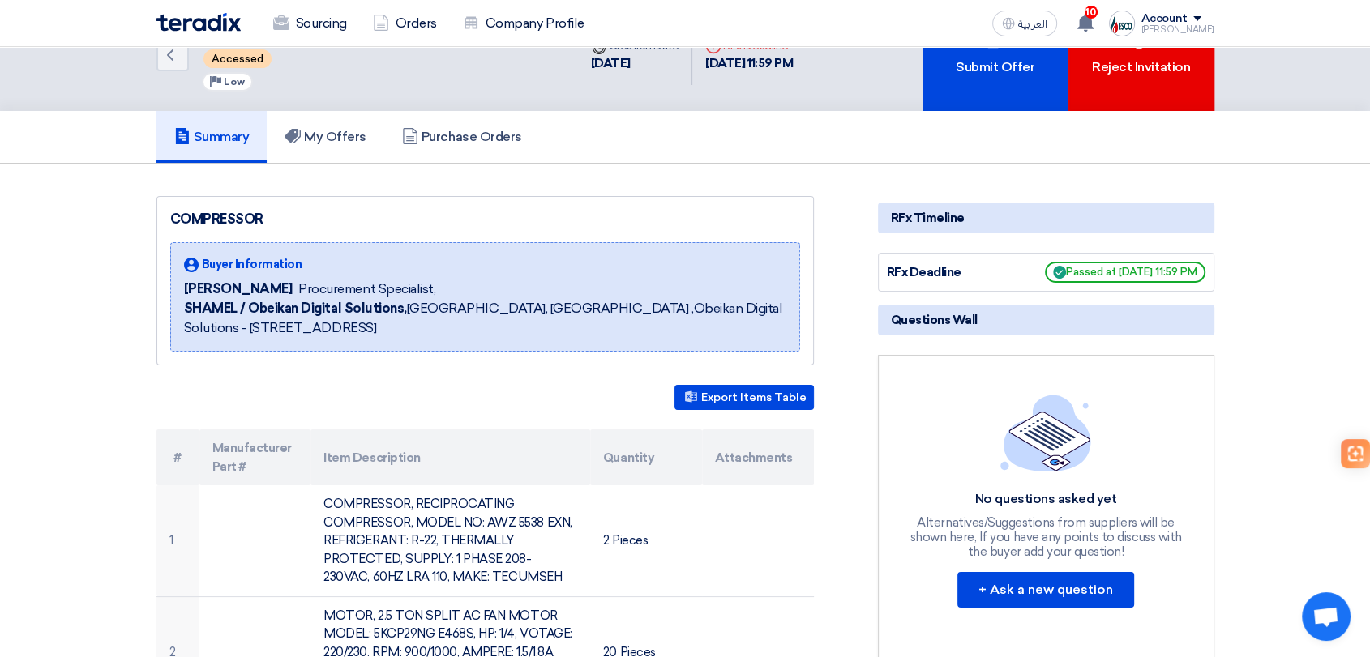
scroll to position [90, 0]
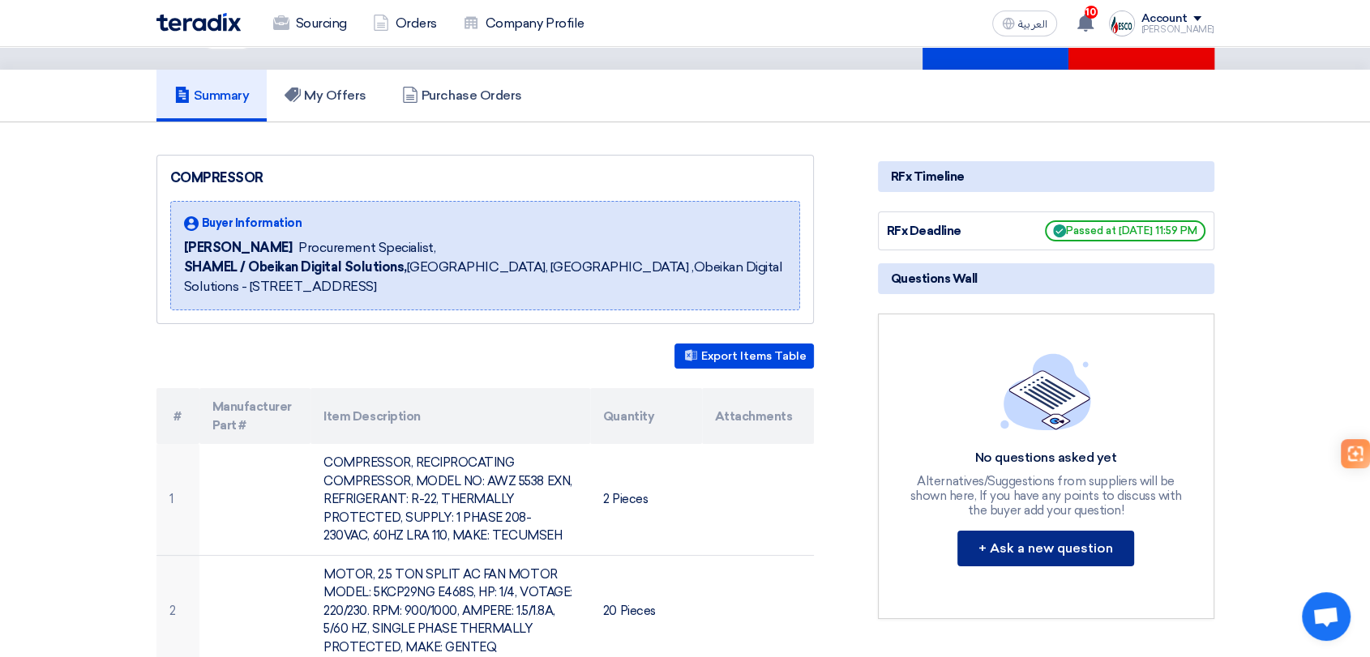
click at [1010, 554] on button "+ Ask a new question" at bounding box center [1045, 549] width 177 height 36
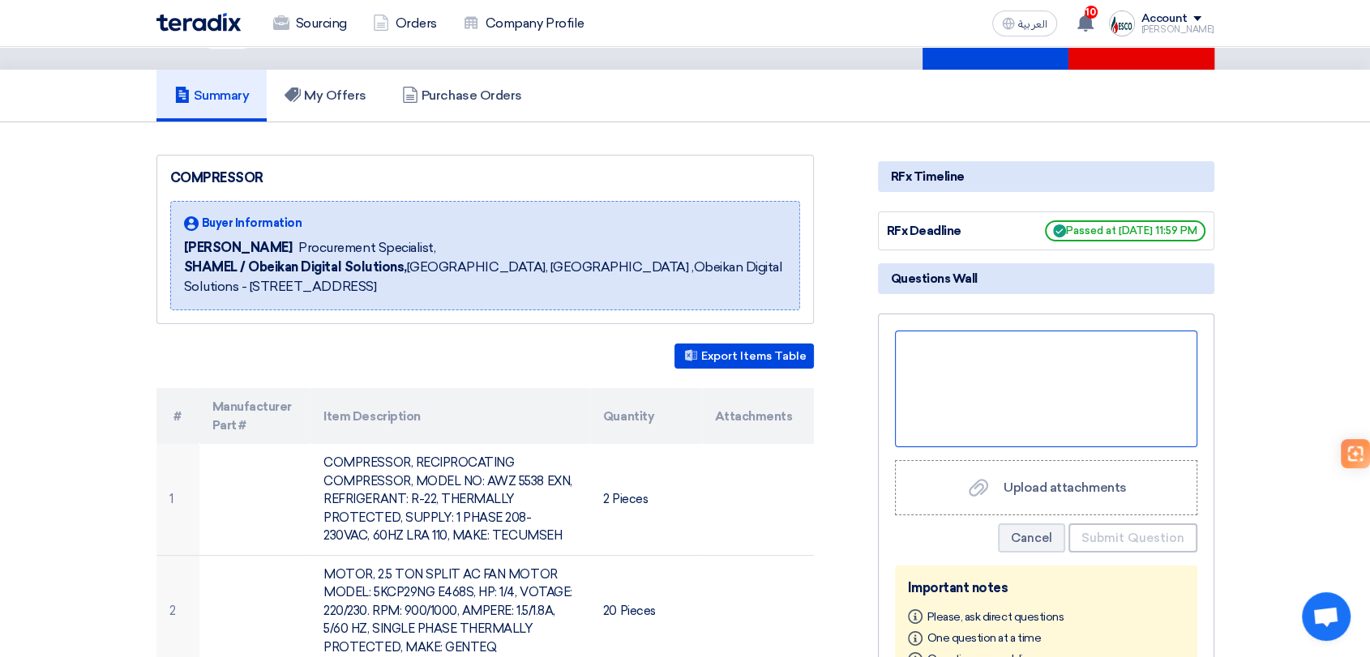
click at [1000, 394] on div at bounding box center [1046, 389] width 302 height 117
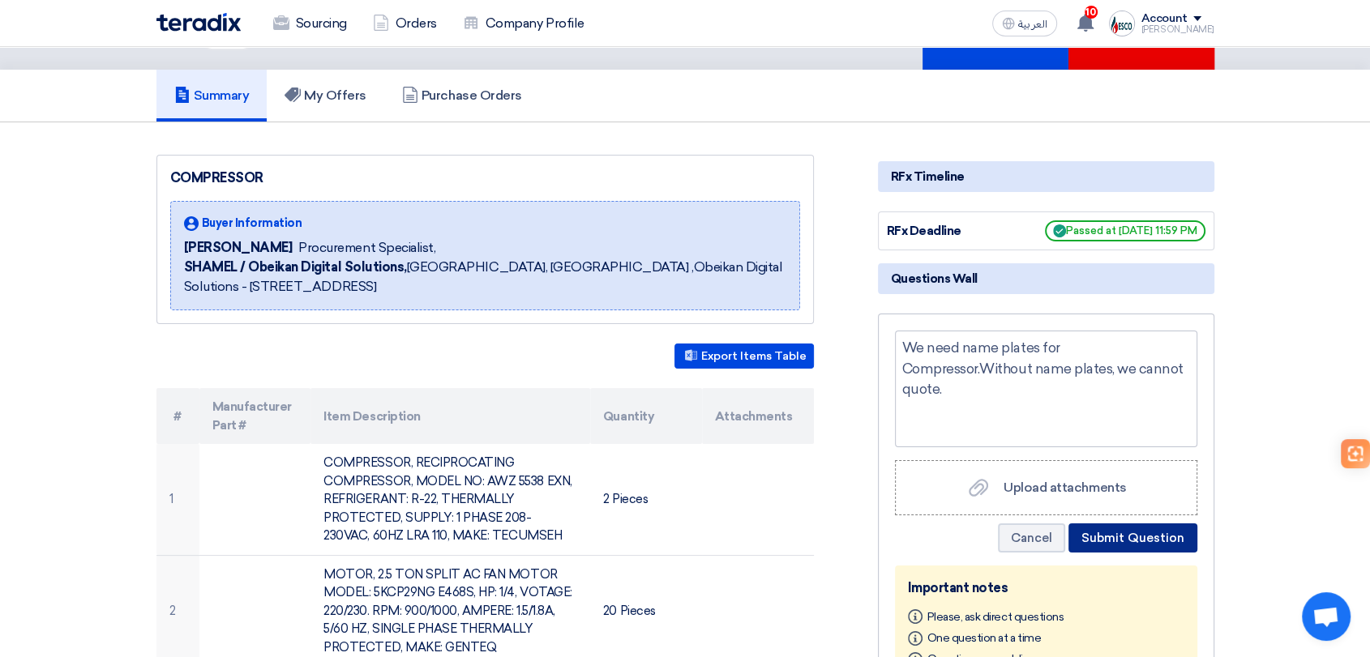
click at [1161, 532] on button "Submit Question" at bounding box center [1132, 538] width 129 height 29
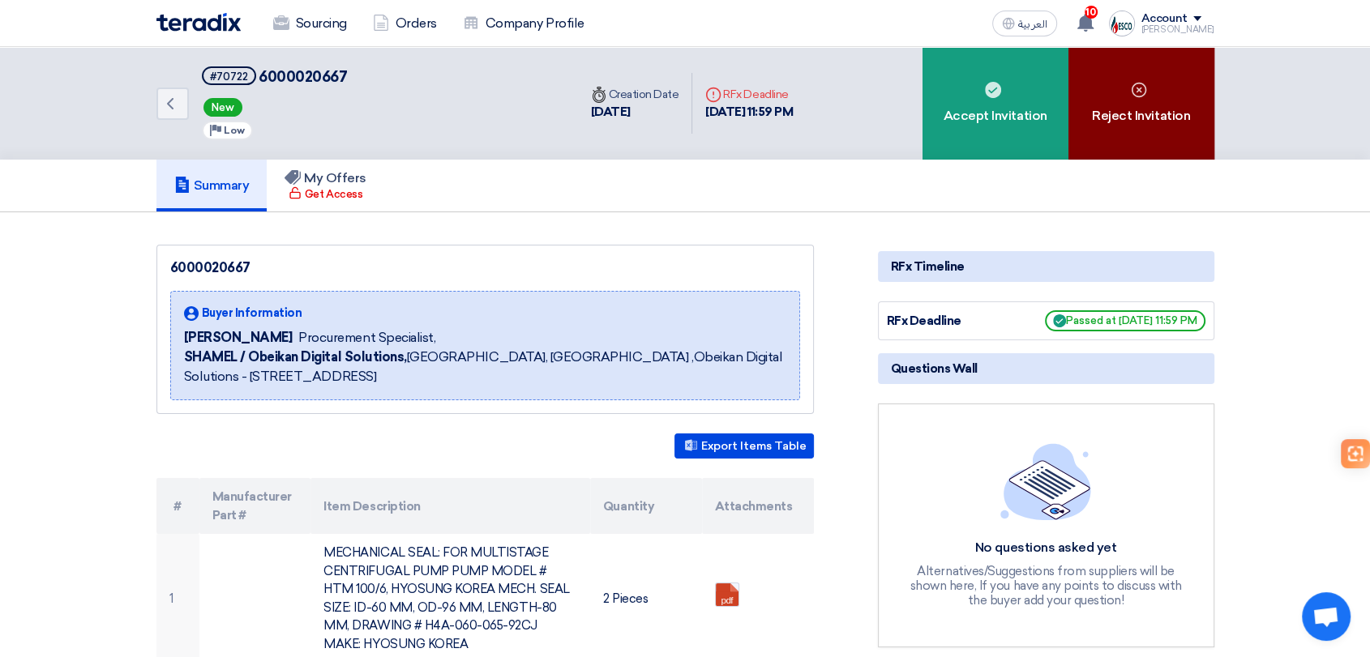
click at [1139, 121] on div "Reject Invitation" at bounding box center [1141, 103] width 146 height 113
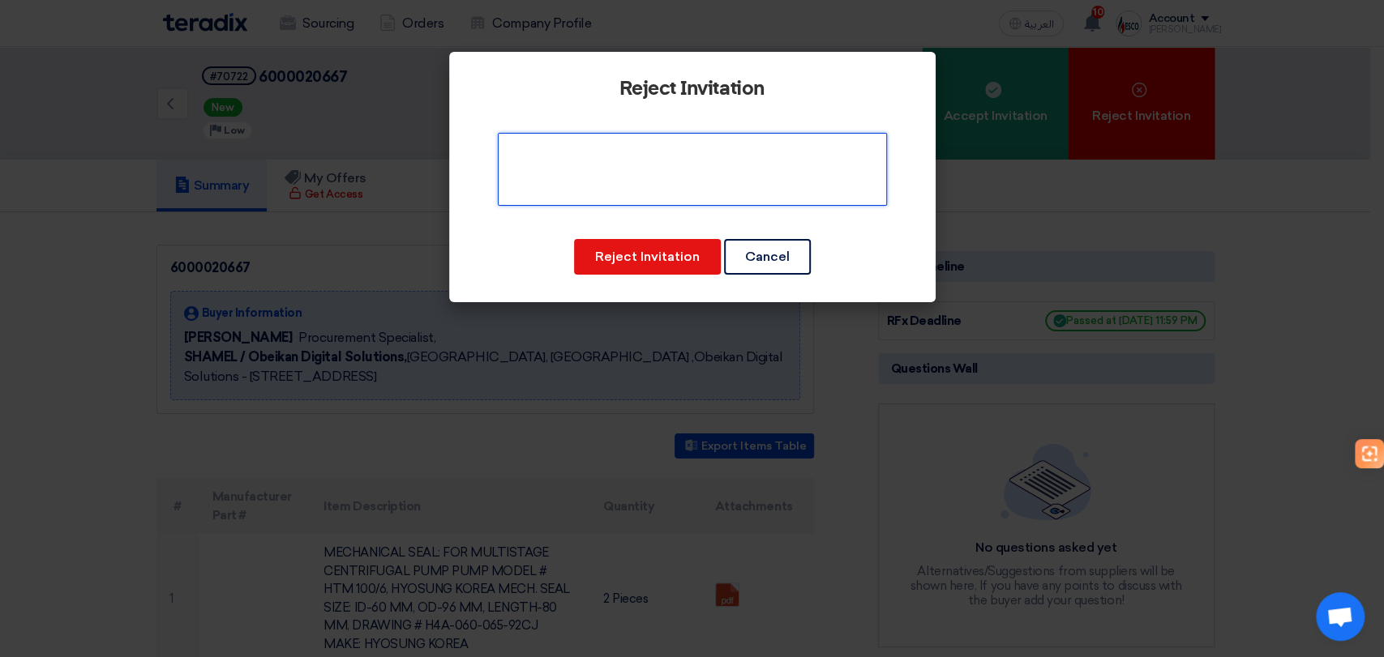
click at [626, 191] on textarea at bounding box center [692, 169] width 389 height 73
type textarea "Sorry, no source for this item."
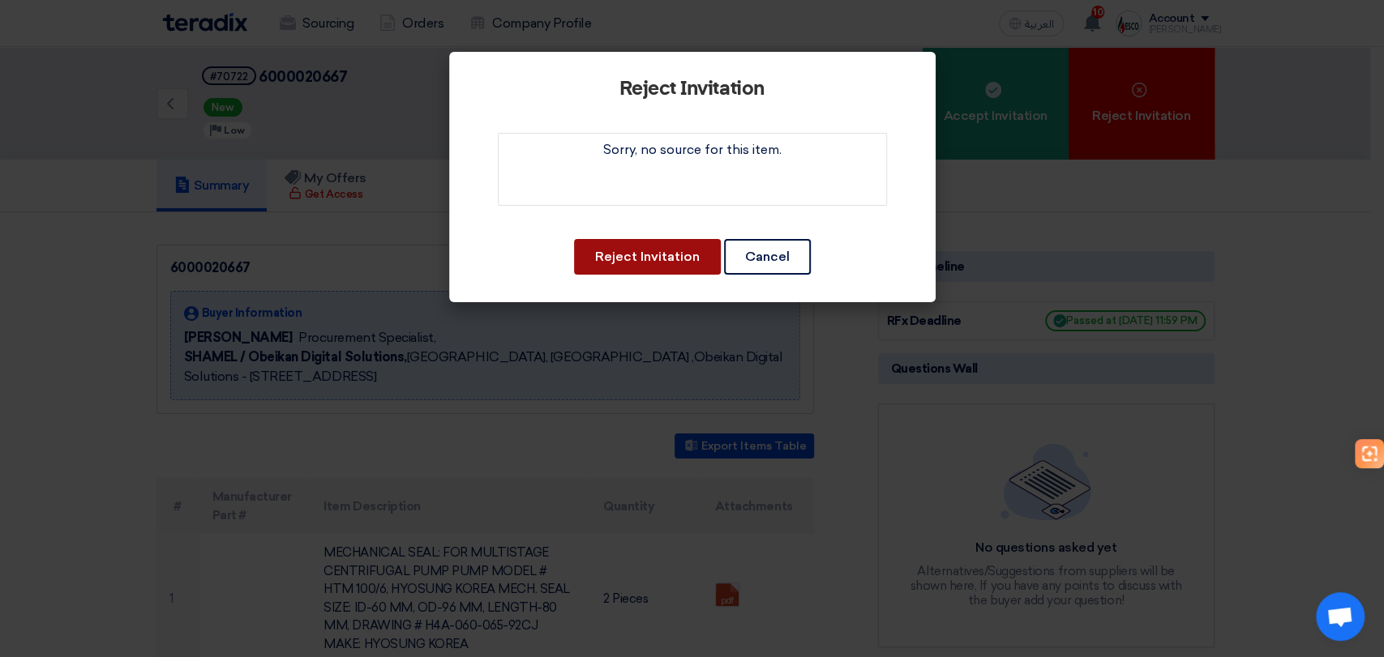
click at [653, 265] on button "Reject Invitation" at bounding box center [647, 257] width 147 height 36
